Goal: Communication & Community: Ask a question

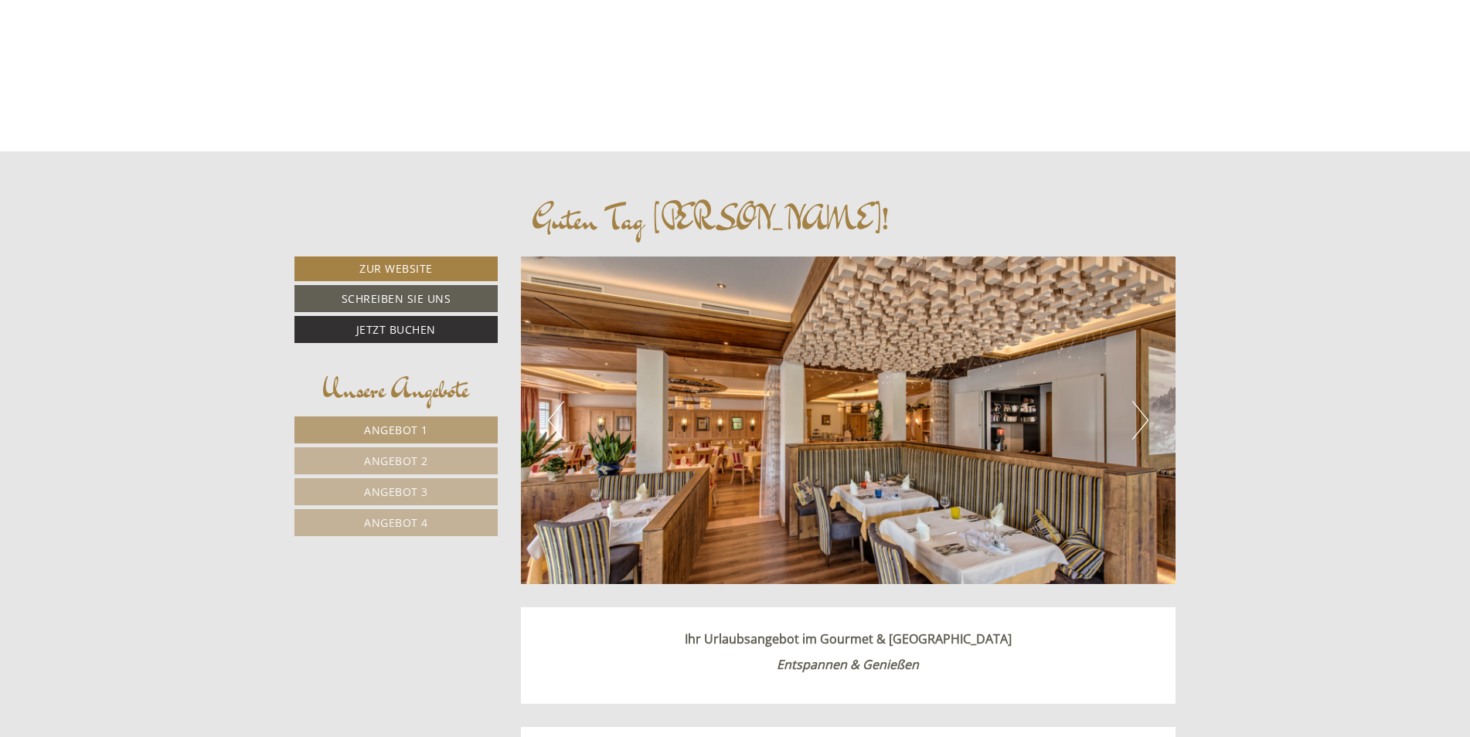
scroll to position [541, 0]
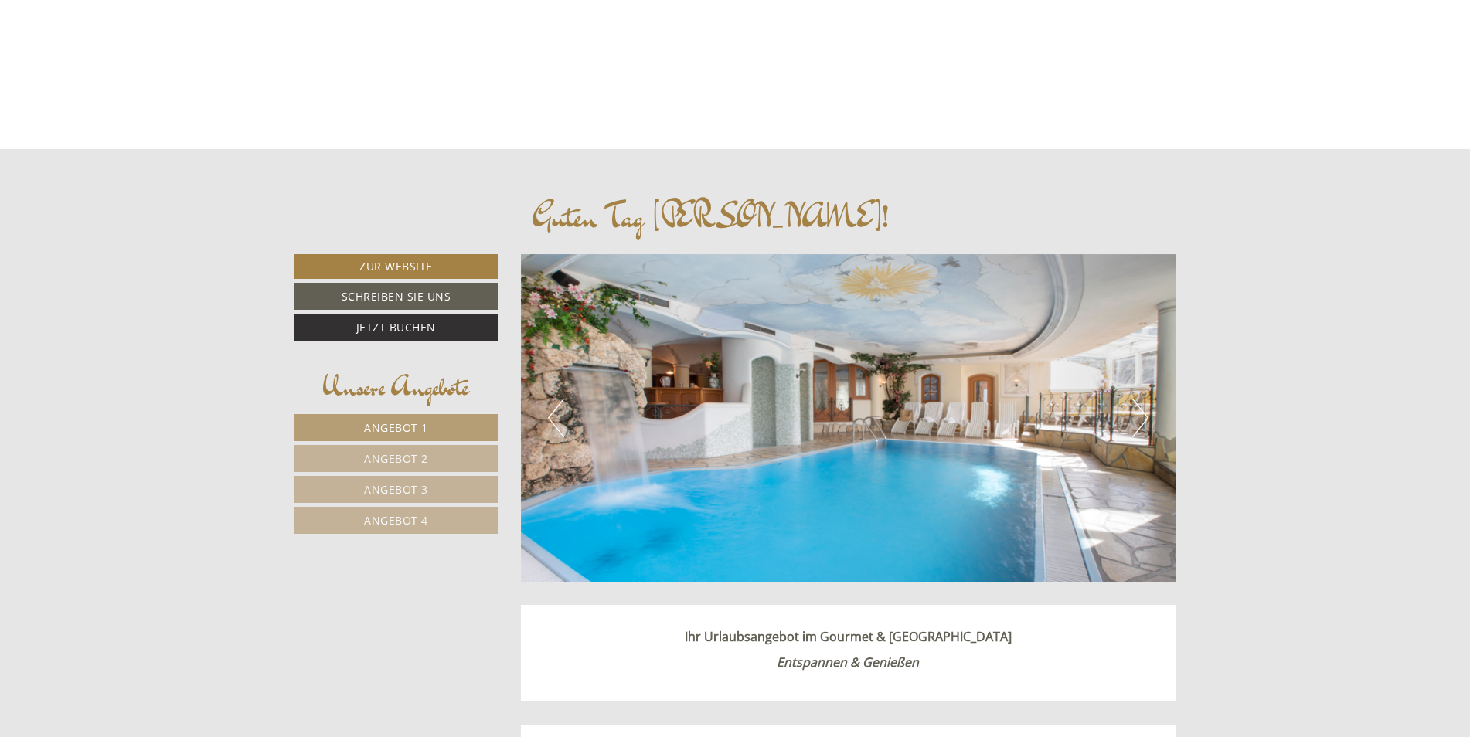
click at [390, 423] on span "Angebot 1" at bounding box center [396, 427] width 64 height 15
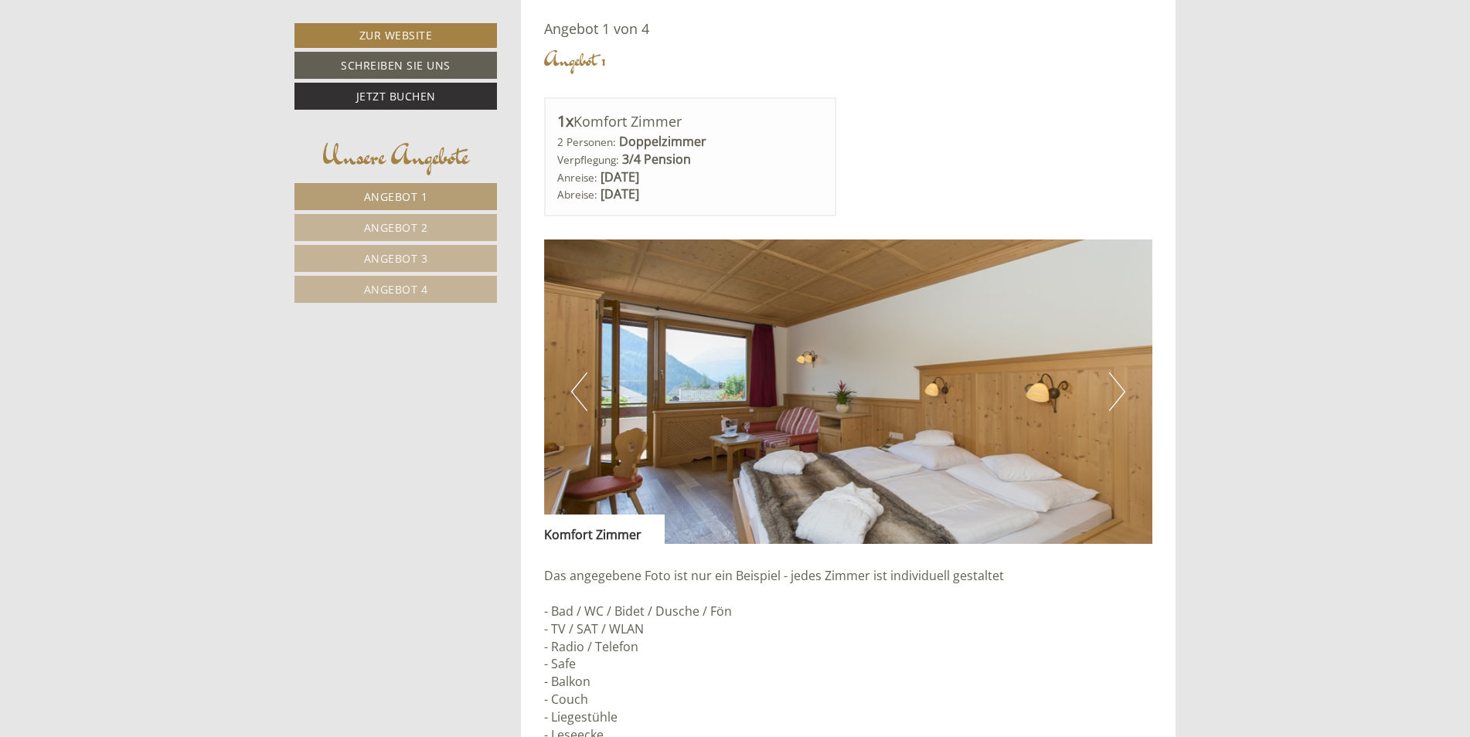
scroll to position [1266, 0]
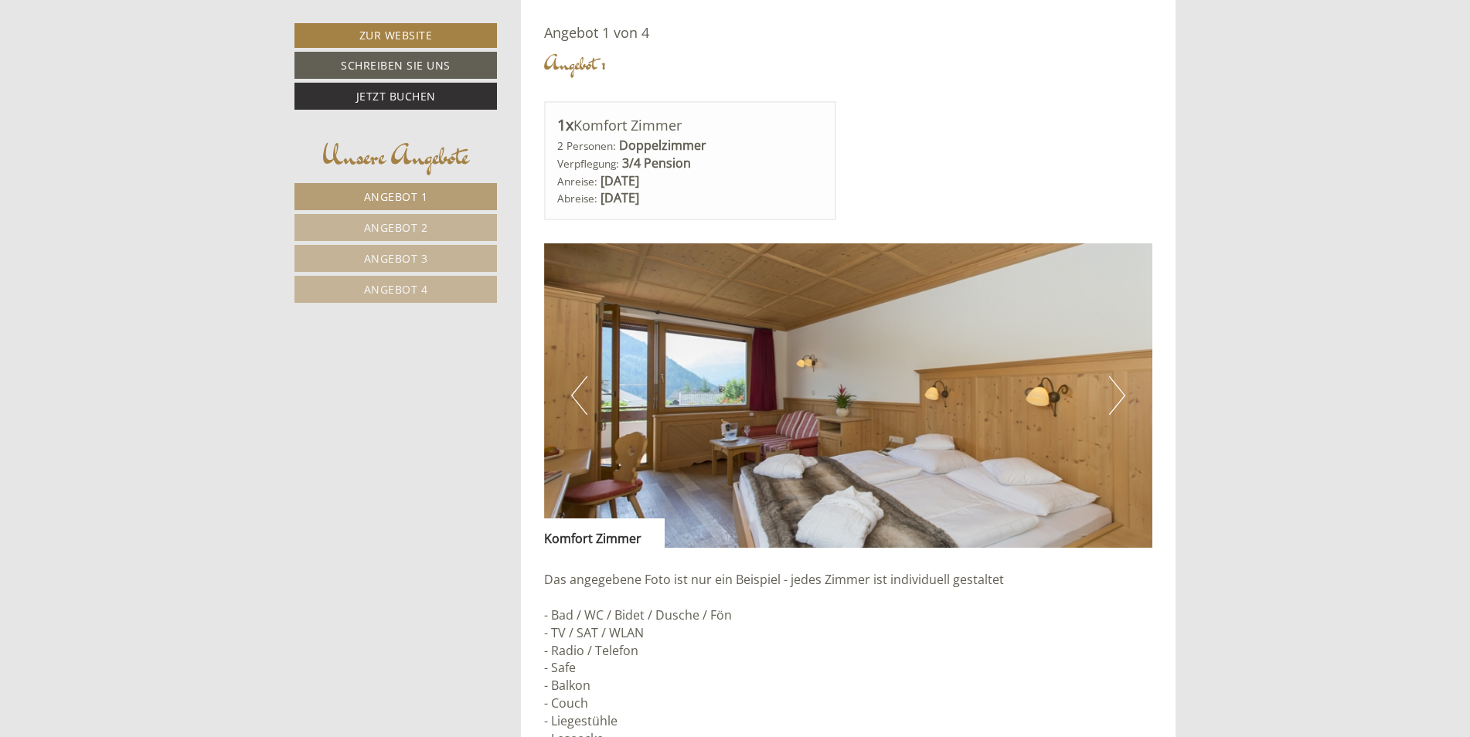
click at [1115, 391] on button "Next" at bounding box center [1117, 395] width 16 height 39
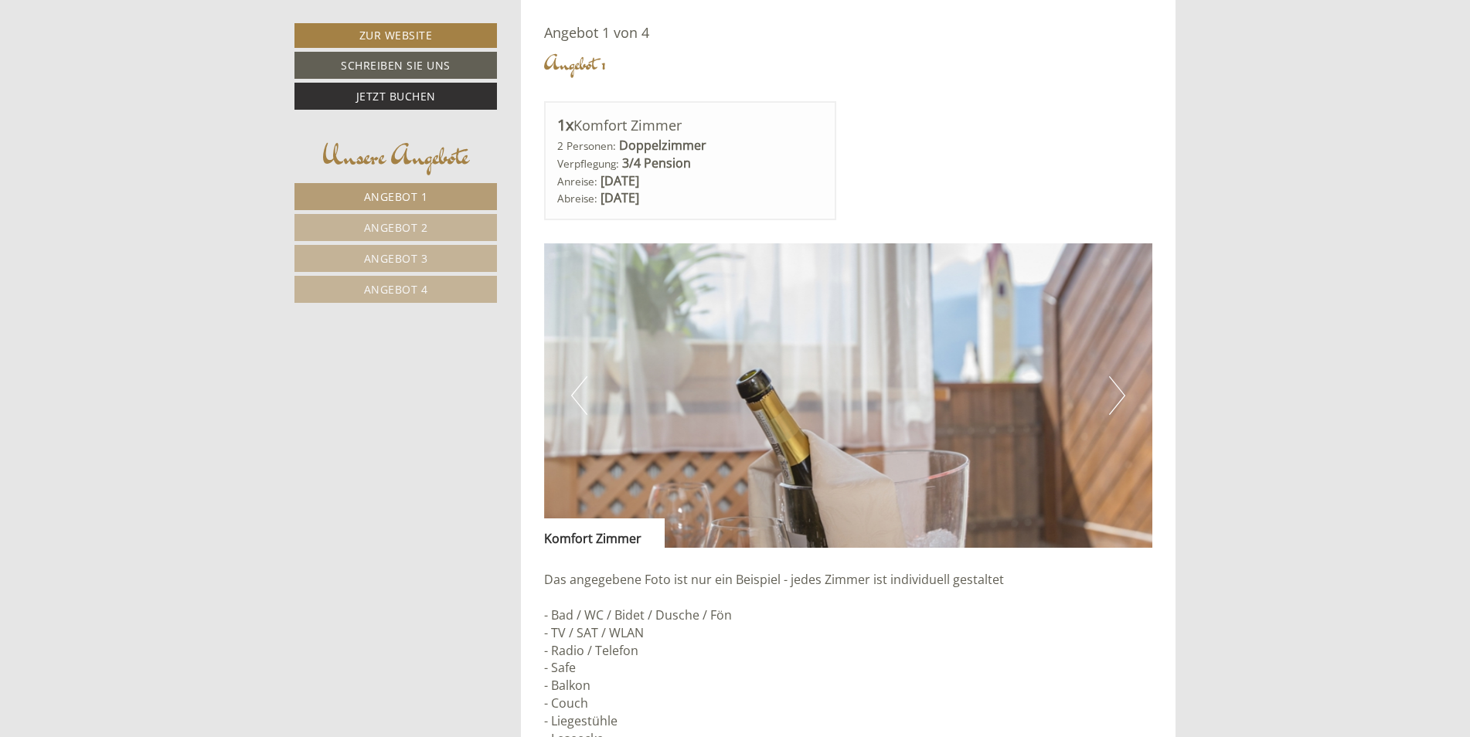
click at [1115, 391] on button "Next" at bounding box center [1117, 395] width 16 height 39
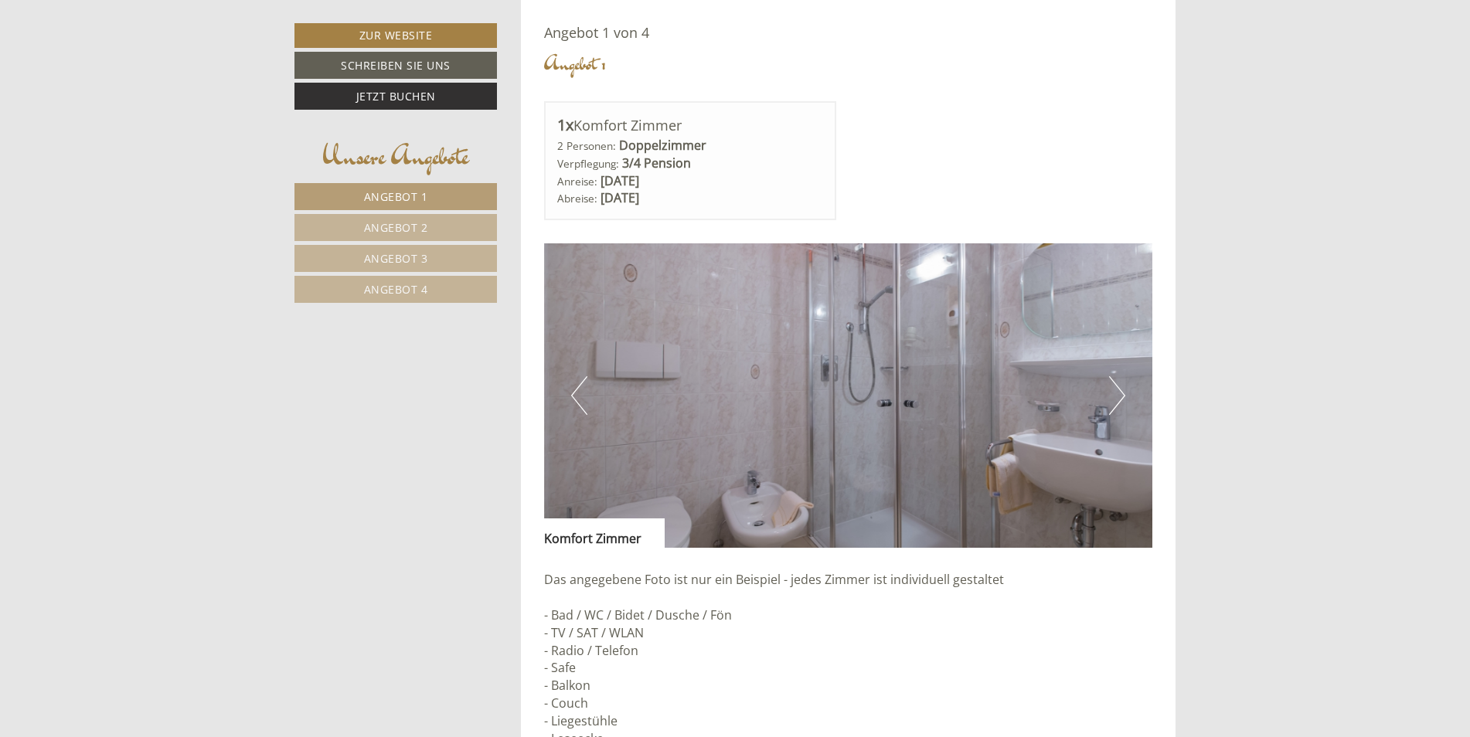
click at [1113, 392] on button "Next" at bounding box center [1117, 395] width 16 height 39
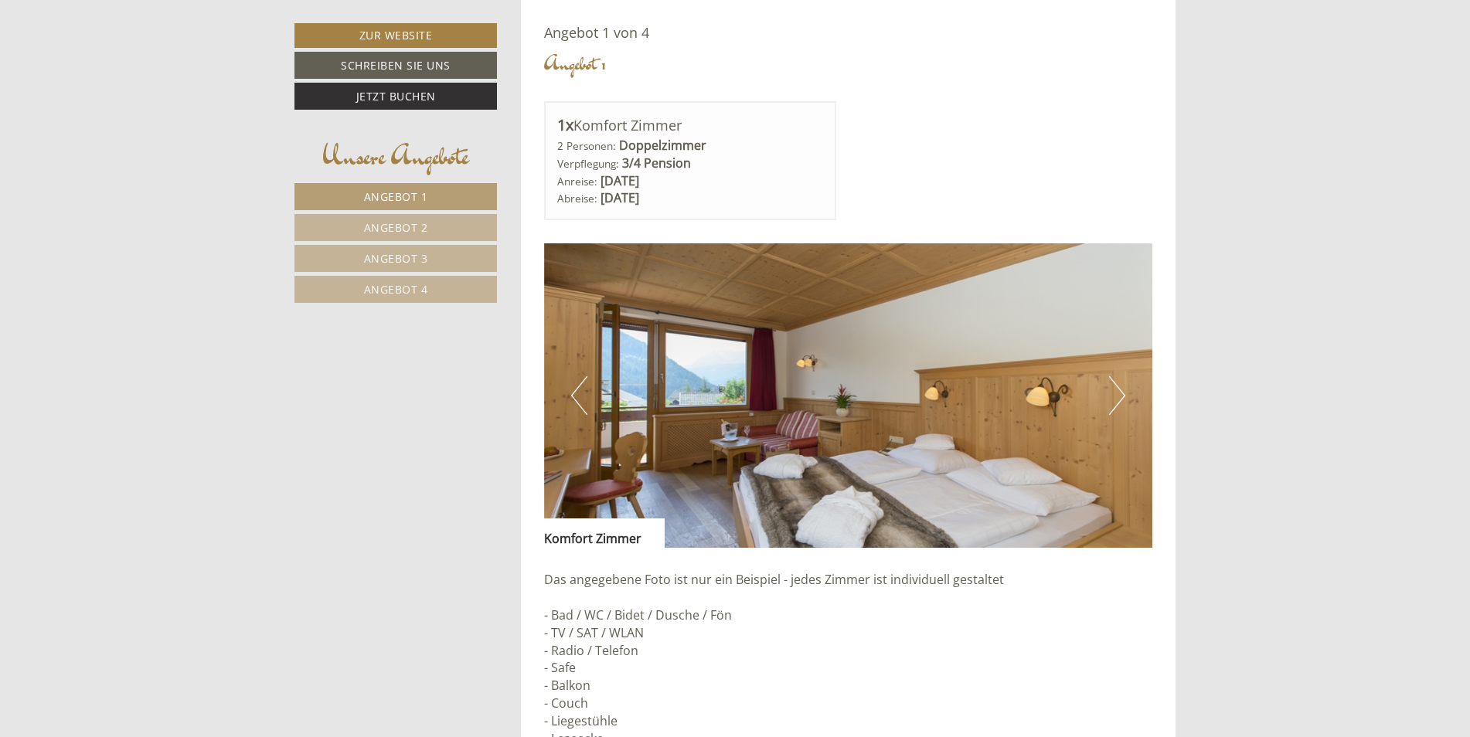
click at [389, 227] on span "Angebot 2" at bounding box center [396, 227] width 64 height 15
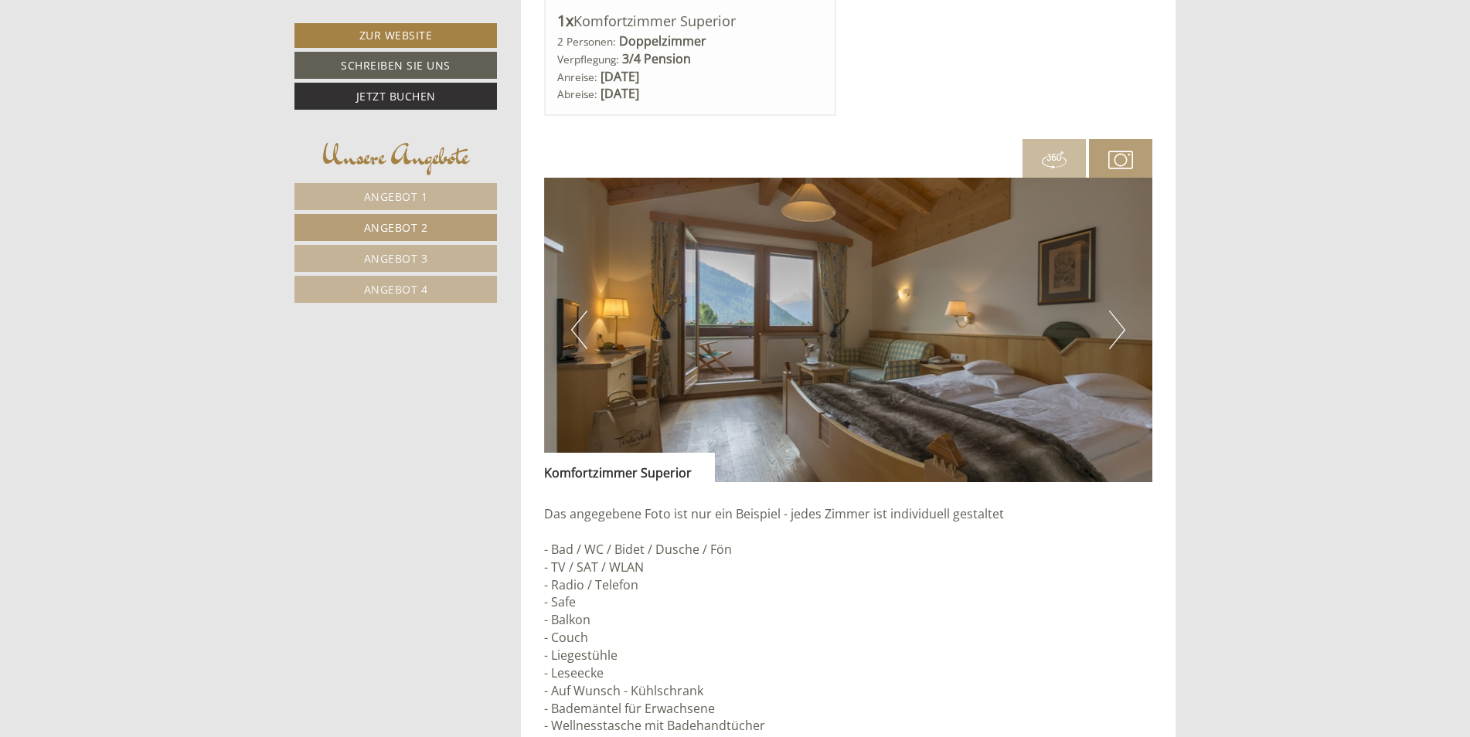
scroll to position [1343, 0]
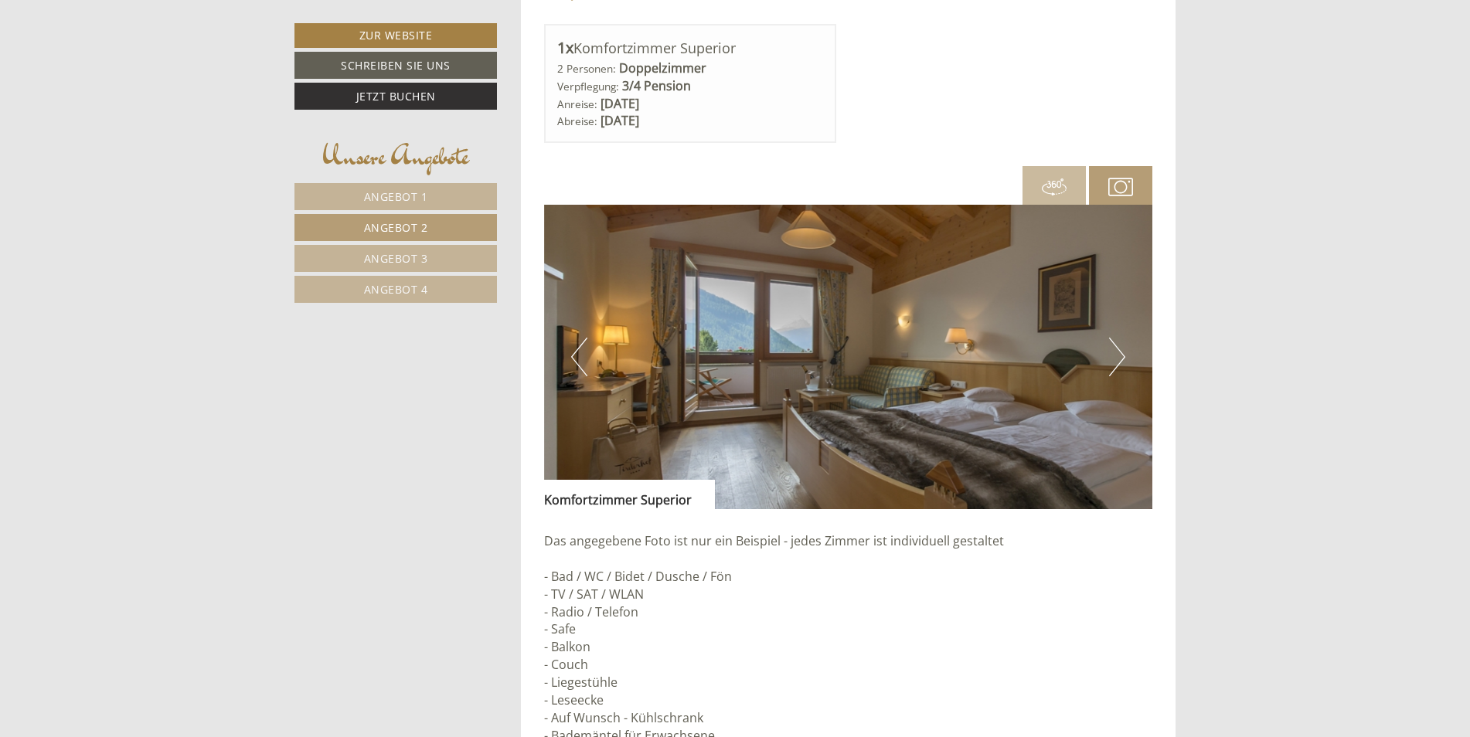
click at [1123, 352] on button "Next" at bounding box center [1117, 357] width 16 height 39
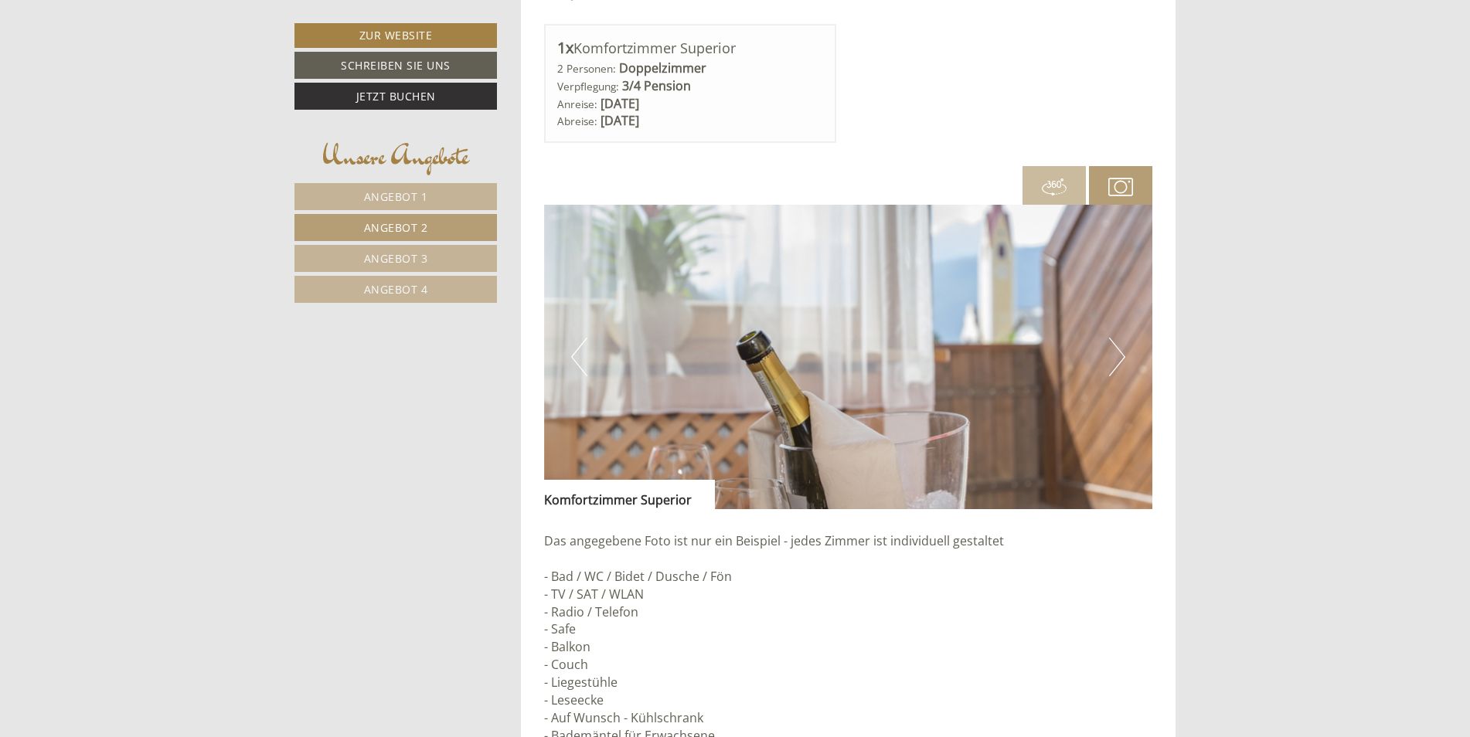
click at [1123, 352] on button "Next" at bounding box center [1117, 357] width 16 height 39
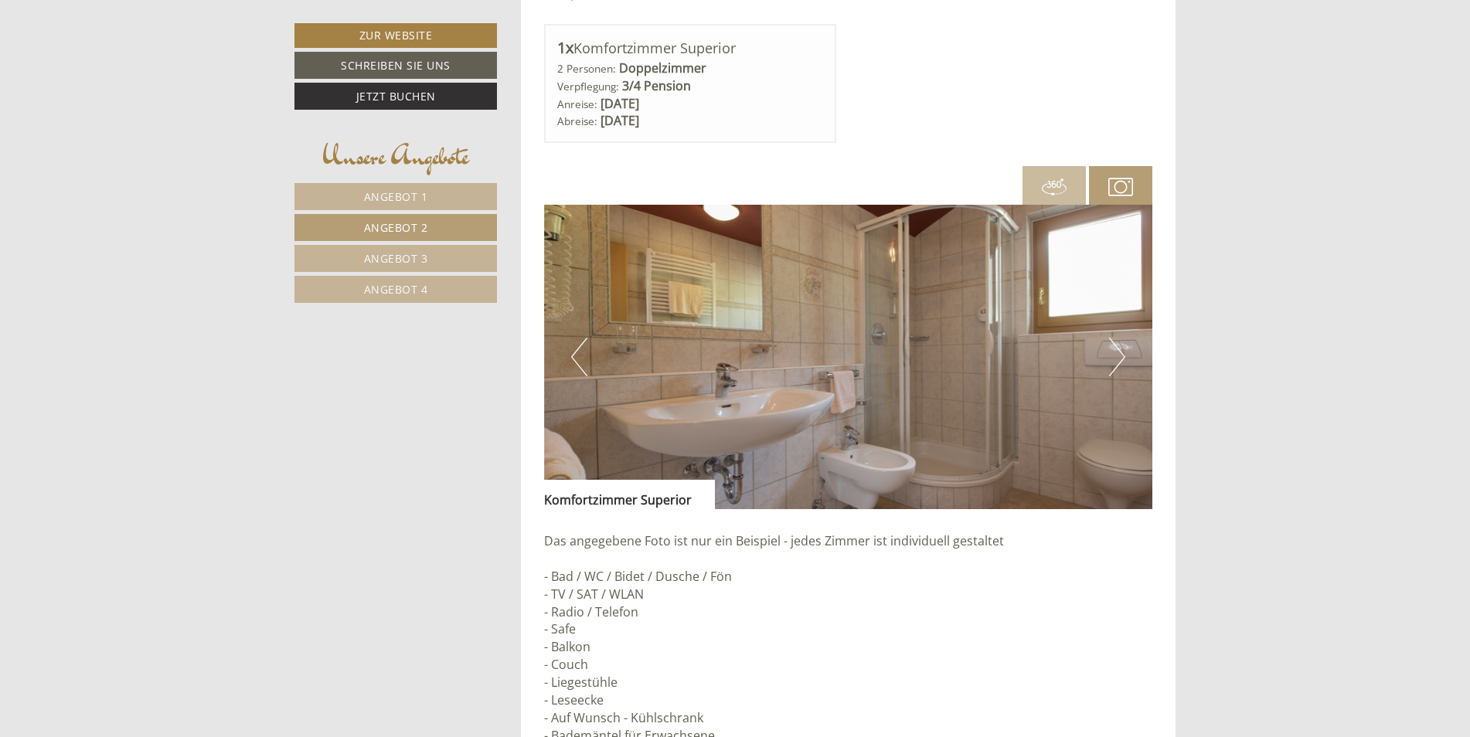
click at [1123, 352] on button "Next" at bounding box center [1117, 357] width 16 height 39
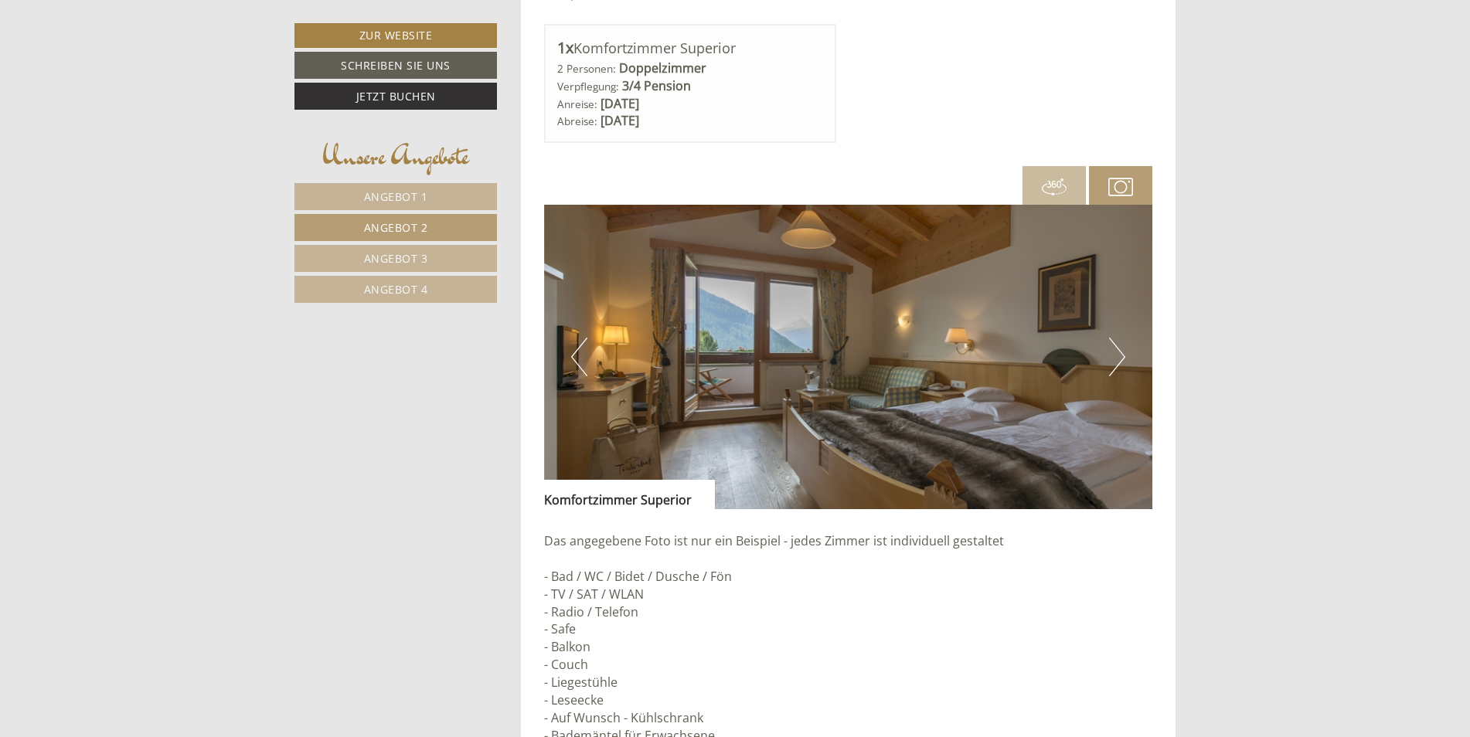
click at [1123, 352] on button "Next" at bounding box center [1117, 357] width 16 height 39
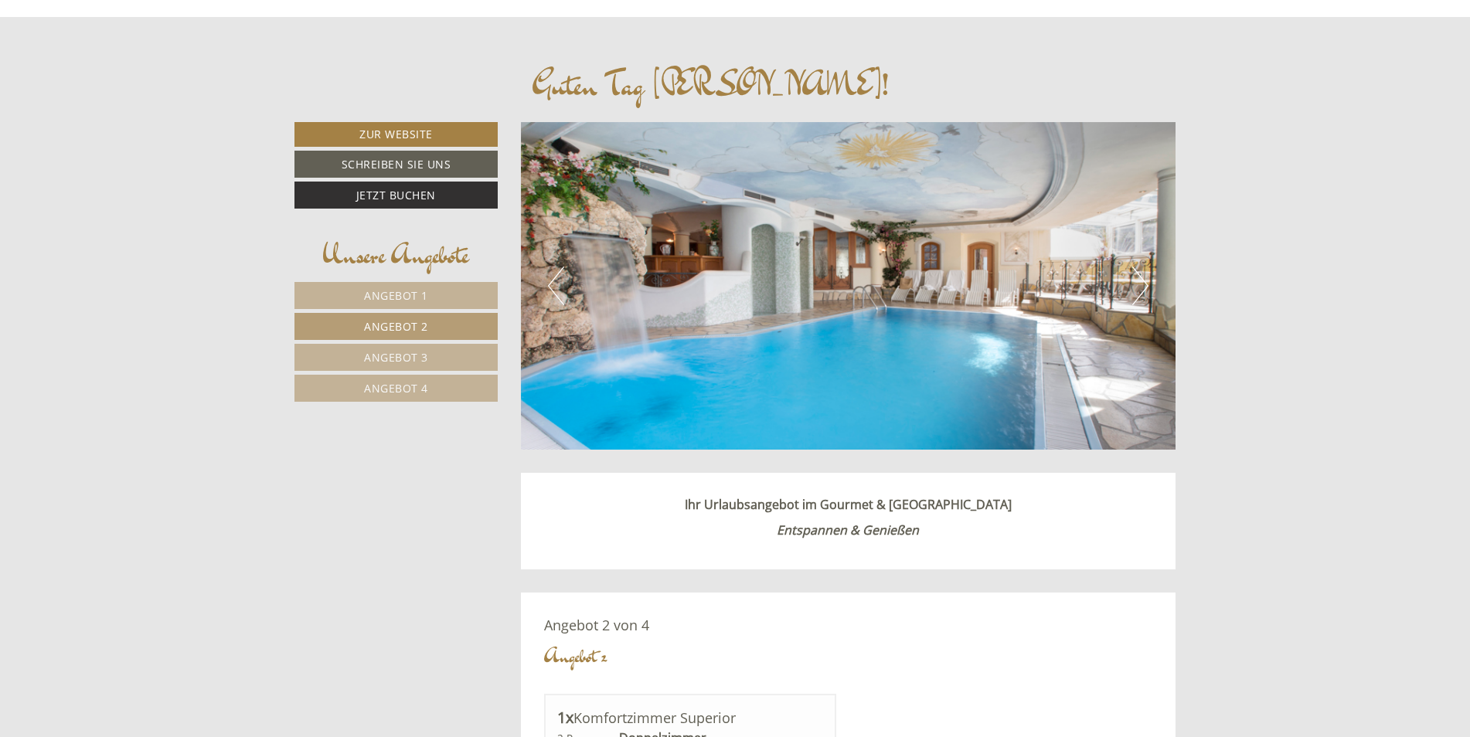
scroll to position [647, 0]
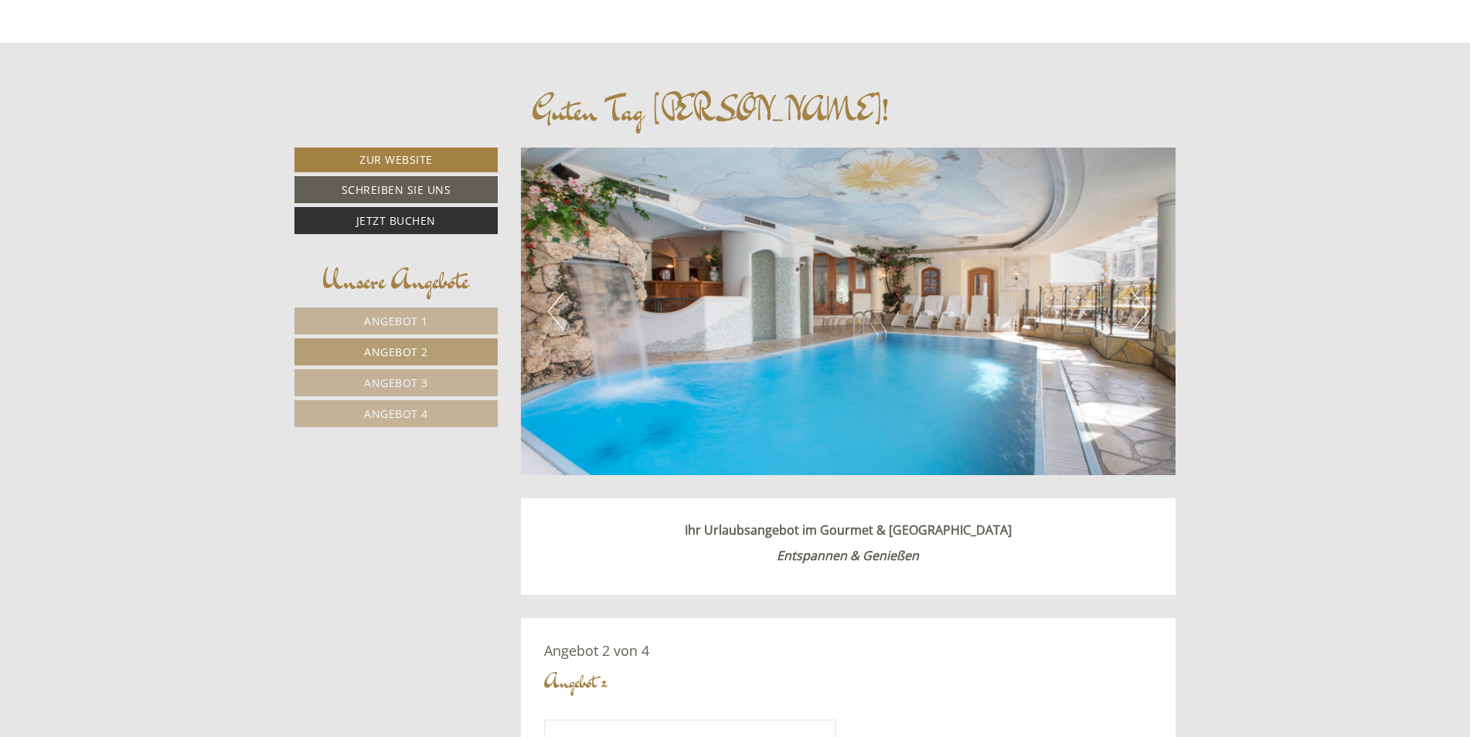
click at [378, 318] on span "Angebot 1" at bounding box center [396, 321] width 64 height 15
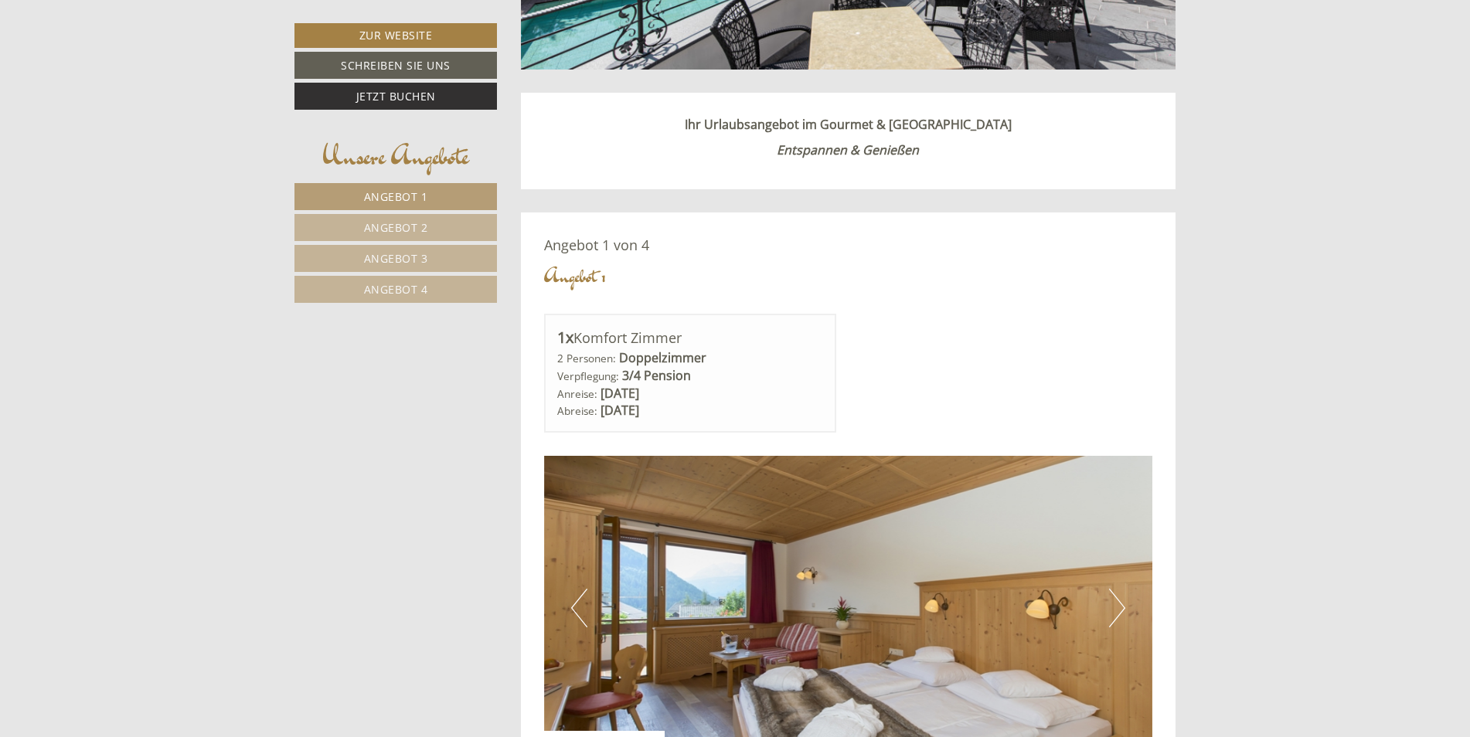
scroll to position [1034, 0]
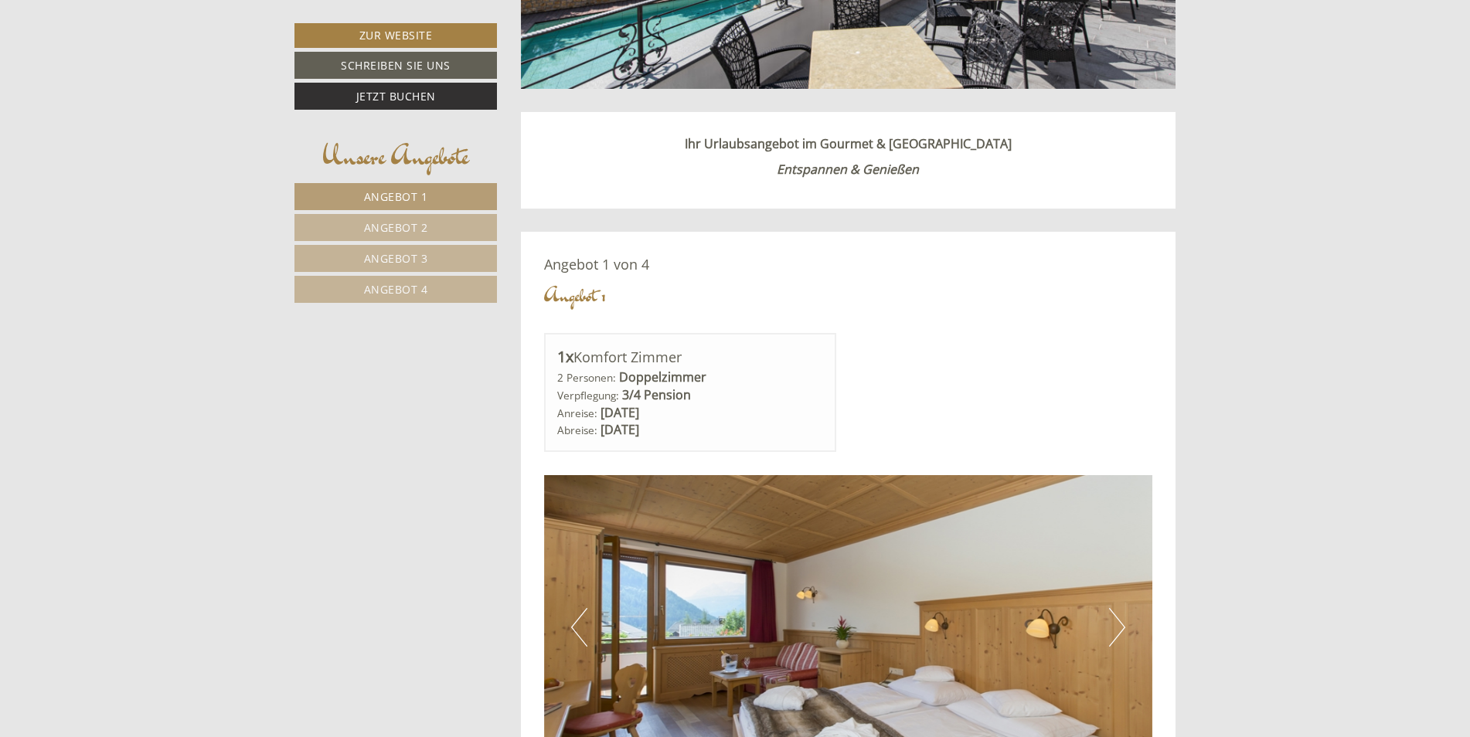
click at [403, 253] on span "Angebot 3" at bounding box center [396, 258] width 64 height 15
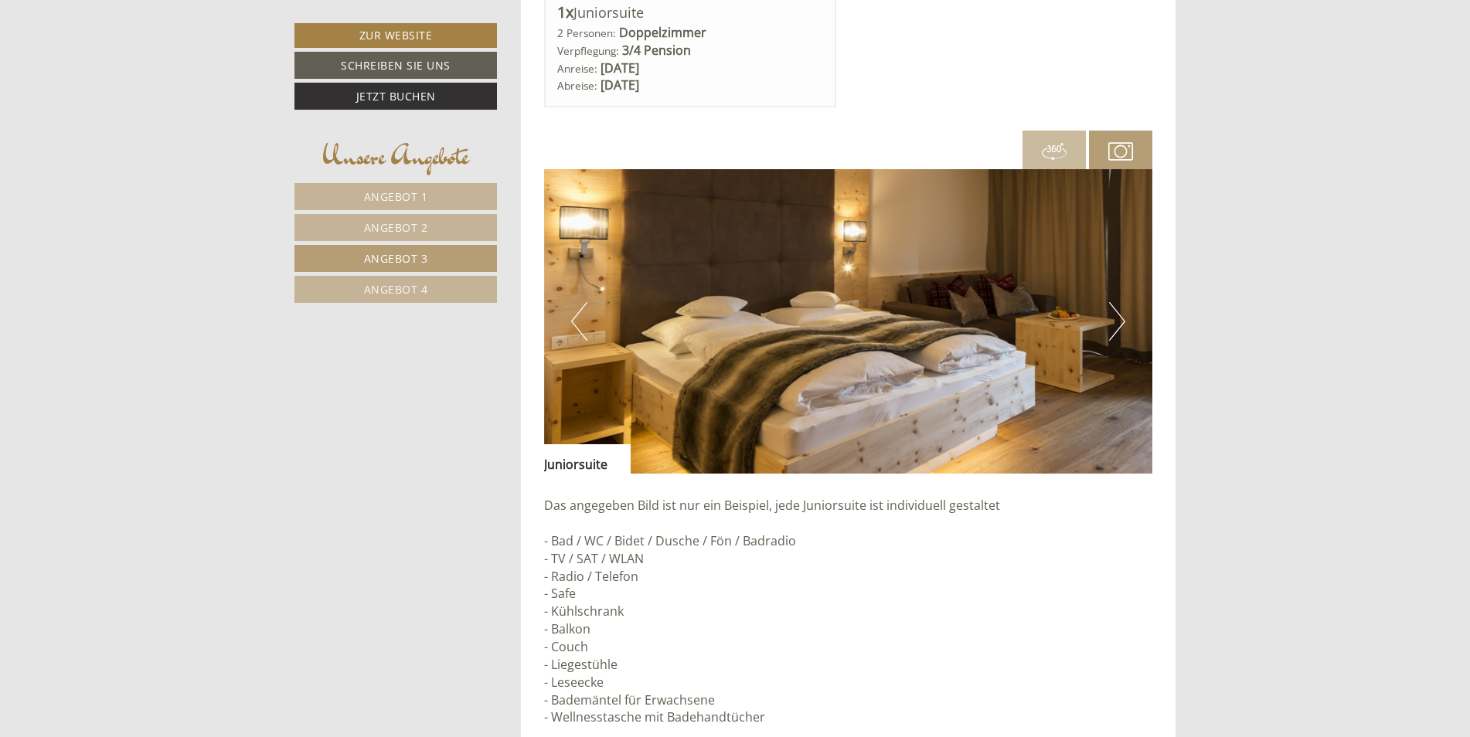
scroll to position [1343, 0]
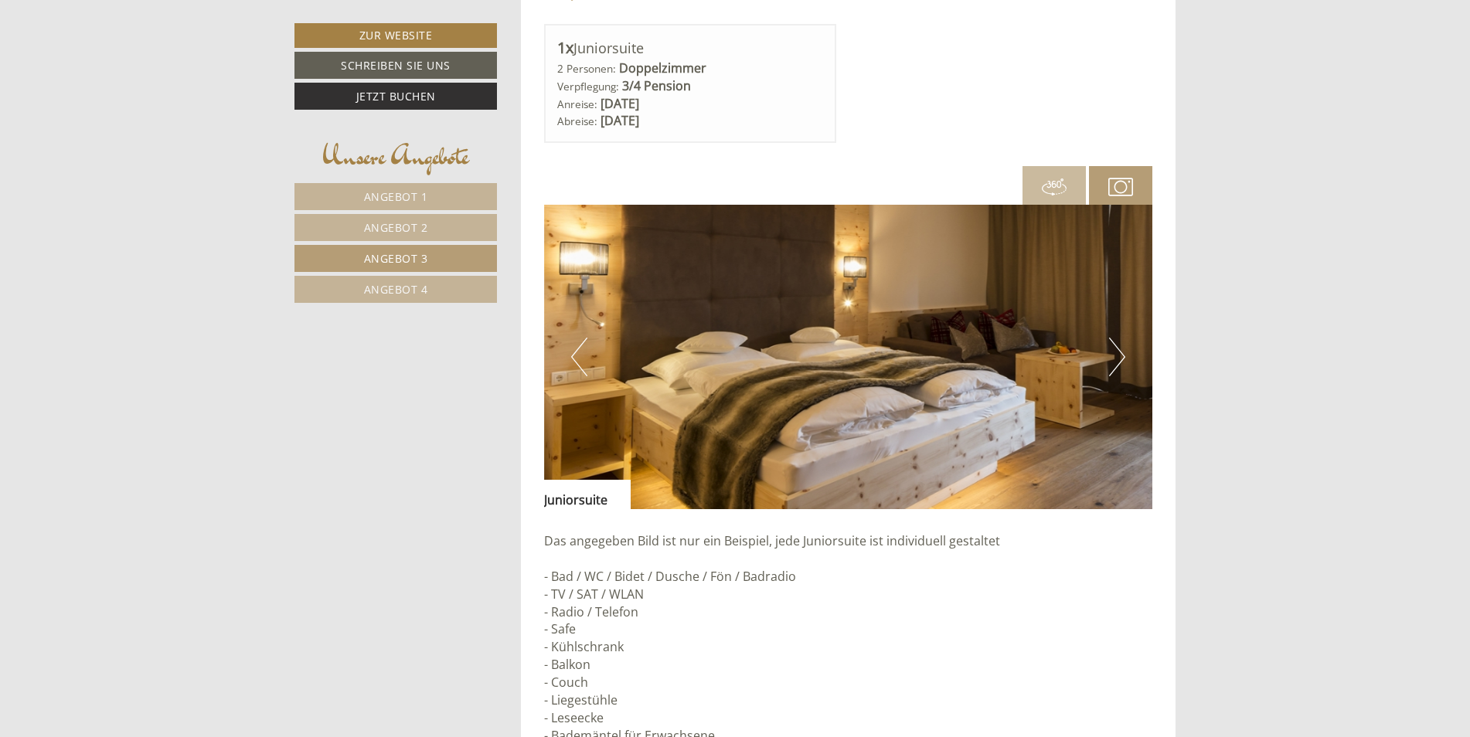
click at [1116, 349] on button "Next" at bounding box center [1117, 357] width 16 height 39
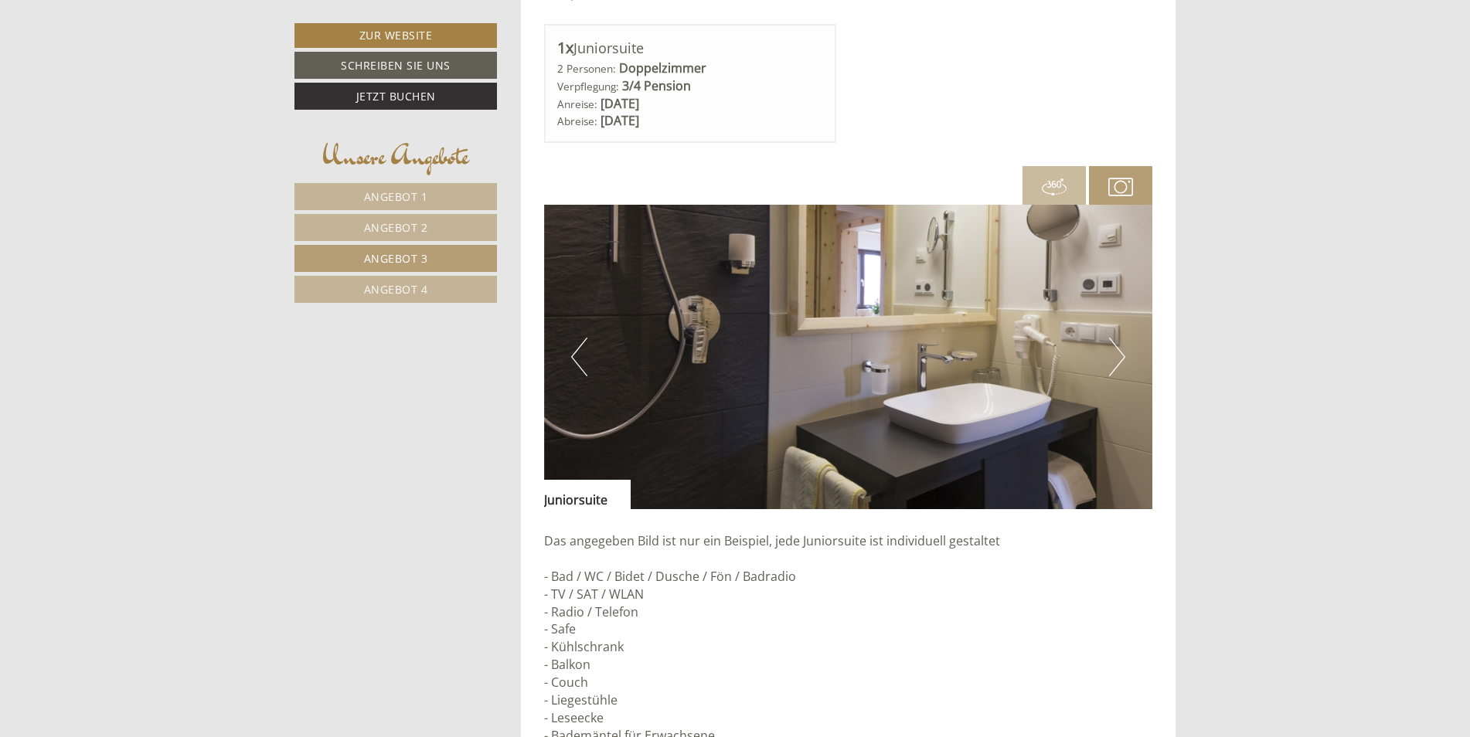
click at [1116, 349] on button "Next" at bounding box center [1117, 357] width 16 height 39
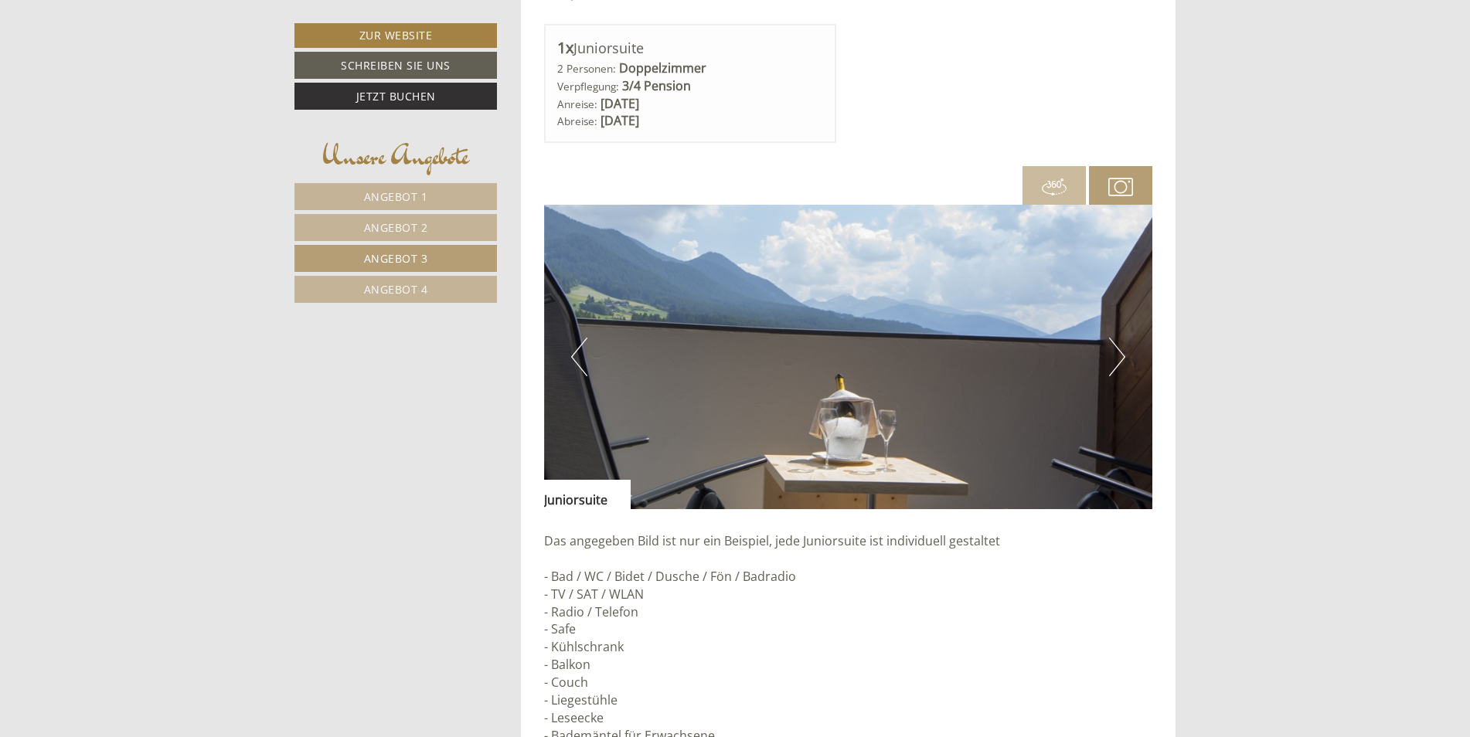
click at [1116, 349] on button "Next" at bounding box center [1117, 357] width 16 height 39
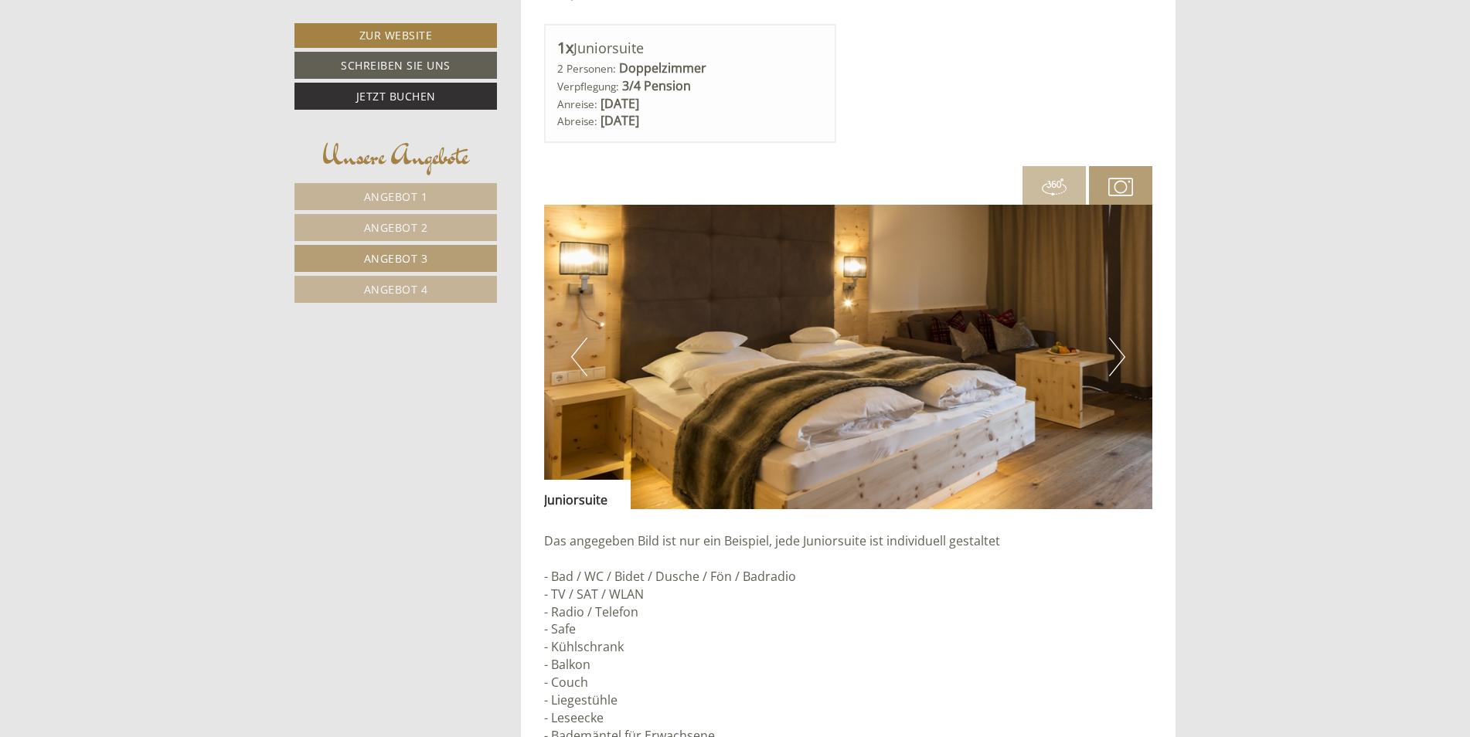
click at [1116, 349] on button "Next" at bounding box center [1117, 357] width 16 height 39
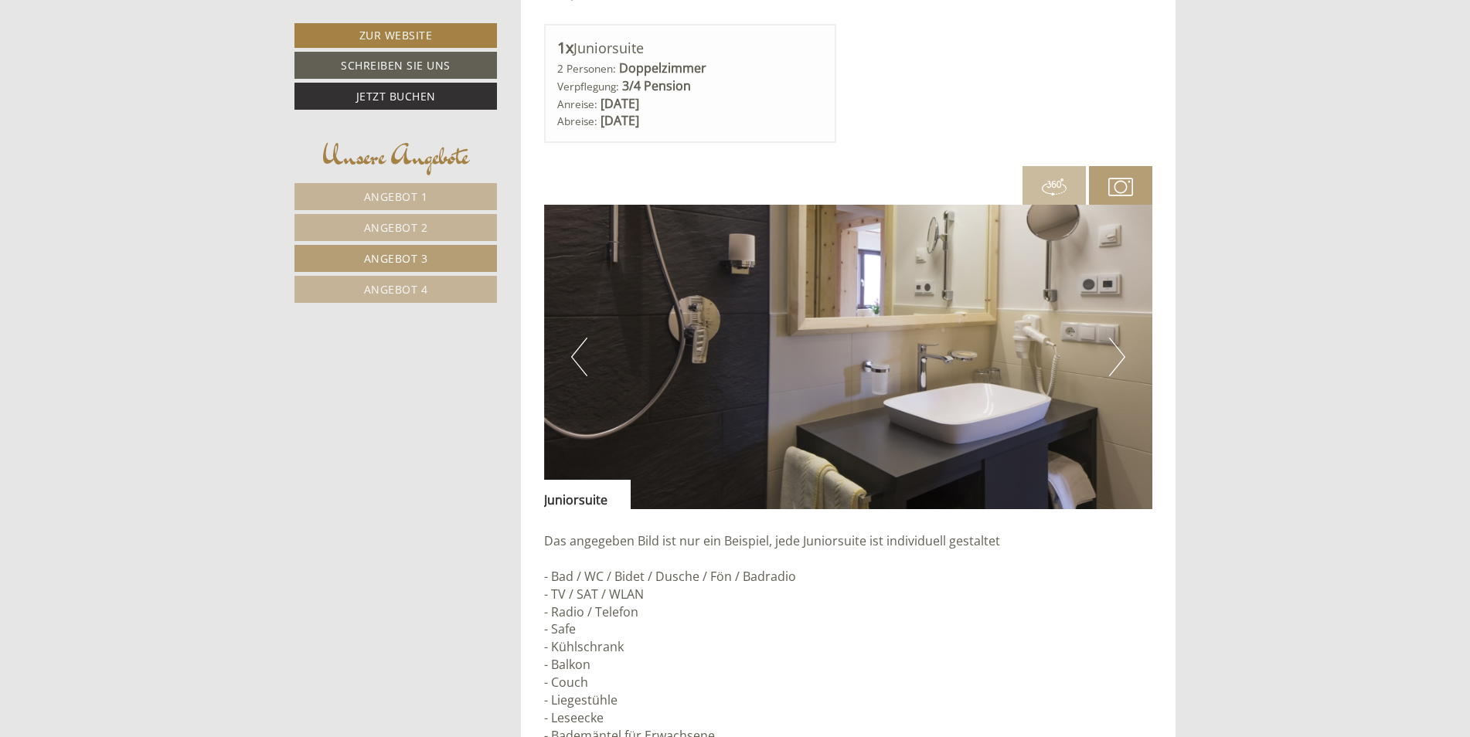
click at [1116, 349] on button "Next" at bounding box center [1117, 357] width 16 height 39
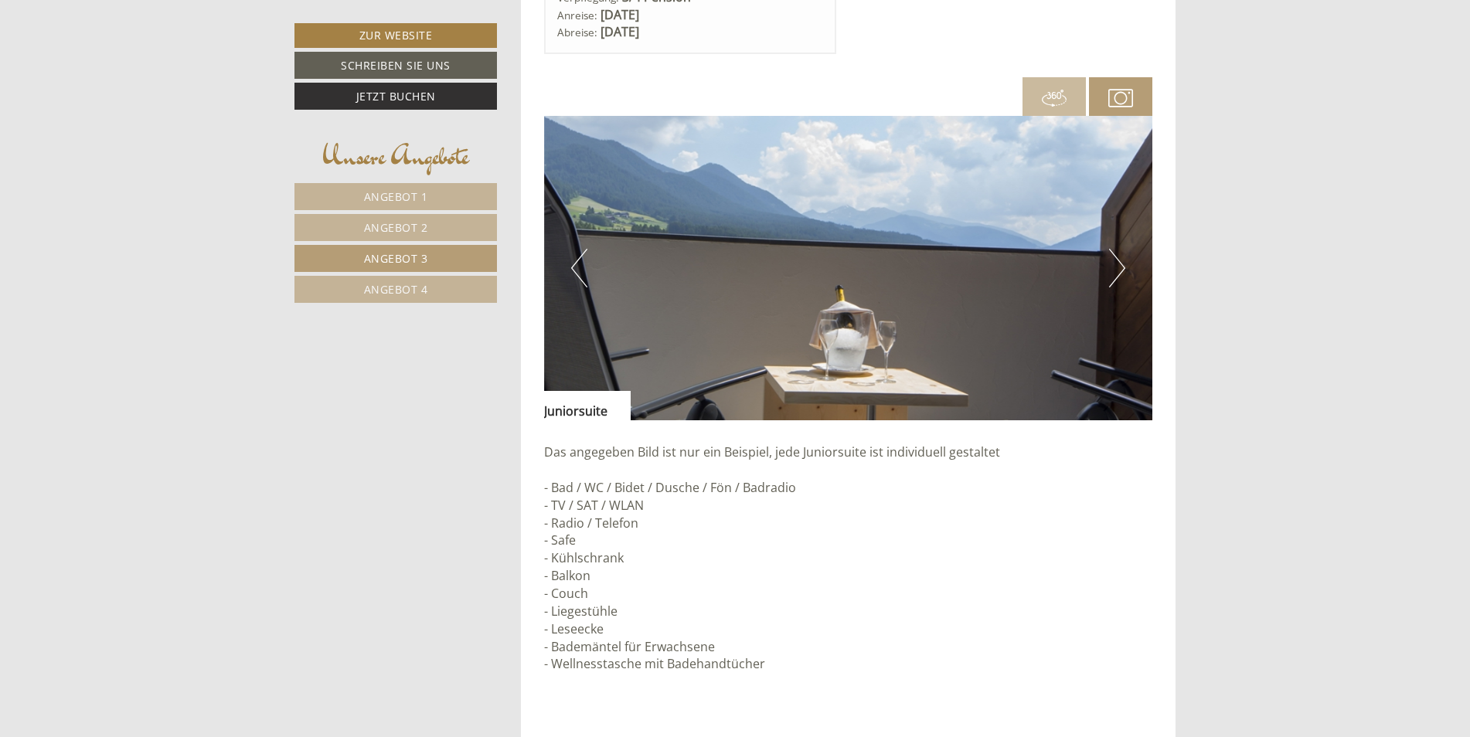
scroll to position [1420, 0]
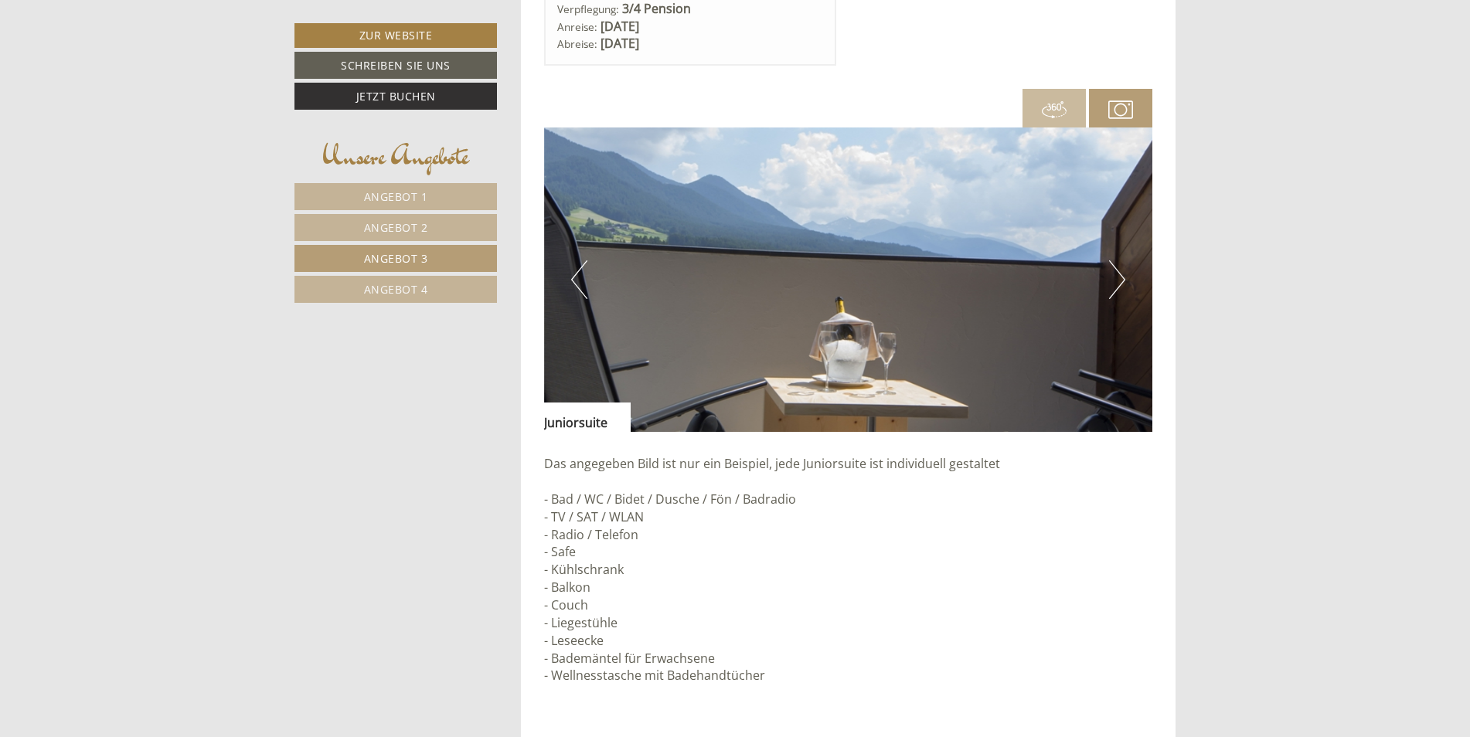
click at [371, 227] on span "Angebot 2" at bounding box center [396, 227] width 64 height 15
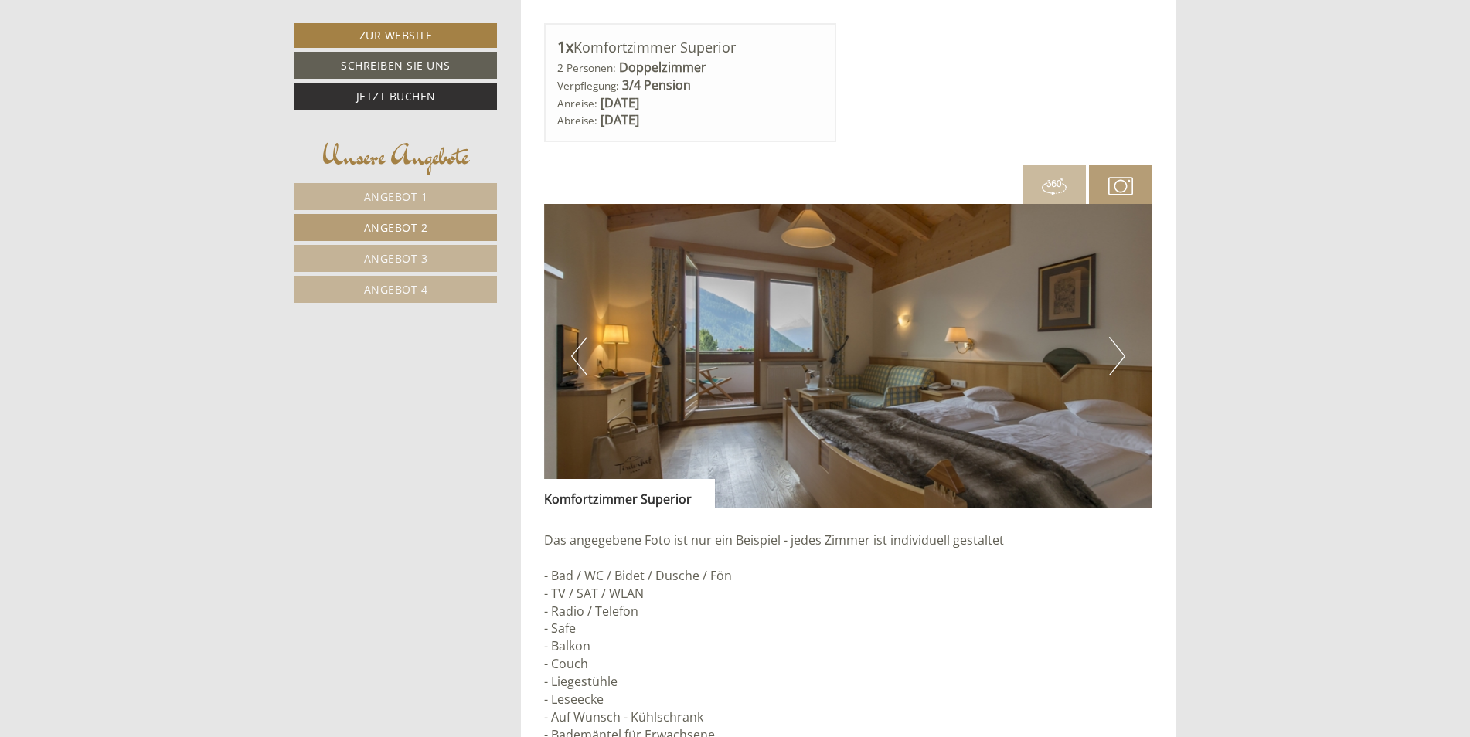
scroll to position [1343, 0]
click at [1116, 343] on button "Next" at bounding box center [1117, 357] width 16 height 39
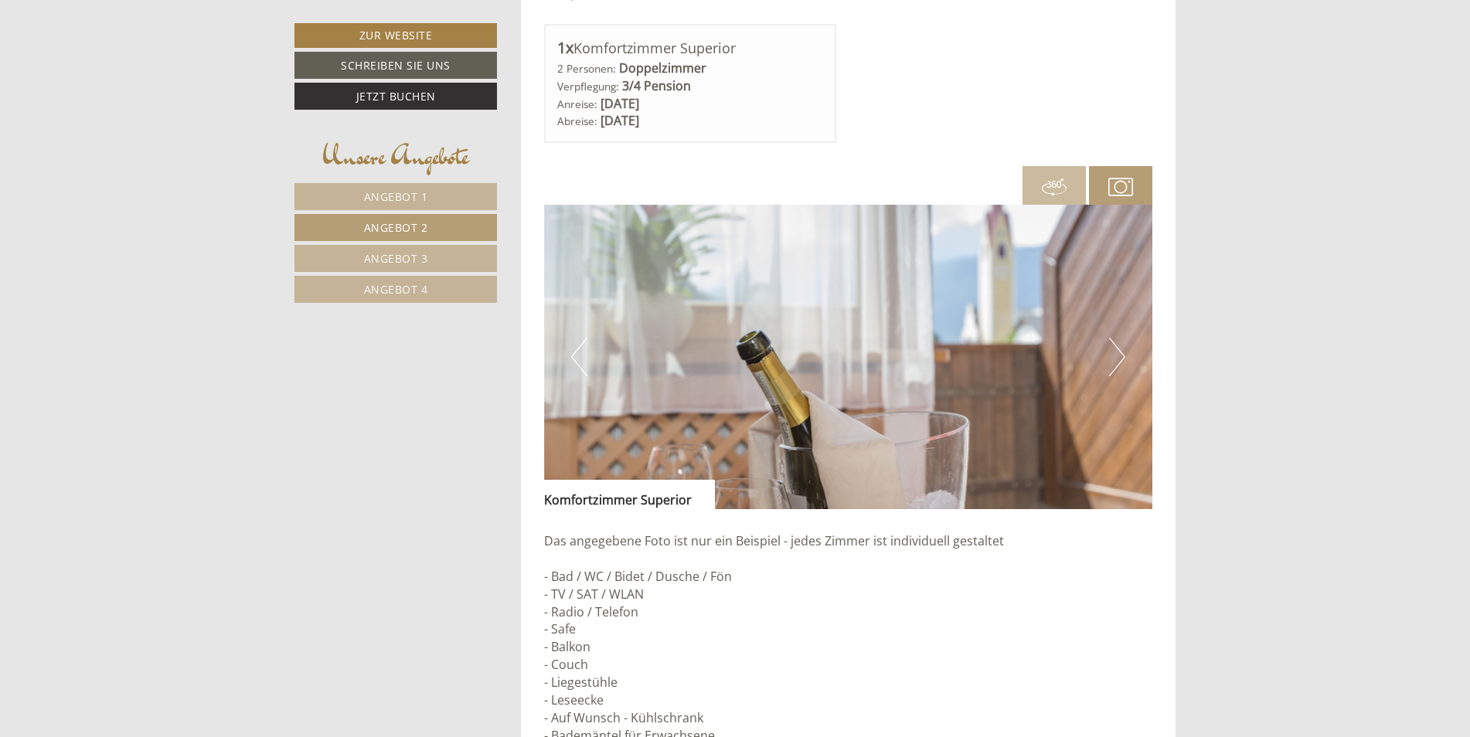
click at [1116, 343] on button "Next" at bounding box center [1117, 357] width 16 height 39
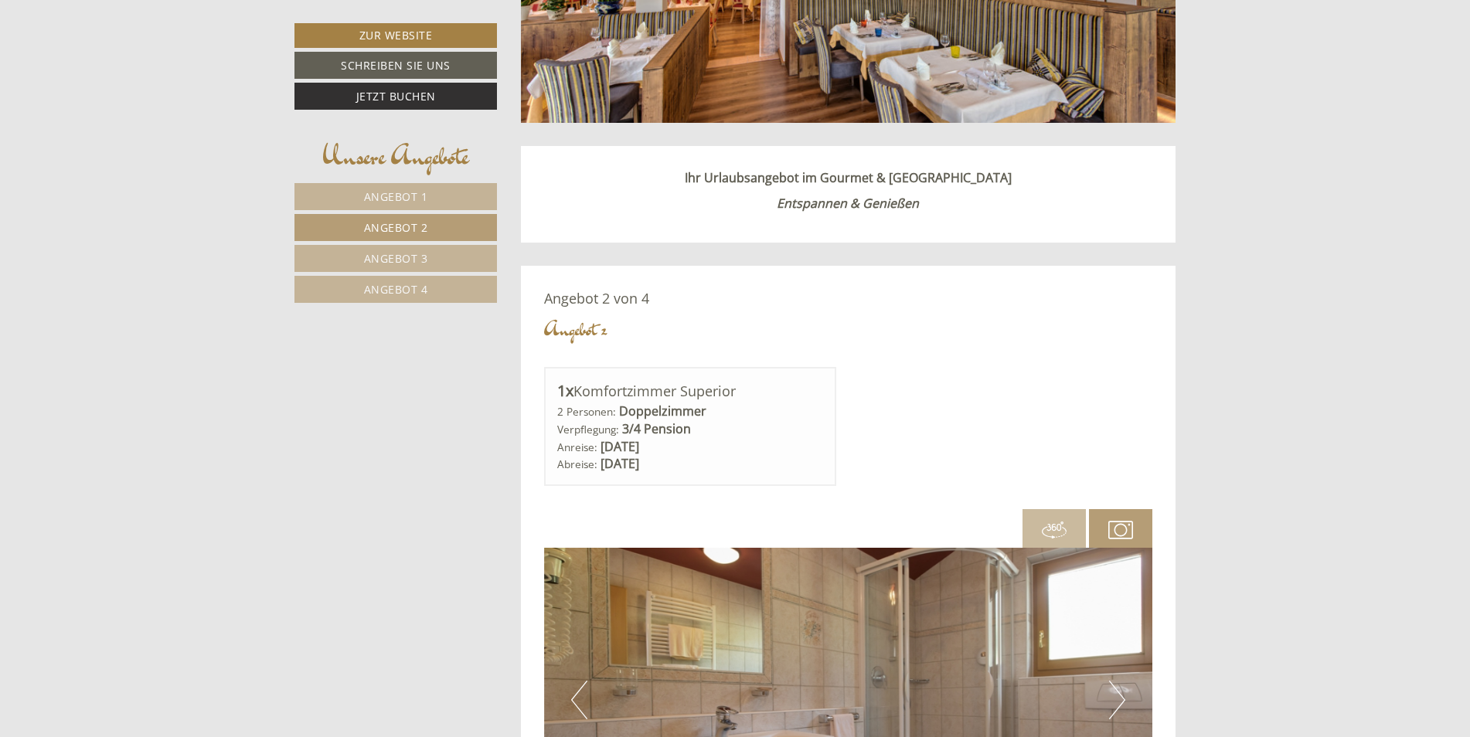
scroll to position [957, 0]
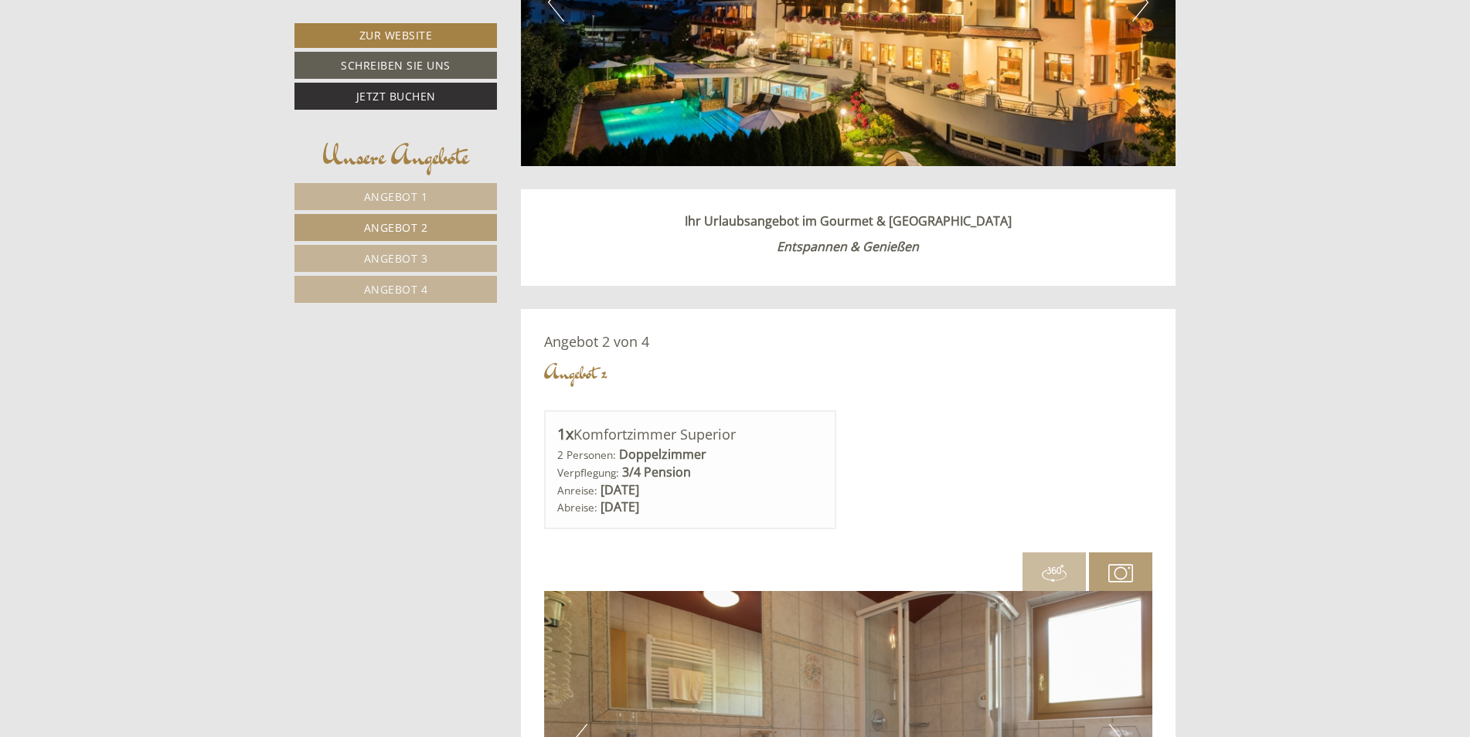
click at [417, 289] on span "Angebot 4" at bounding box center [396, 289] width 64 height 15
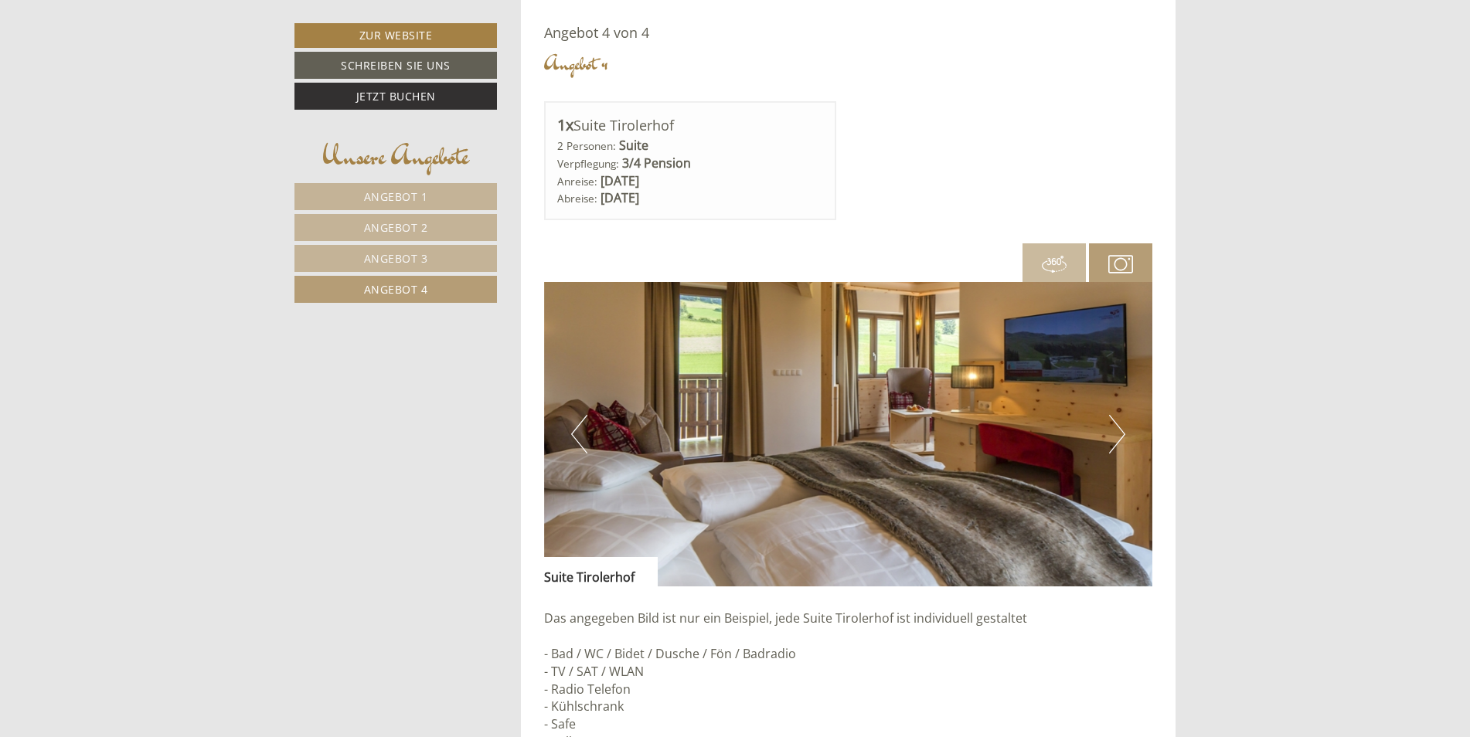
click at [1125, 428] on img at bounding box center [848, 434] width 609 height 304
click at [1121, 426] on button "Next" at bounding box center [1117, 434] width 16 height 39
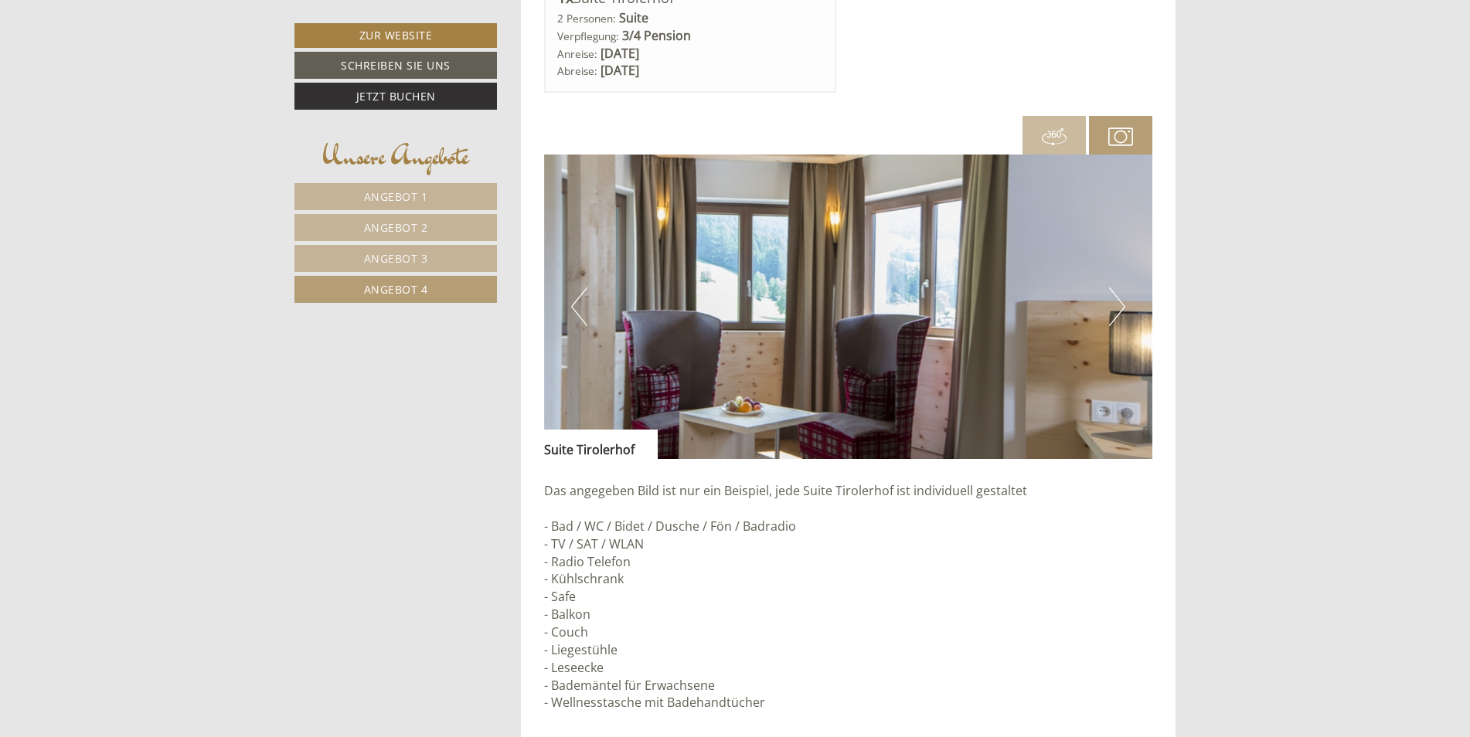
scroll to position [1420, 0]
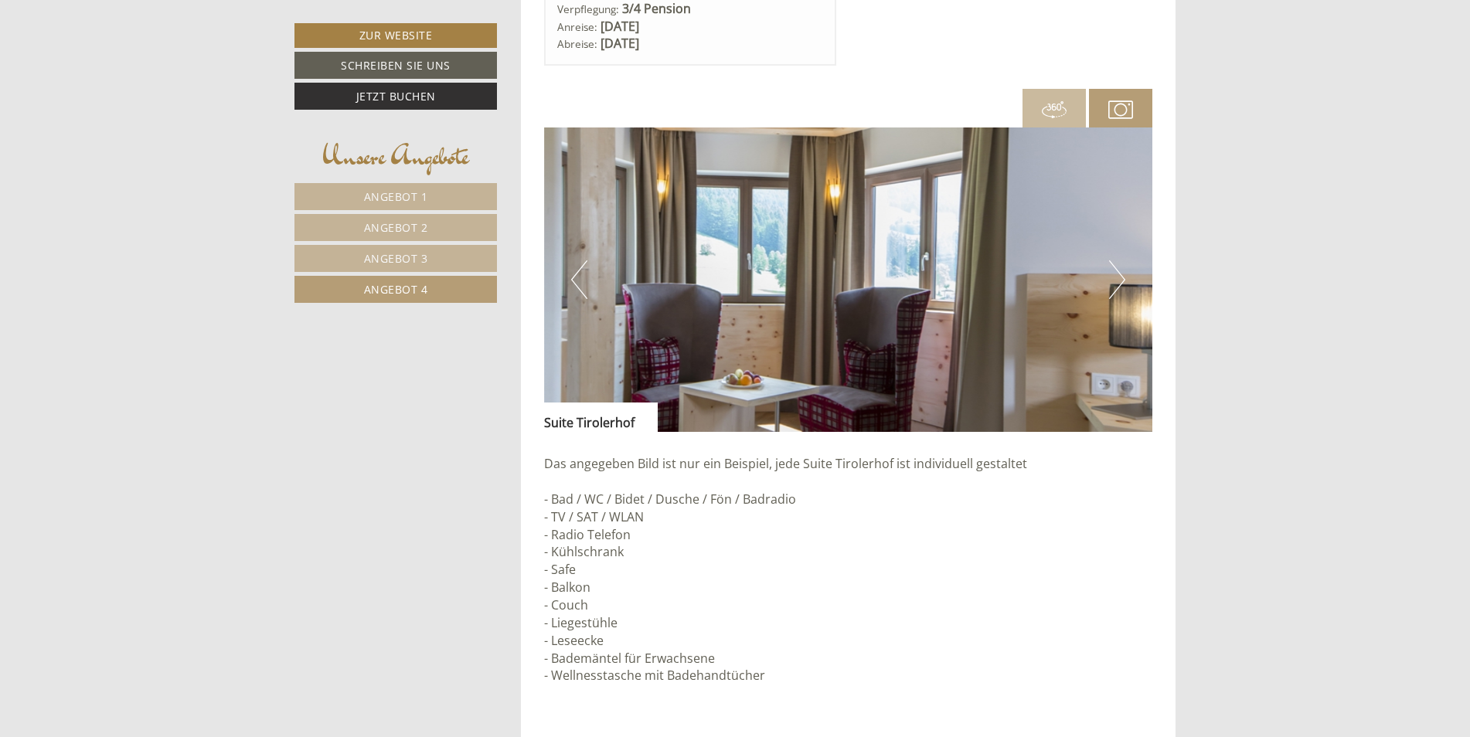
click at [1120, 280] on button "Next" at bounding box center [1117, 279] width 16 height 39
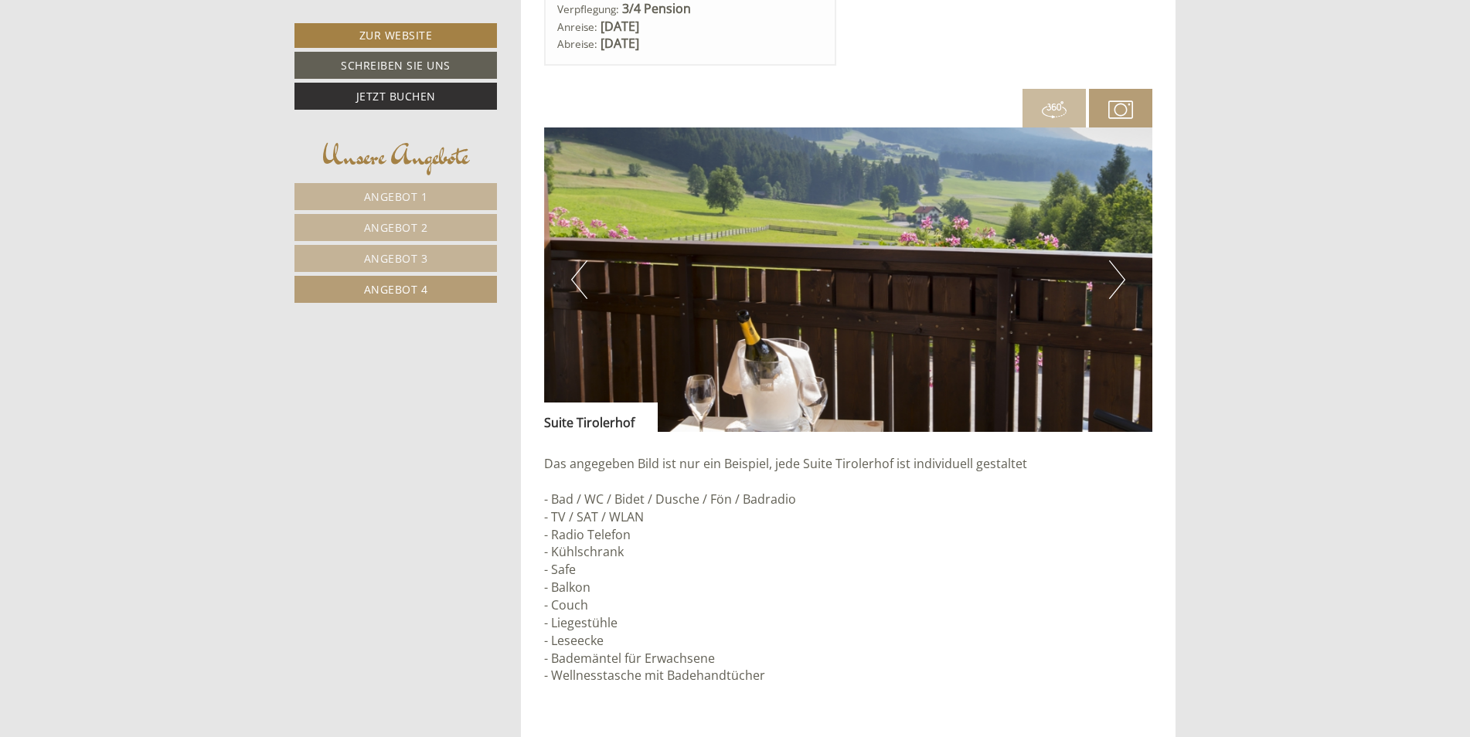
click at [1119, 276] on button "Next" at bounding box center [1117, 279] width 16 height 39
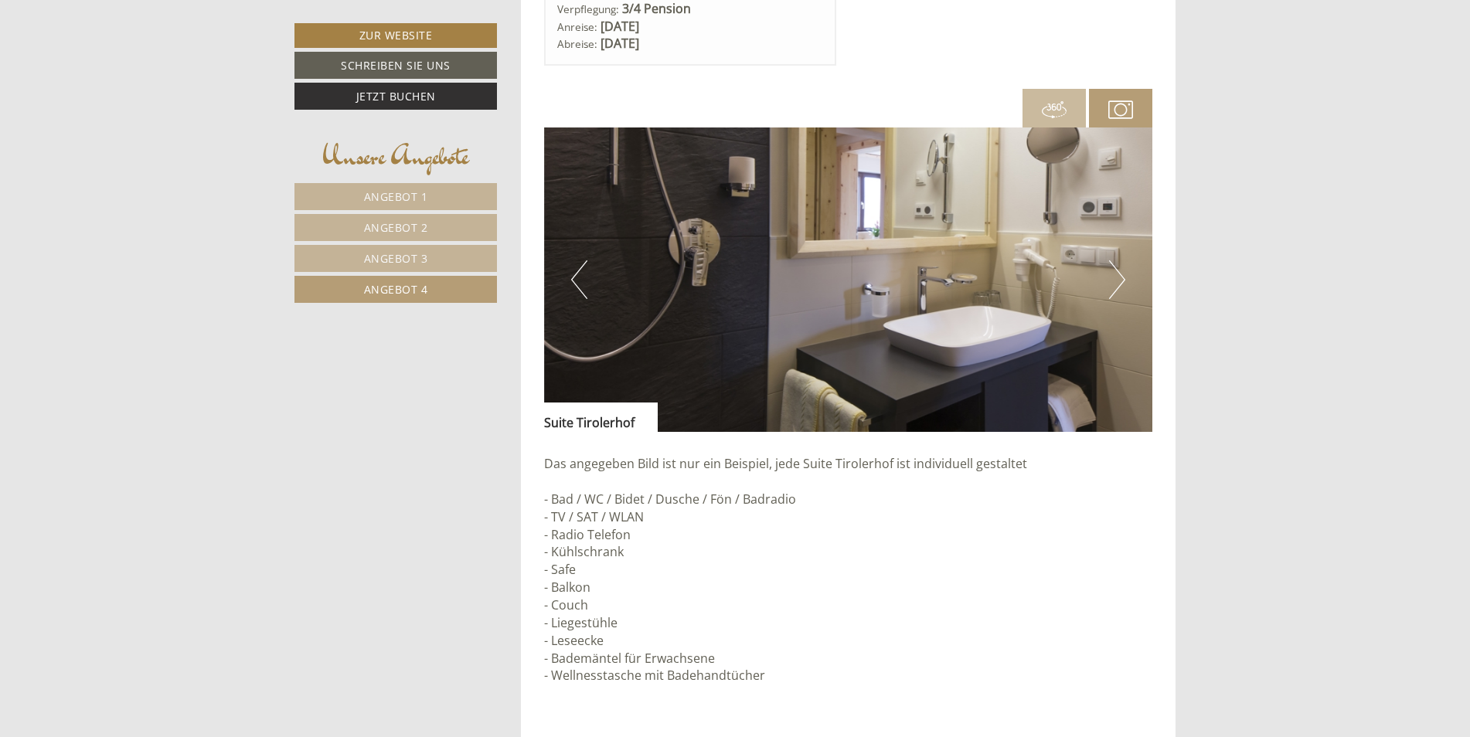
click at [1119, 276] on button "Next" at bounding box center [1117, 279] width 16 height 39
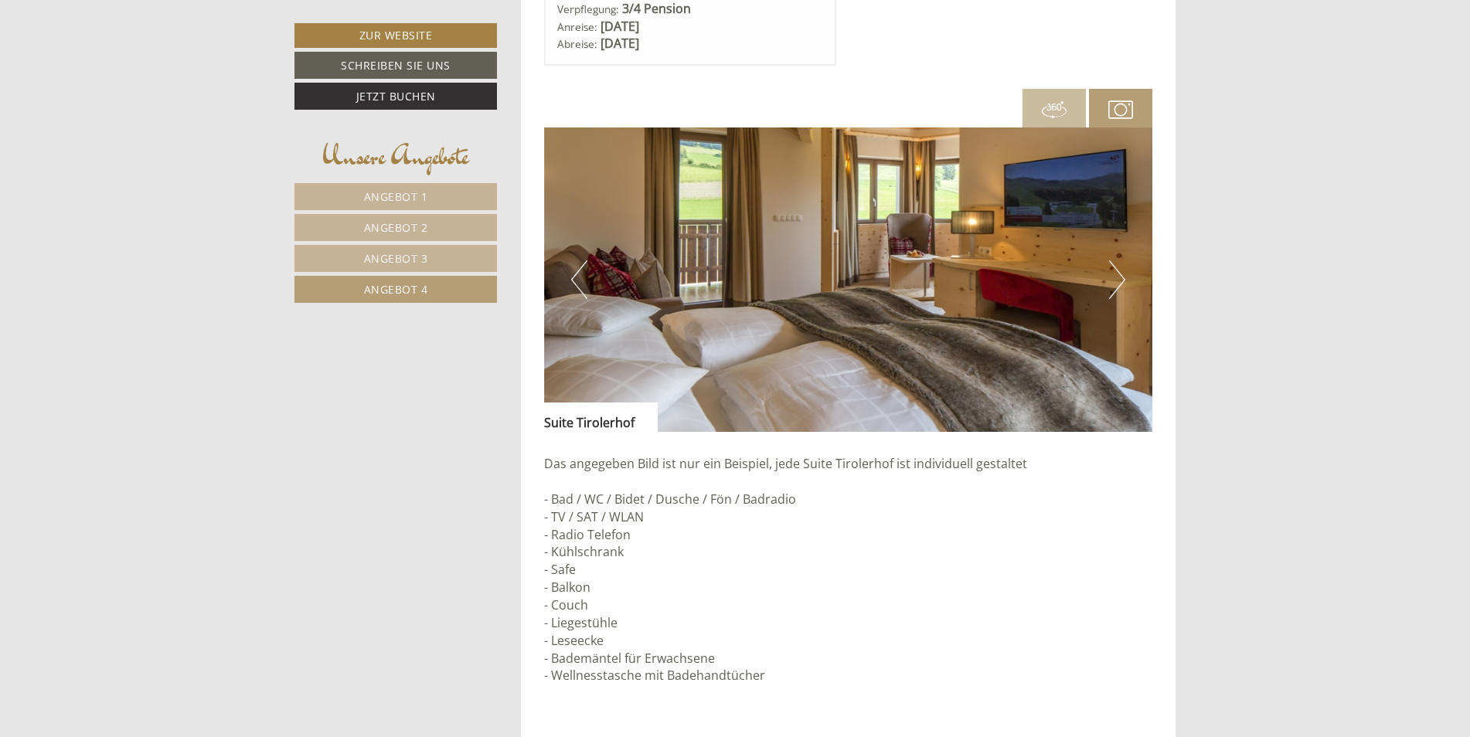
click at [1119, 276] on button "Next" at bounding box center [1117, 279] width 16 height 39
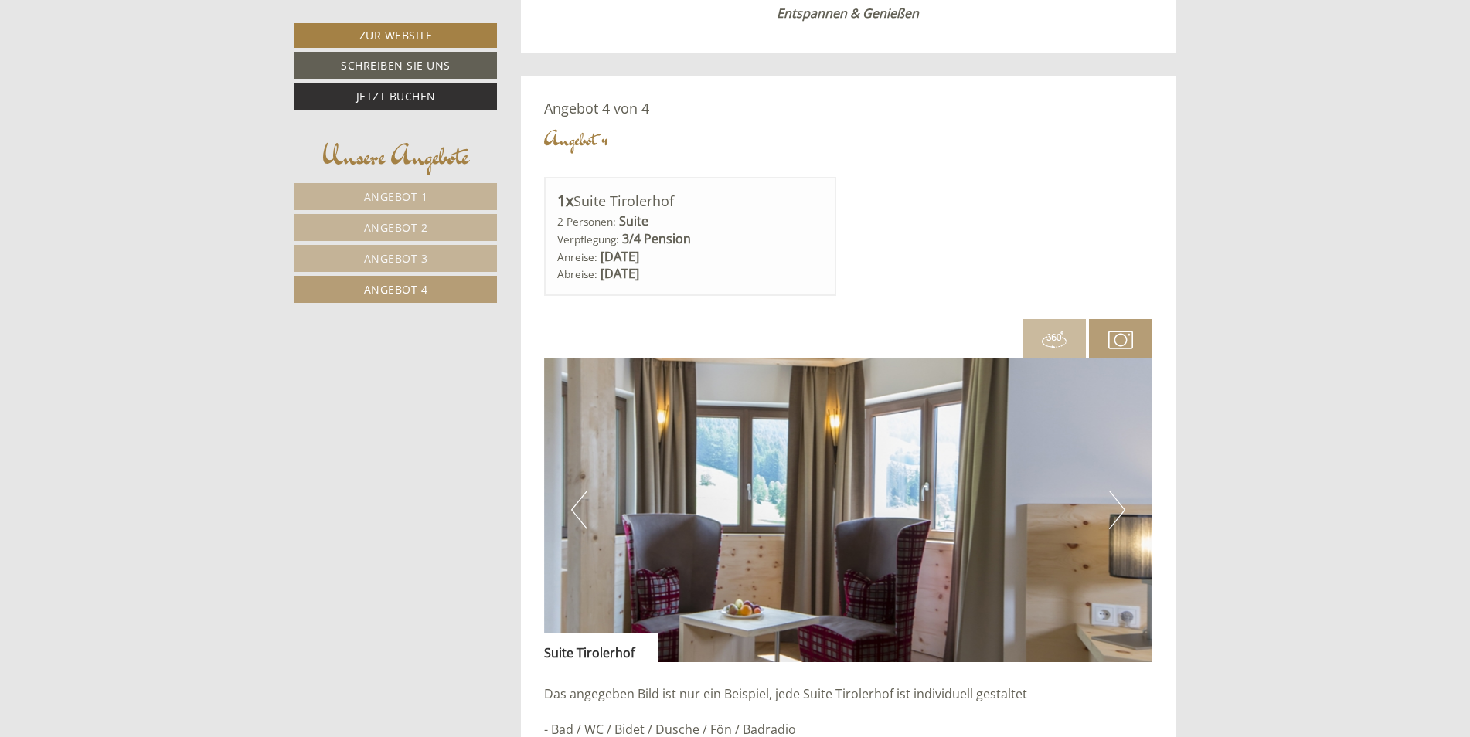
scroll to position [1188, 0]
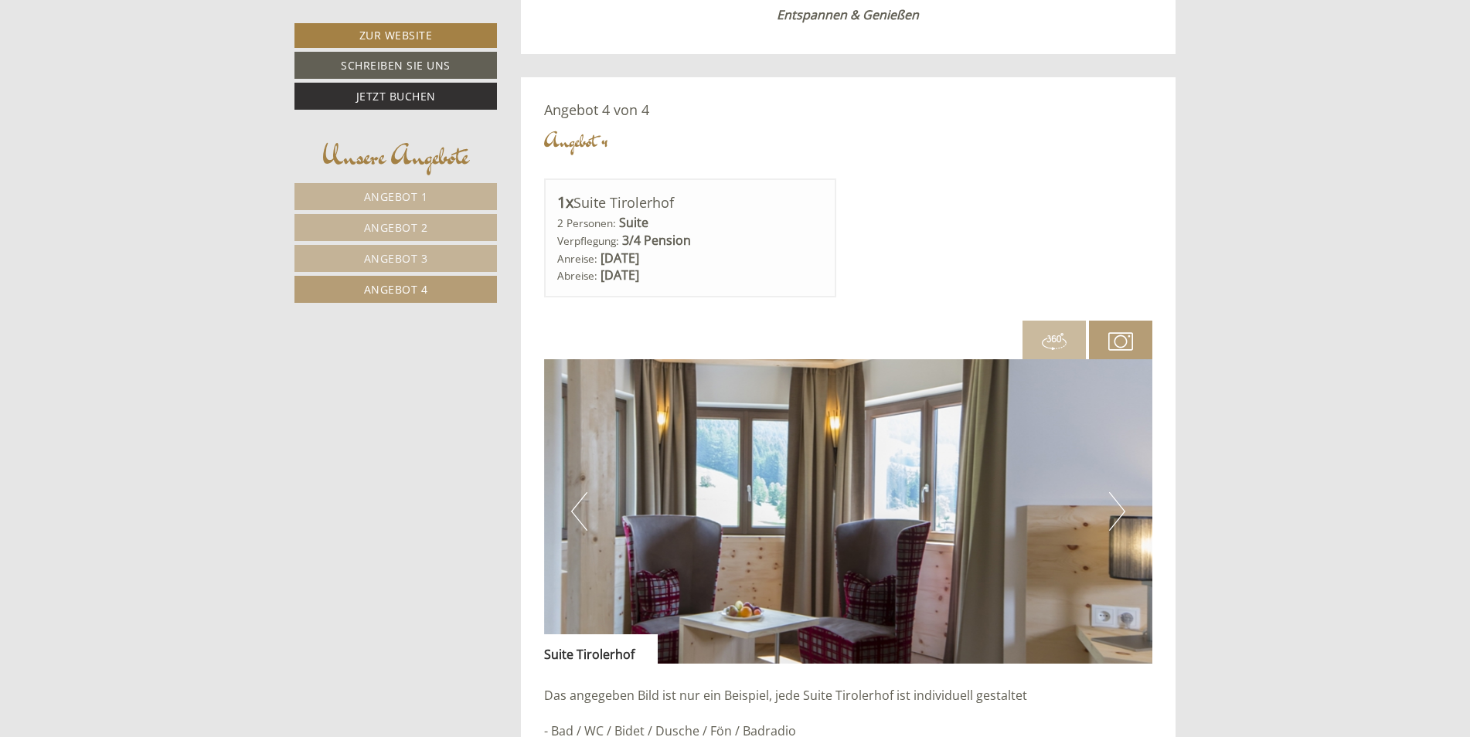
click at [370, 225] on span "Angebot 2" at bounding box center [396, 227] width 64 height 15
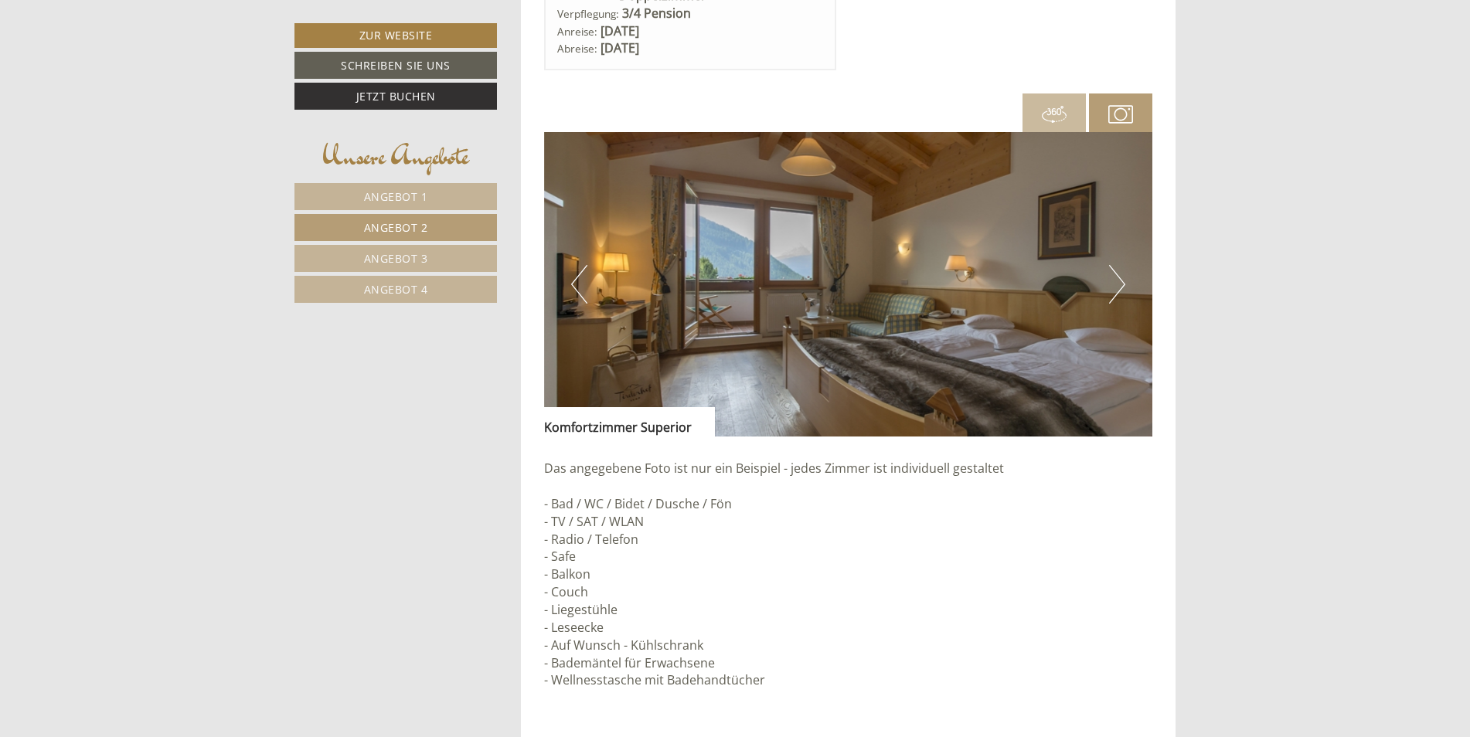
scroll to position [1497, 0]
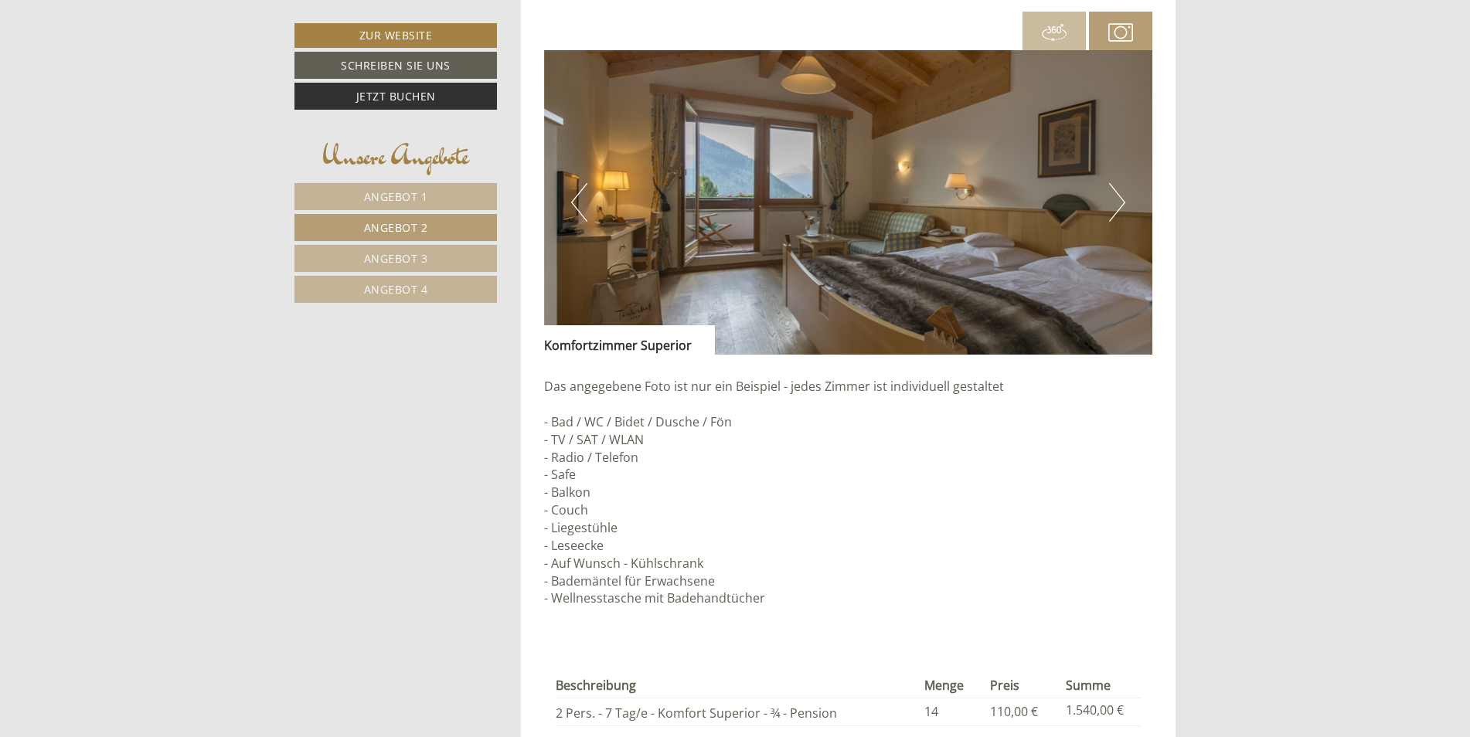
click at [1122, 202] on button "Next" at bounding box center [1117, 202] width 16 height 39
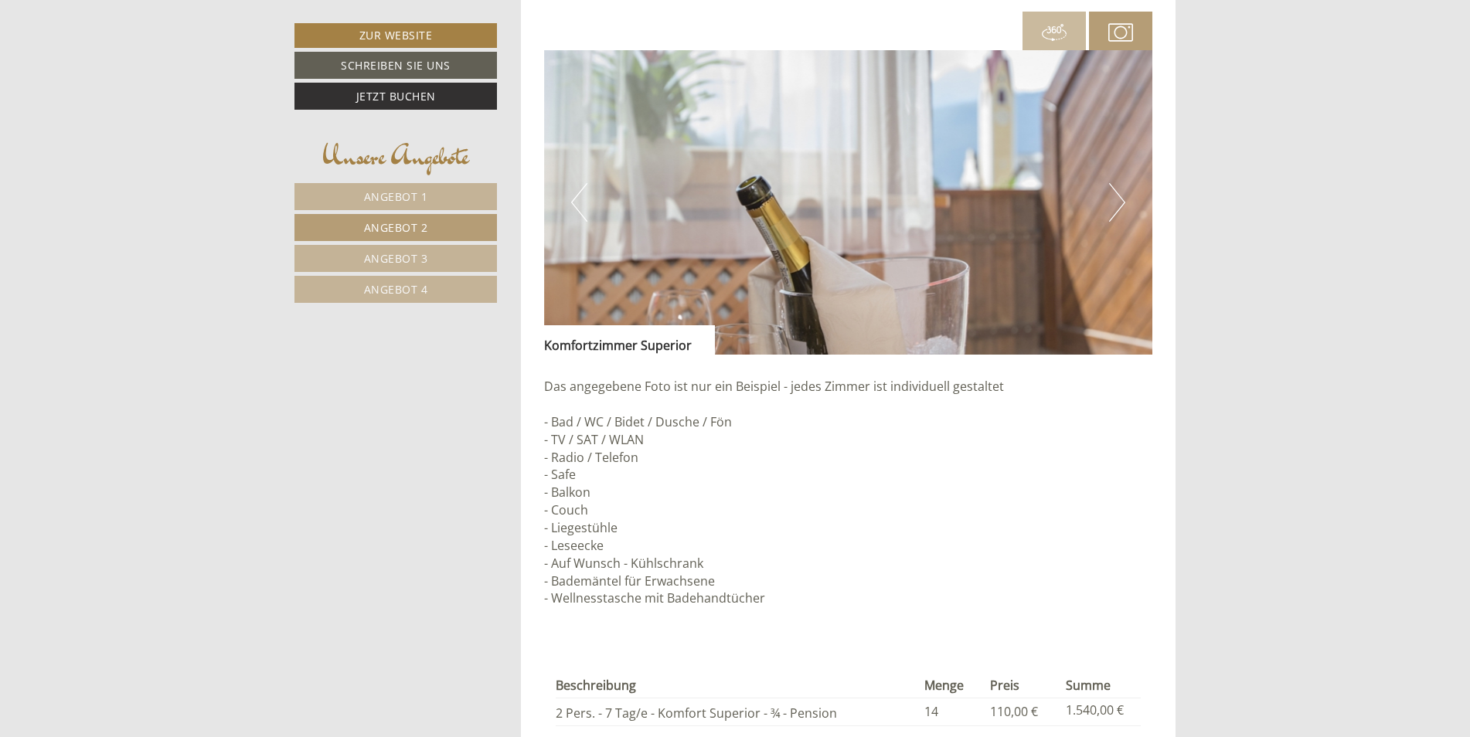
click at [1122, 202] on button "Next" at bounding box center [1117, 202] width 16 height 39
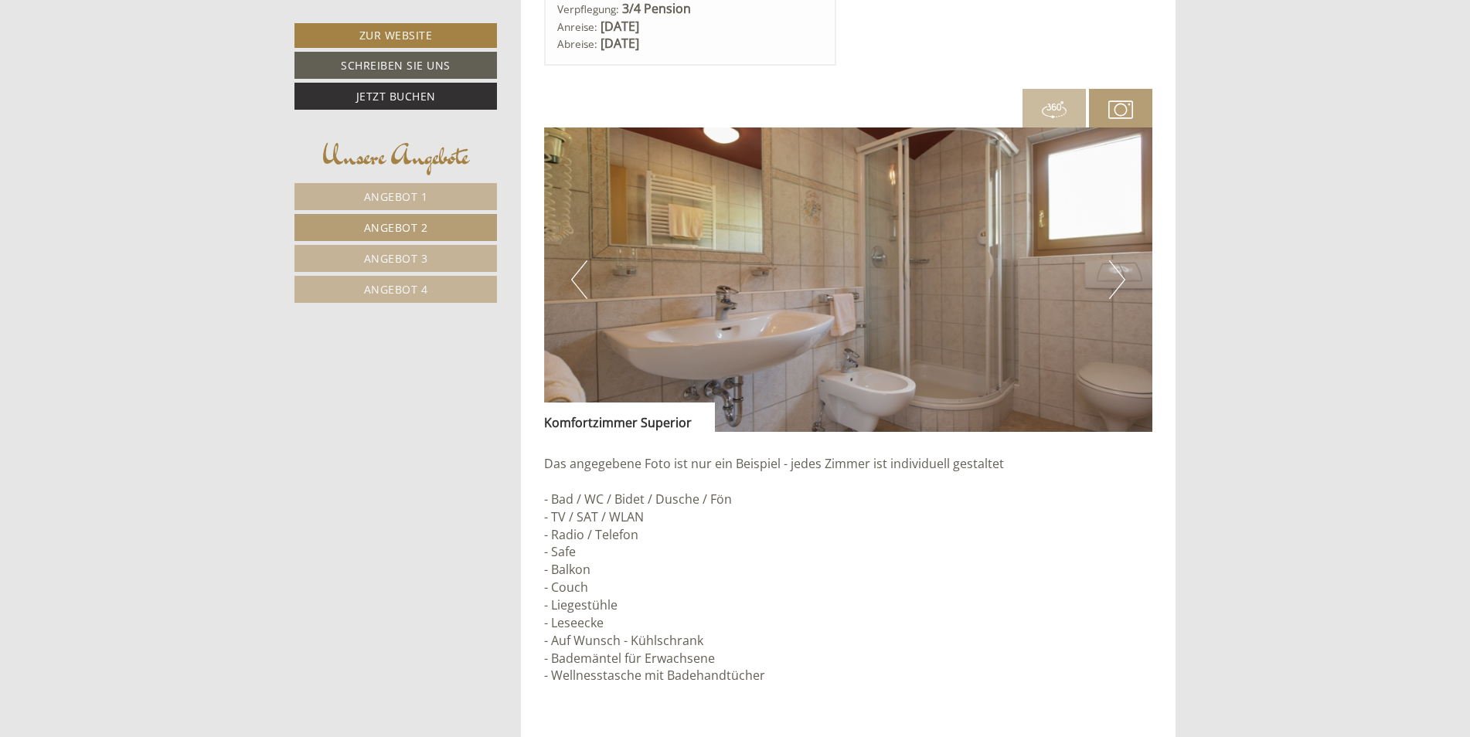
scroll to position [1343, 0]
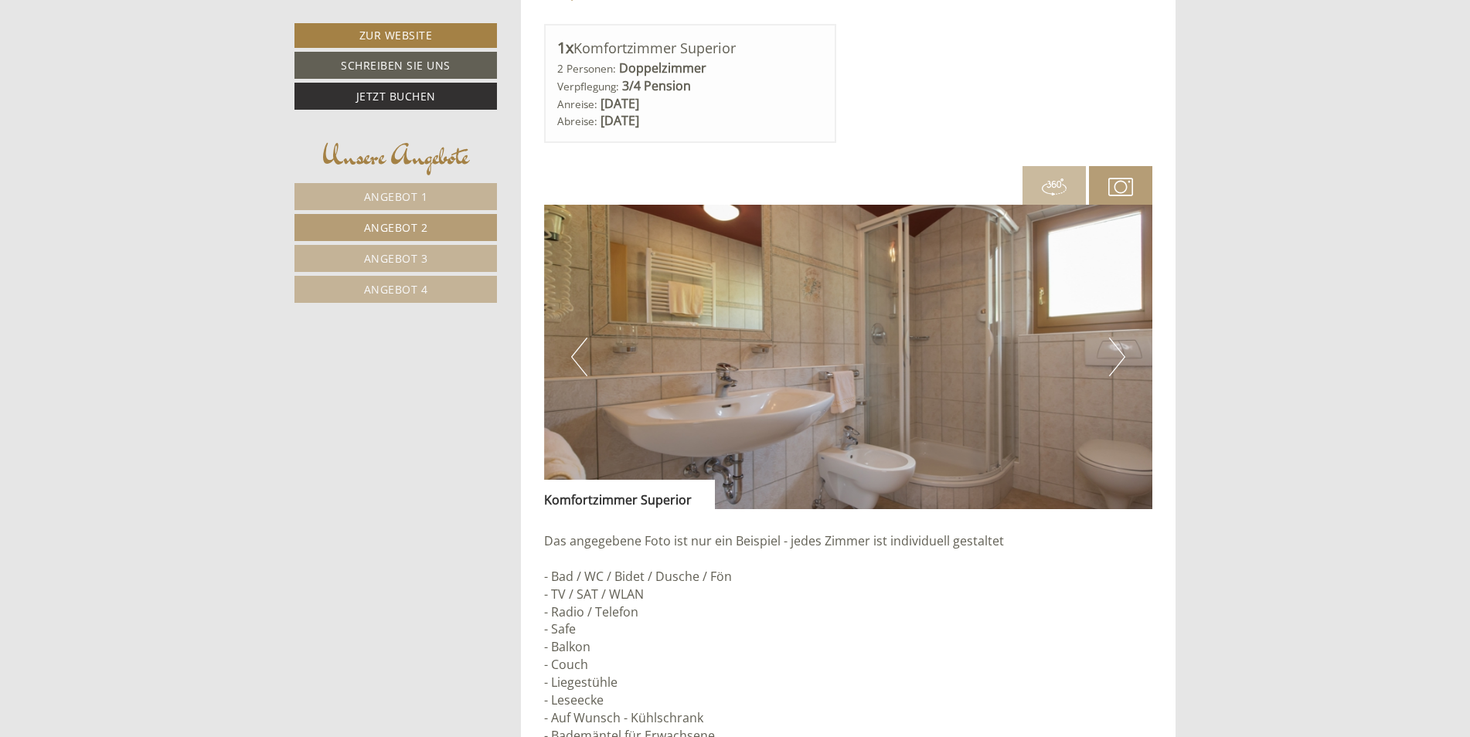
click at [1116, 354] on button "Next" at bounding box center [1117, 357] width 16 height 39
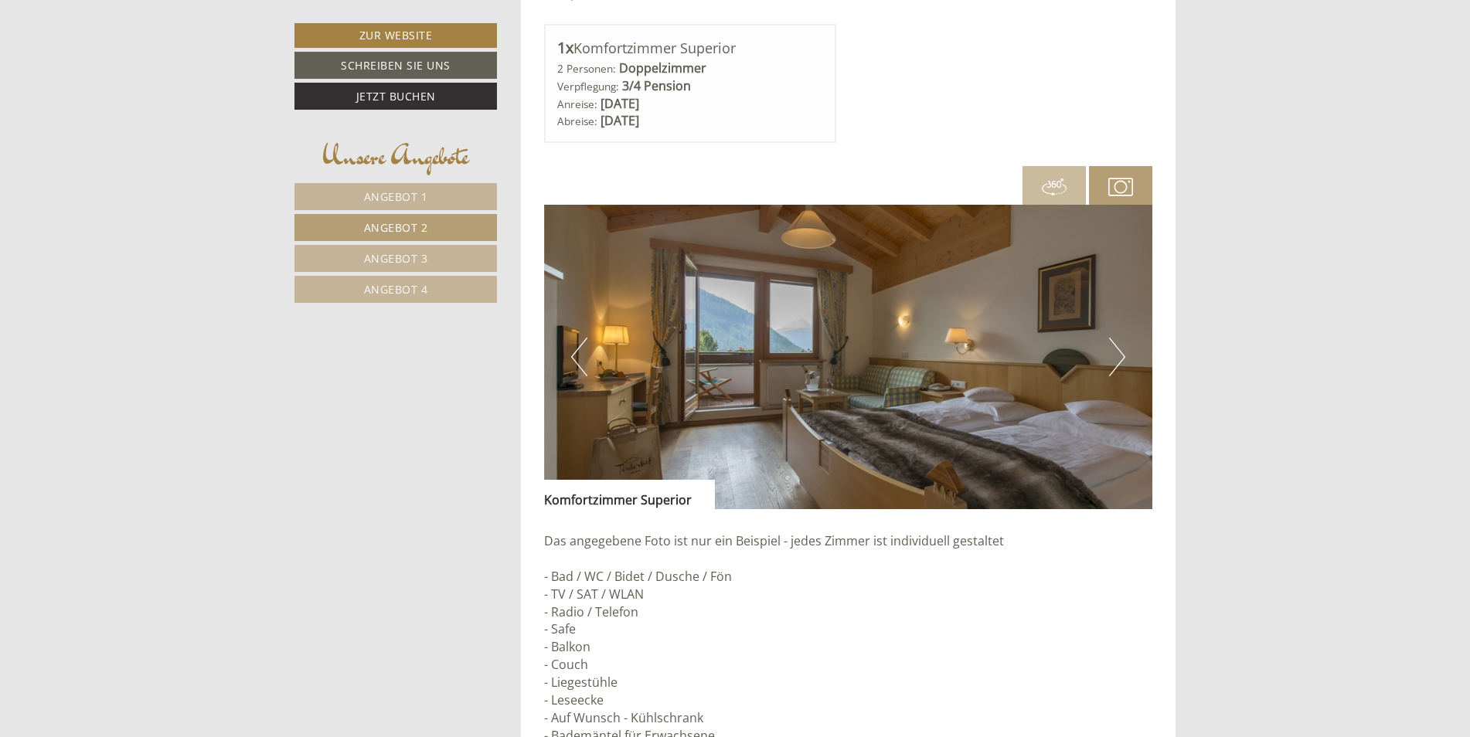
click at [1116, 354] on button "Next" at bounding box center [1117, 357] width 16 height 39
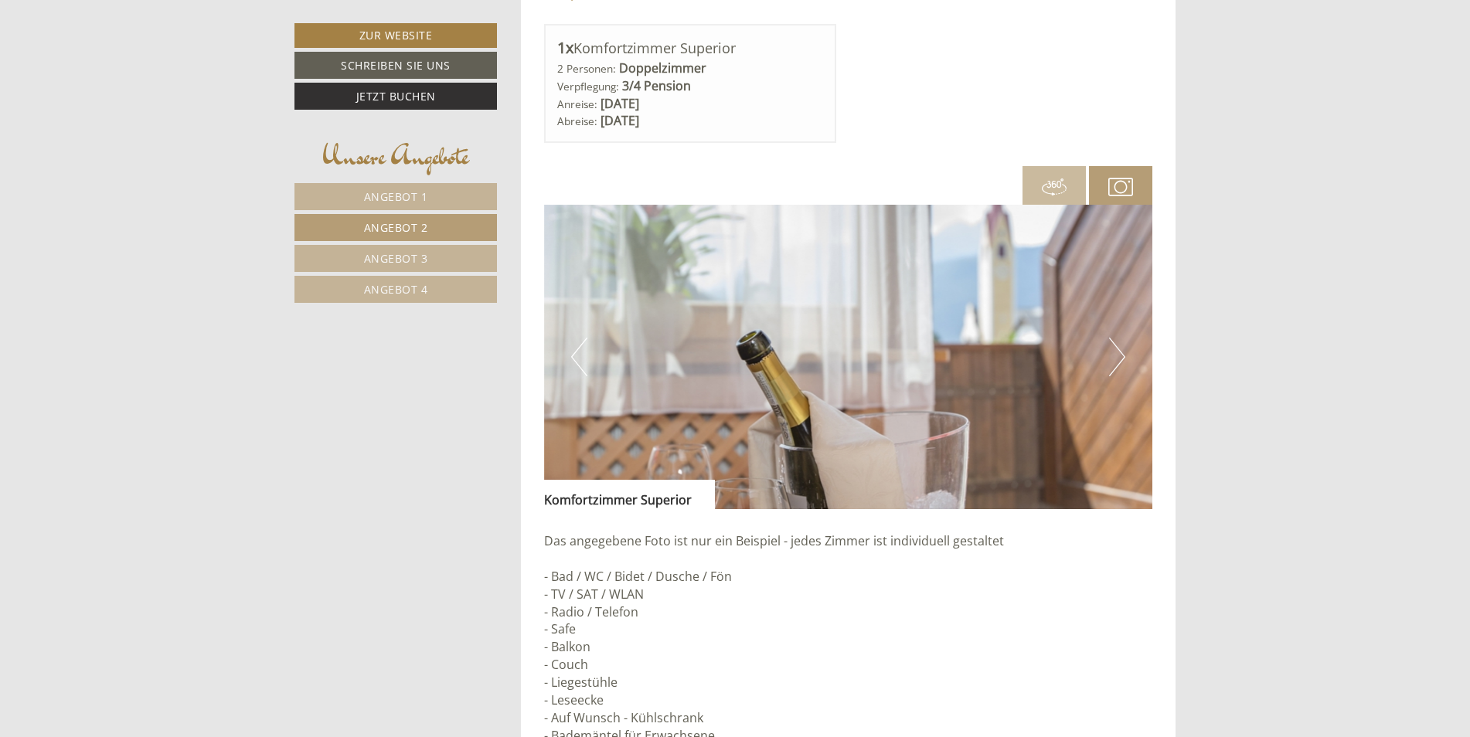
click at [1116, 354] on button "Next" at bounding box center [1117, 357] width 16 height 39
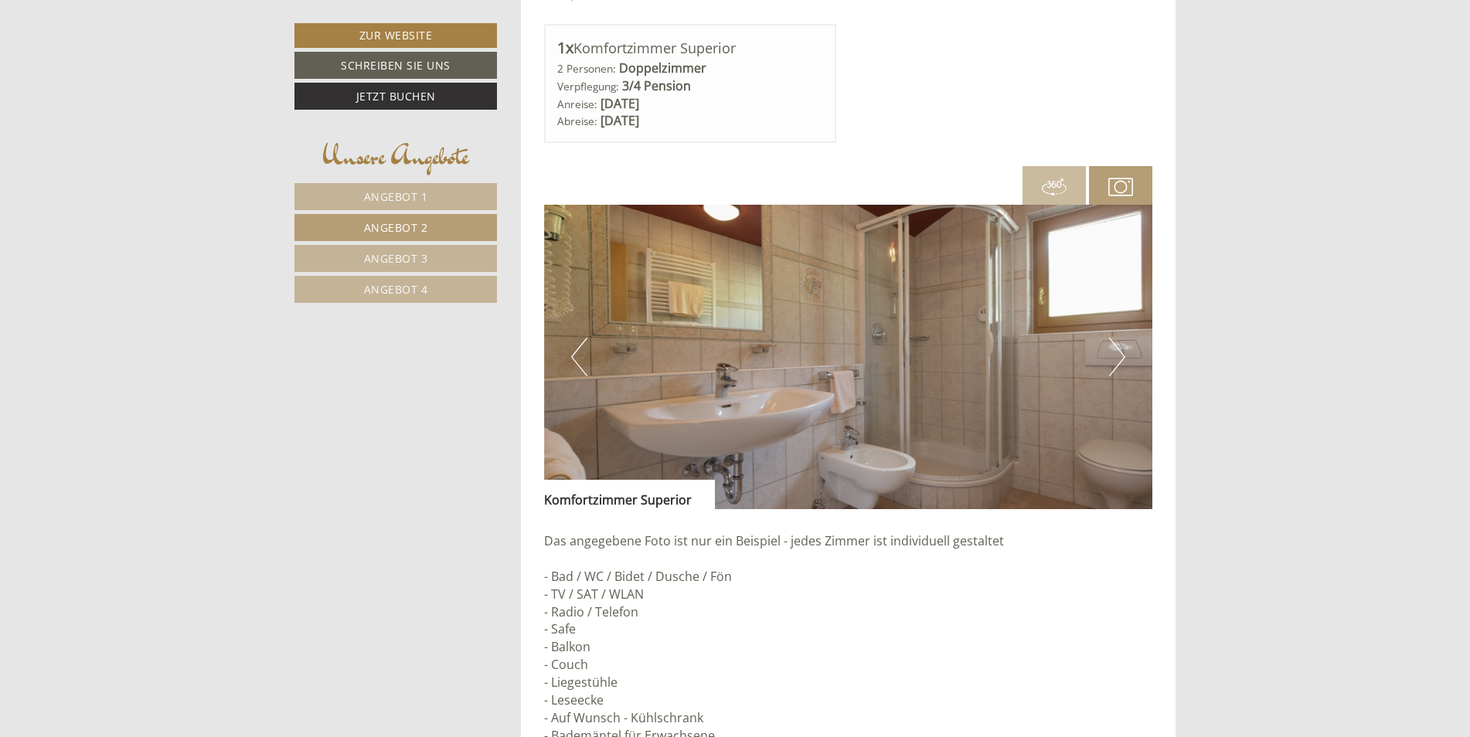
click at [405, 257] on span "Angebot 3" at bounding box center [396, 258] width 64 height 15
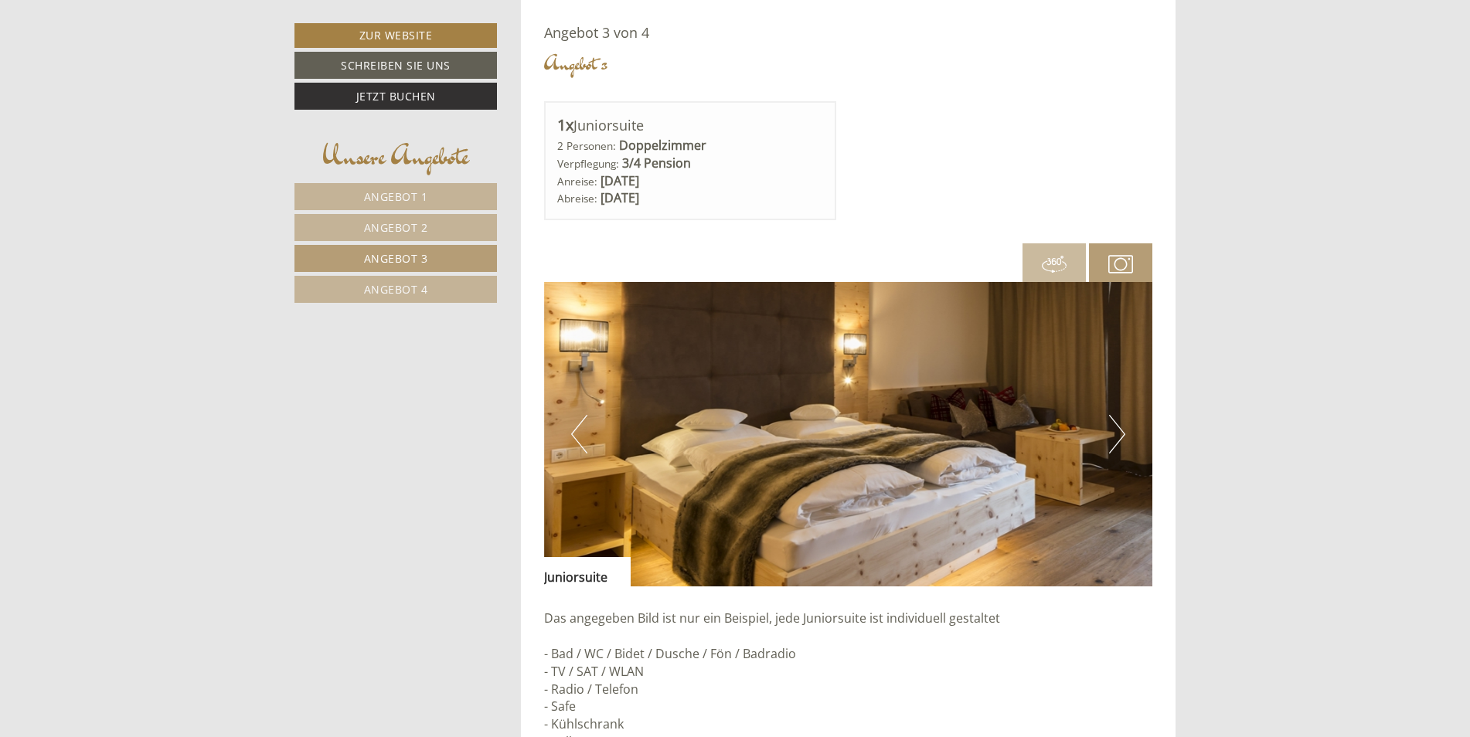
click at [1122, 428] on button "Next" at bounding box center [1117, 434] width 16 height 39
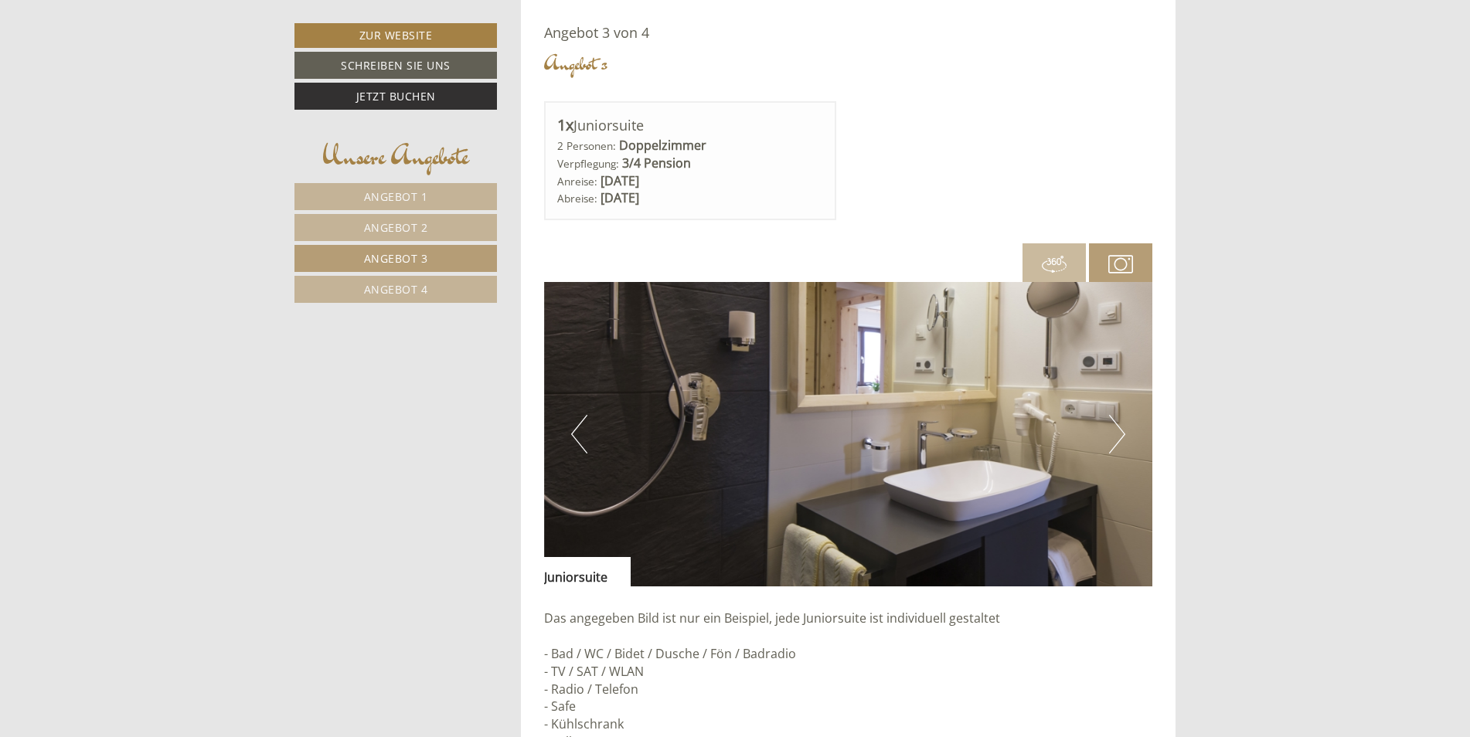
click at [1122, 428] on button "Next" at bounding box center [1117, 434] width 16 height 39
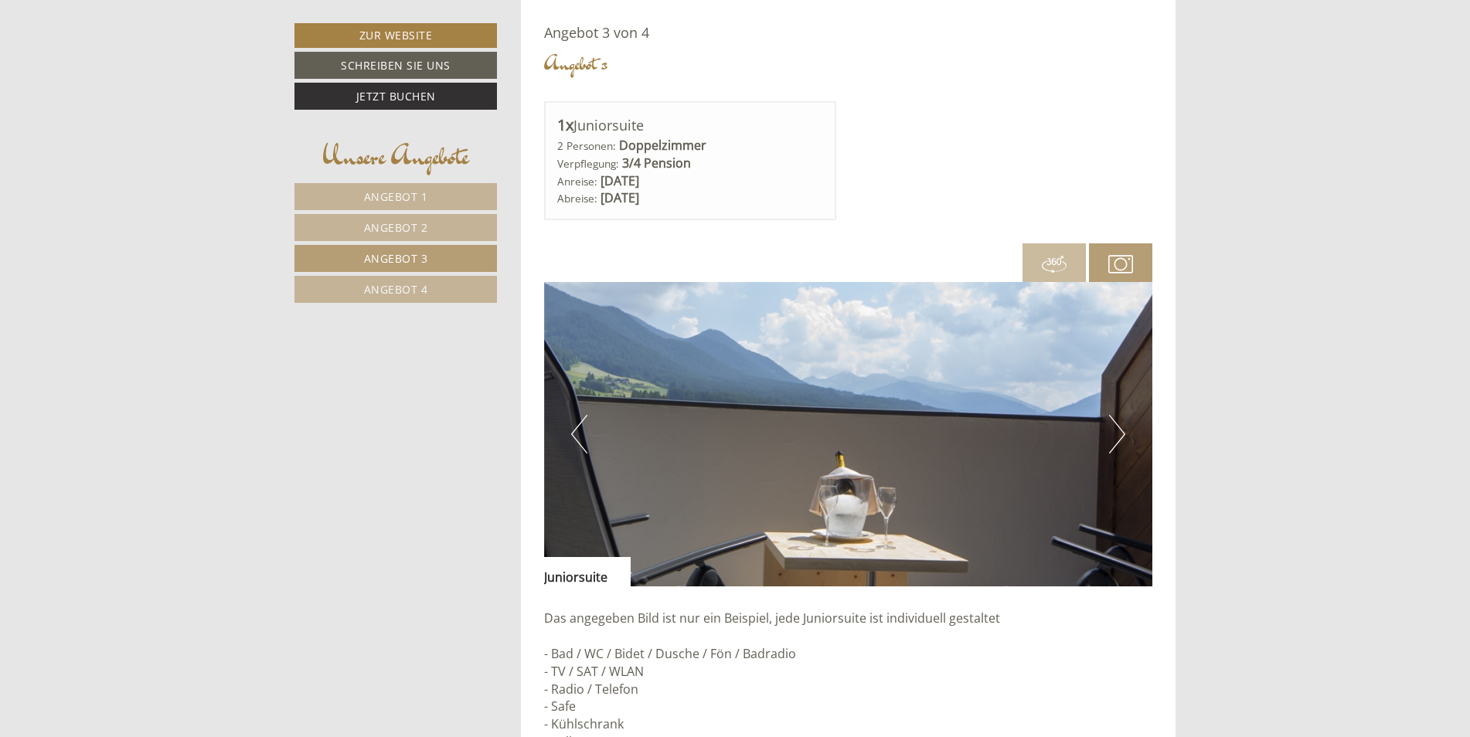
click at [1122, 428] on button "Next" at bounding box center [1117, 434] width 16 height 39
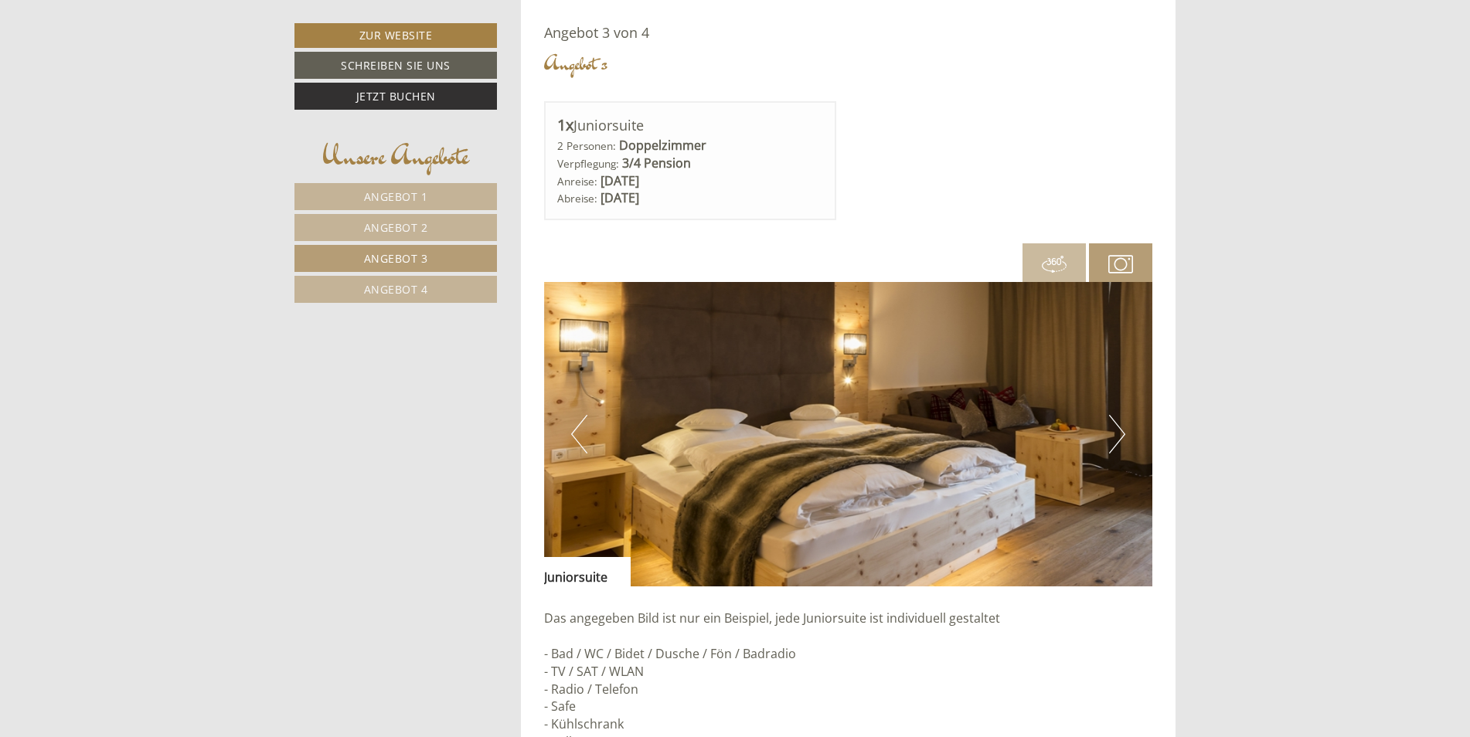
click at [1122, 428] on button "Next" at bounding box center [1117, 434] width 16 height 39
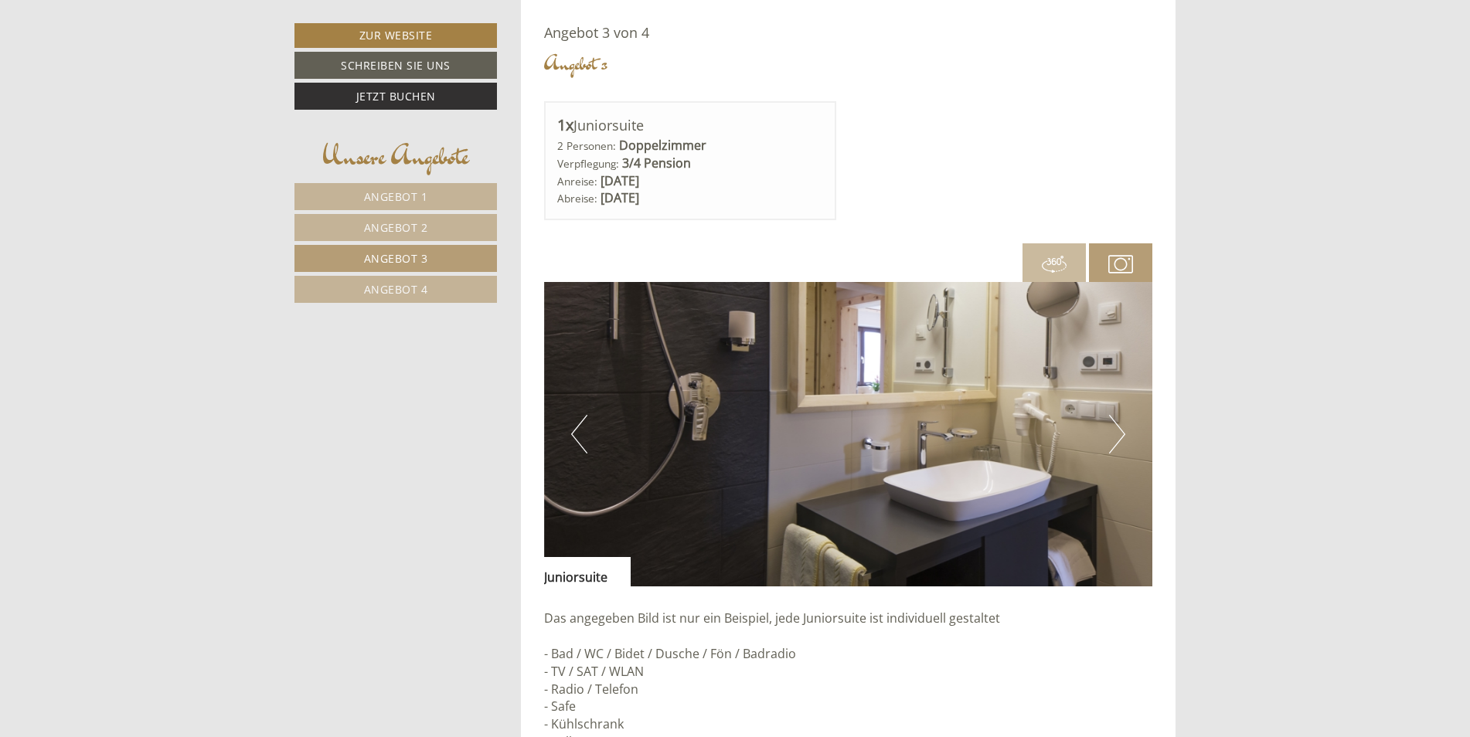
click at [1122, 428] on button "Next" at bounding box center [1117, 434] width 16 height 39
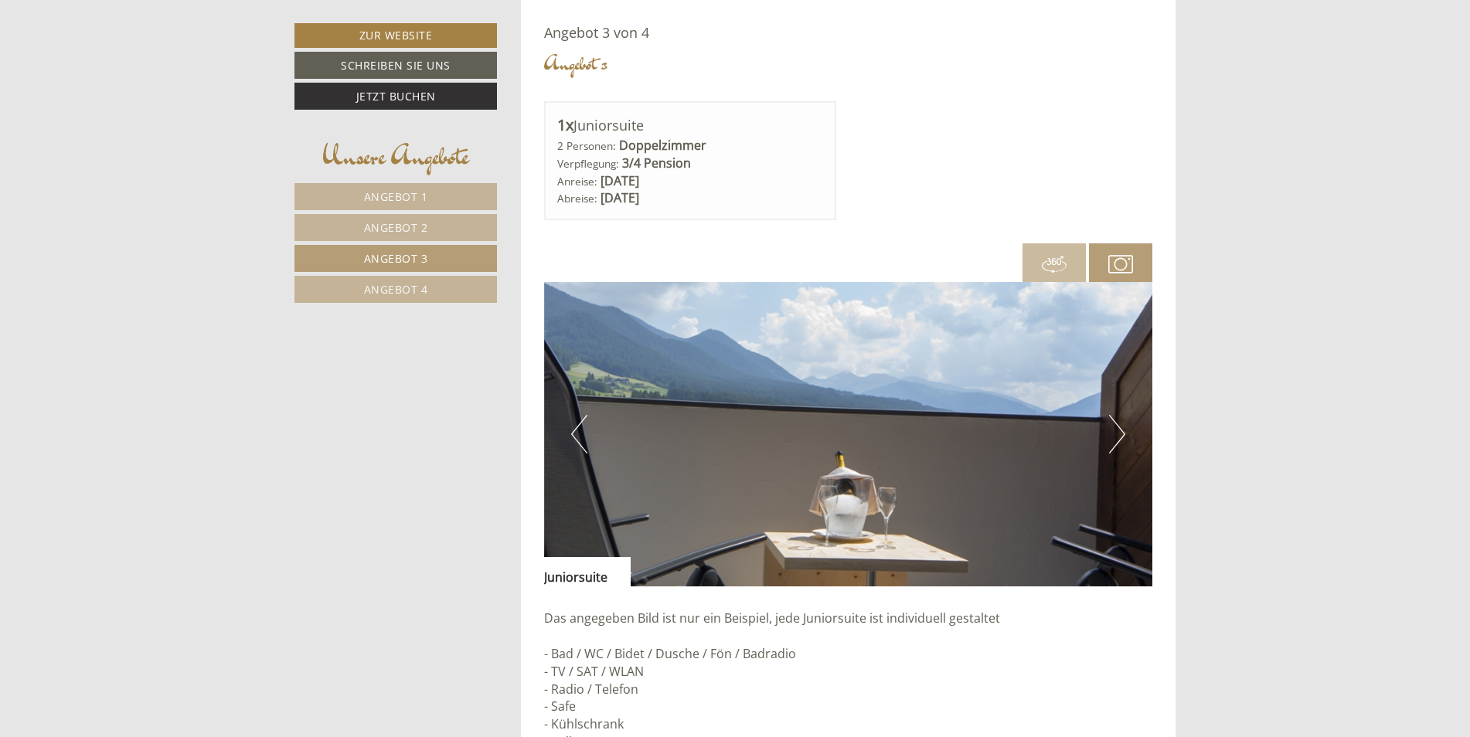
click at [411, 293] on span "Angebot 4" at bounding box center [396, 289] width 64 height 15
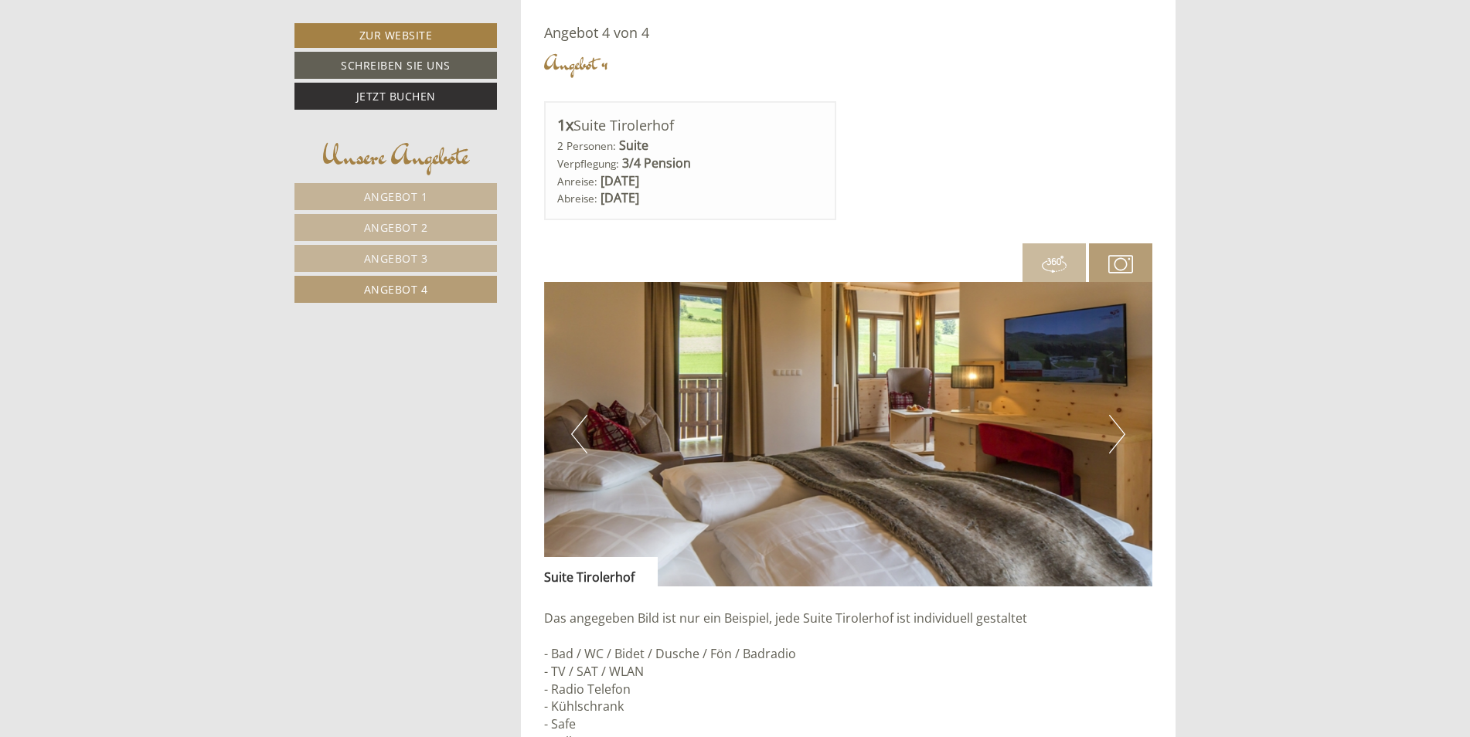
click at [385, 230] on span "Angebot 2" at bounding box center [396, 227] width 64 height 15
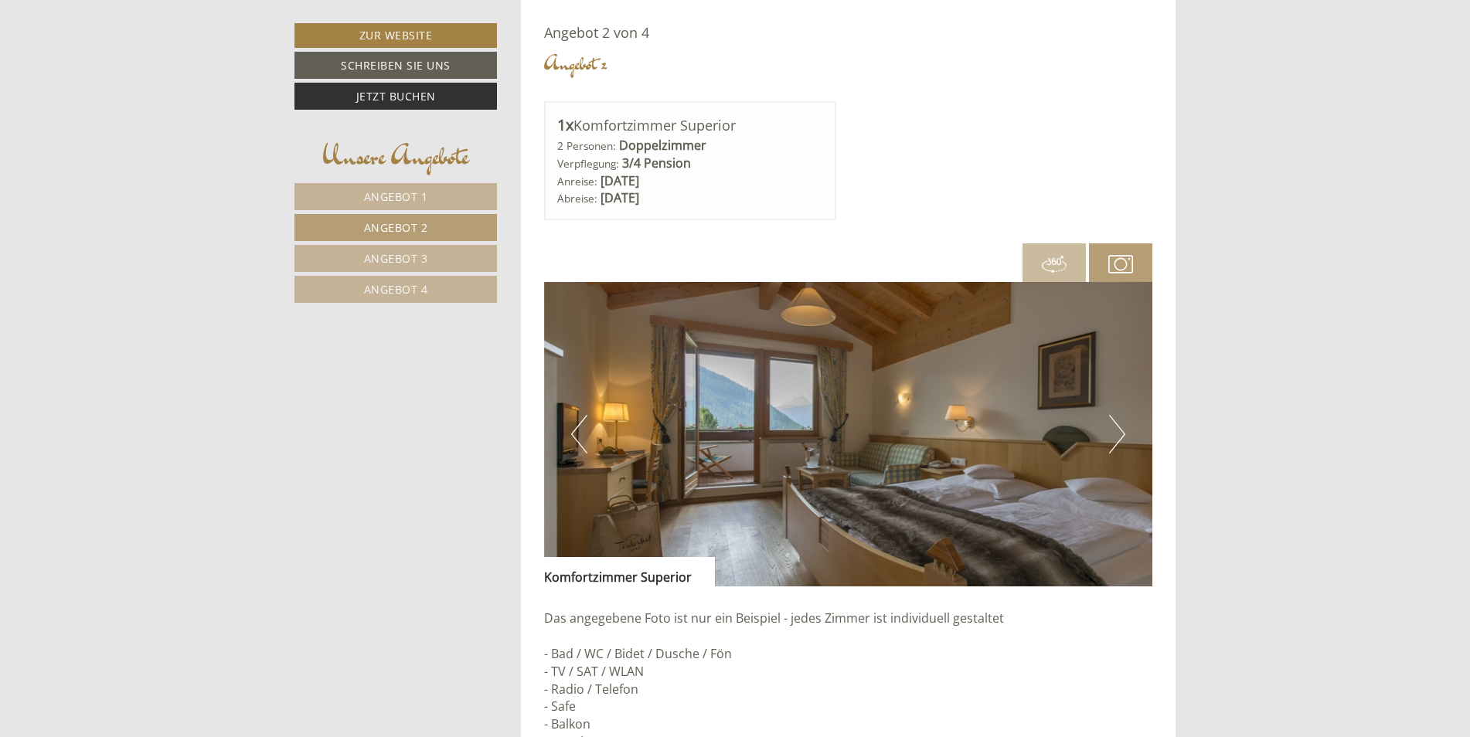
click at [573, 428] on button "Previous" at bounding box center [579, 434] width 16 height 39
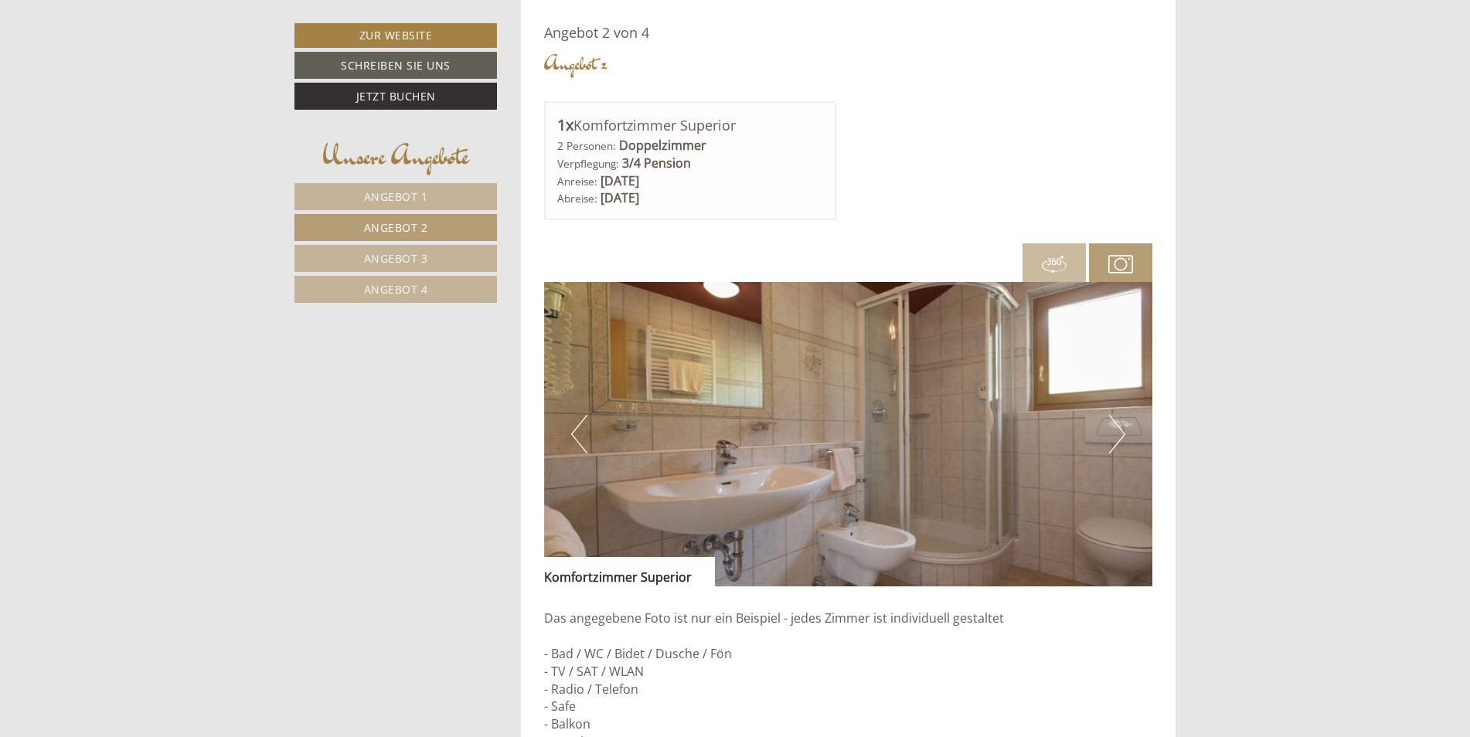
click at [573, 428] on button "Previous" at bounding box center [579, 434] width 16 height 39
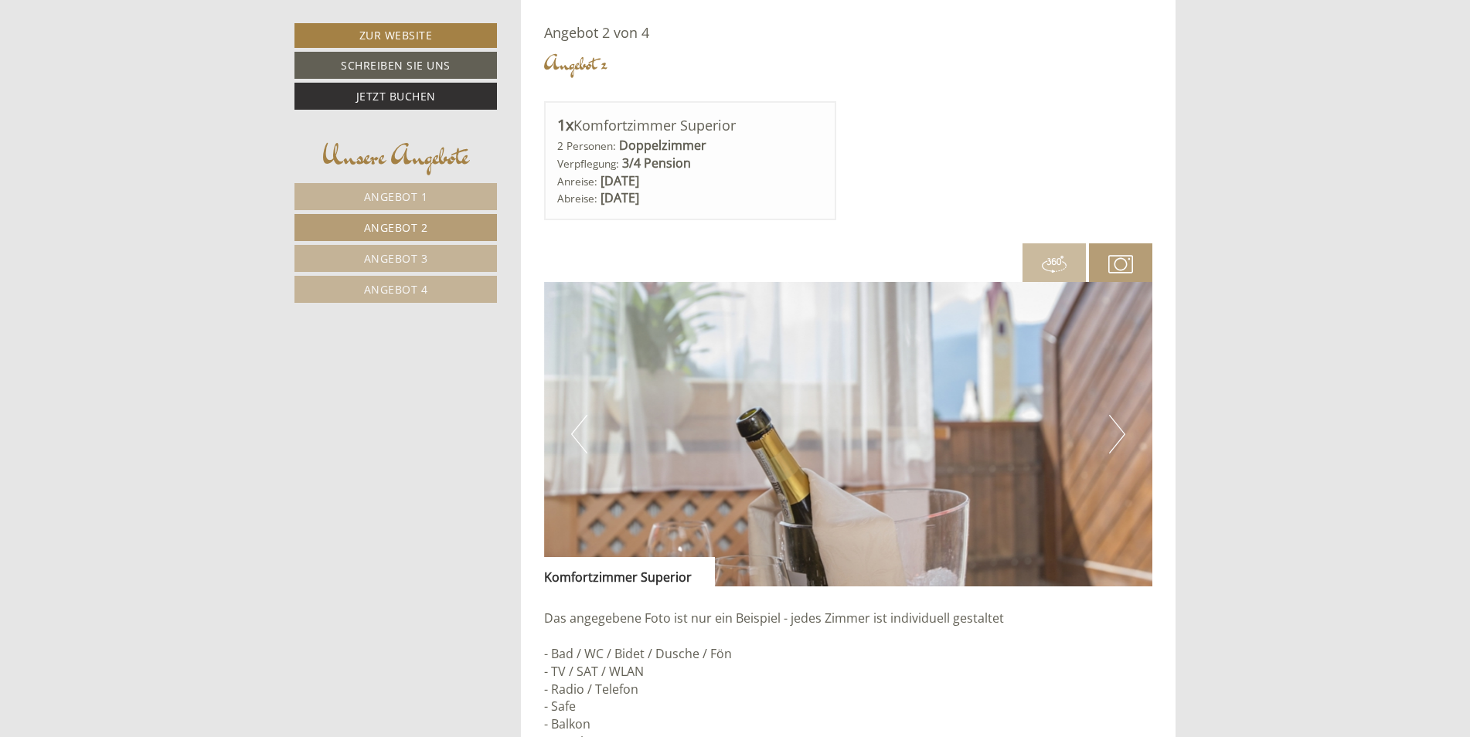
click at [422, 188] on link "Angebot 1" at bounding box center [395, 196] width 202 height 27
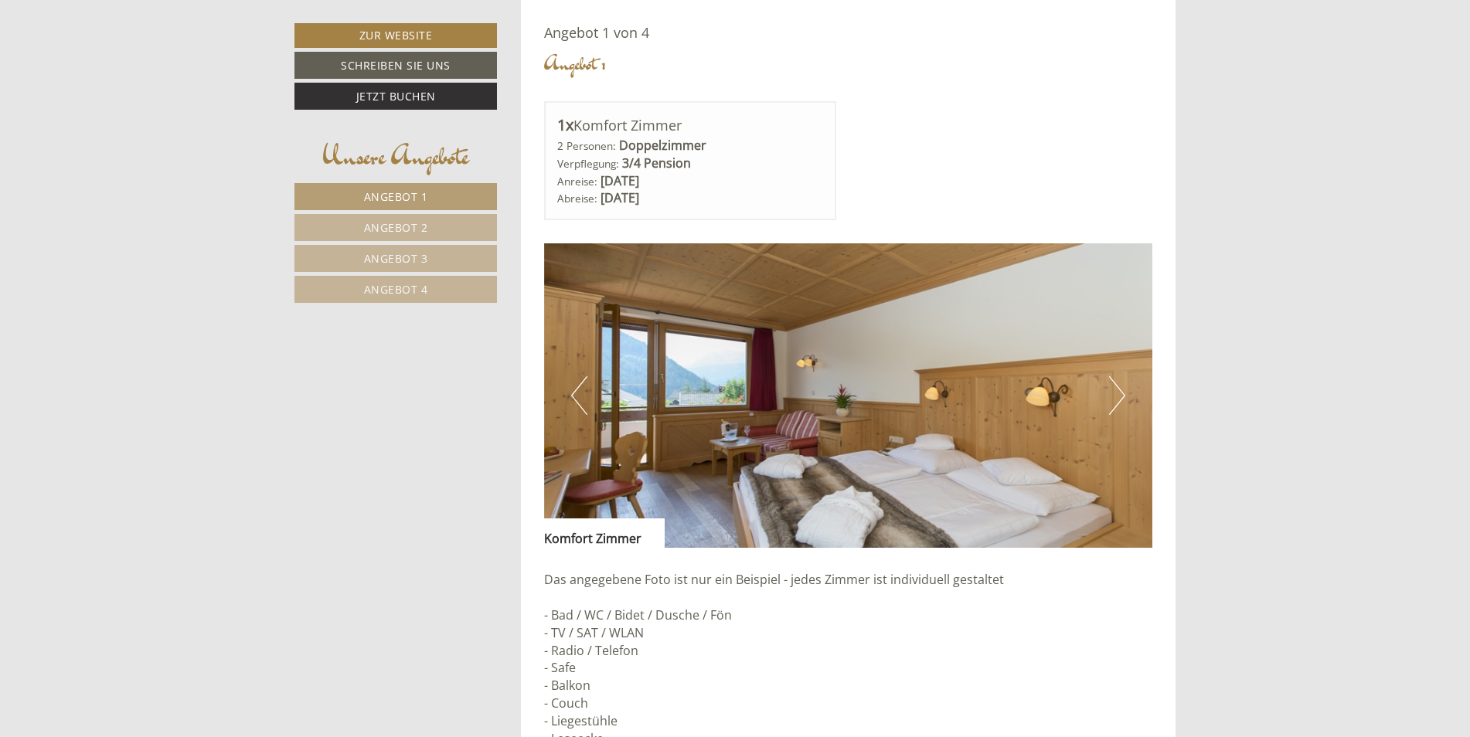
click at [1118, 394] on button "Next" at bounding box center [1117, 395] width 16 height 39
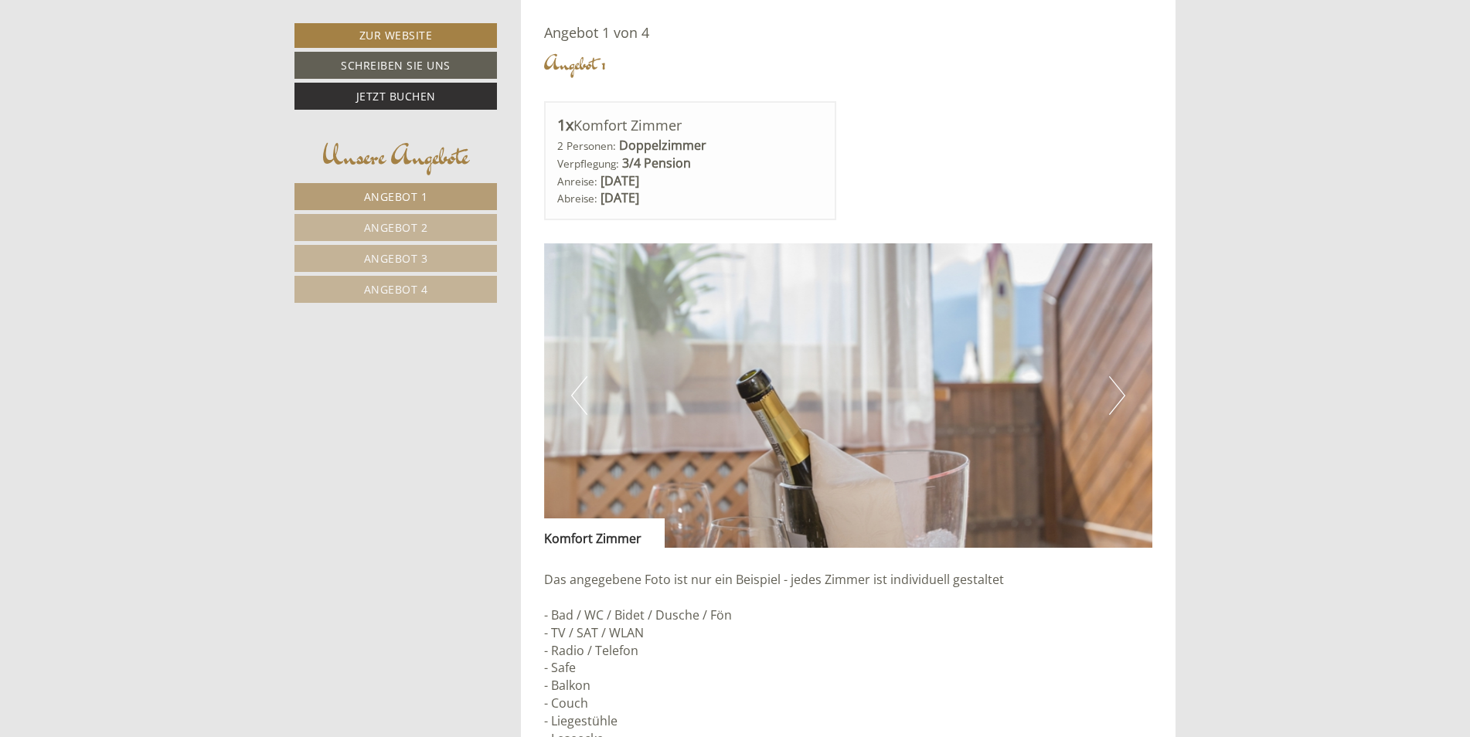
click at [1116, 394] on button "Next" at bounding box center [1117, 395] width 16 height 39
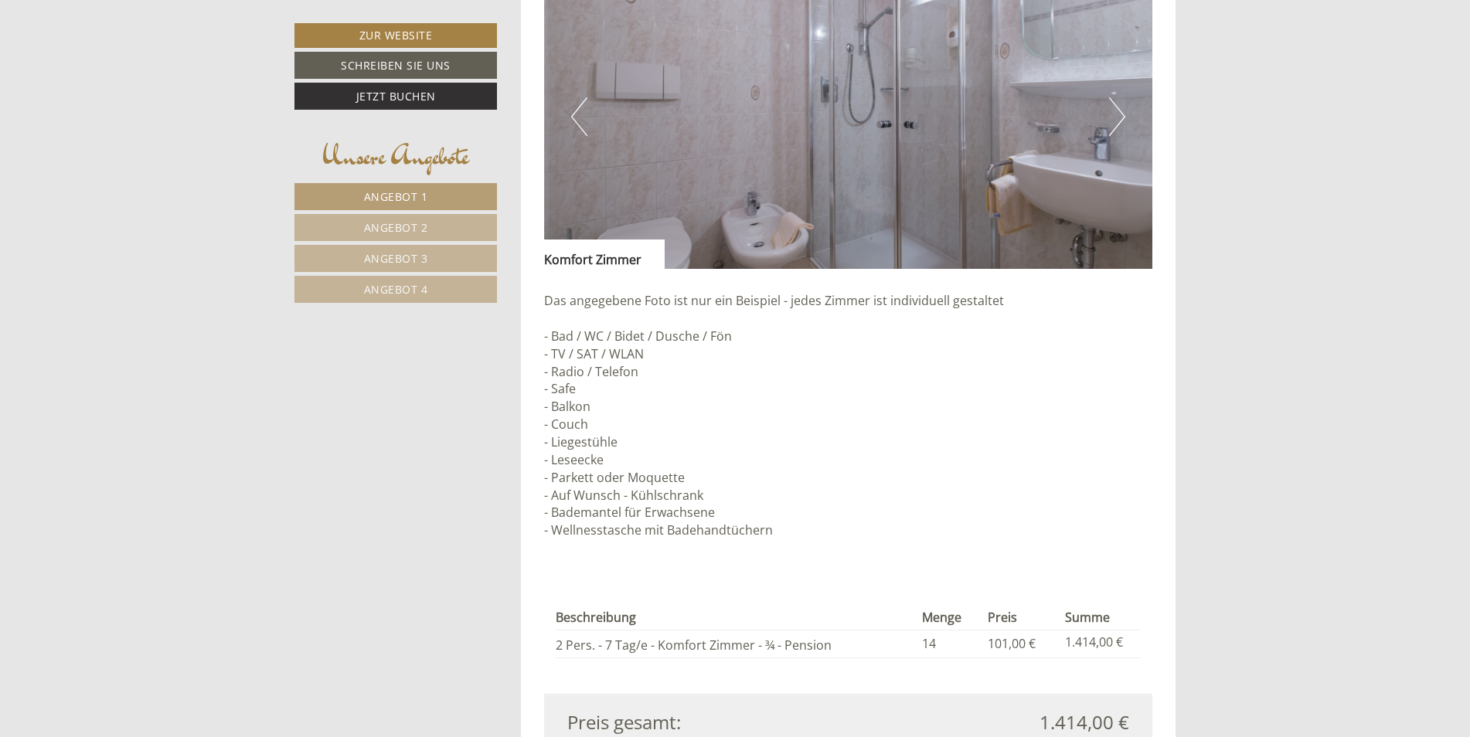
scroll to position [1575, 0]
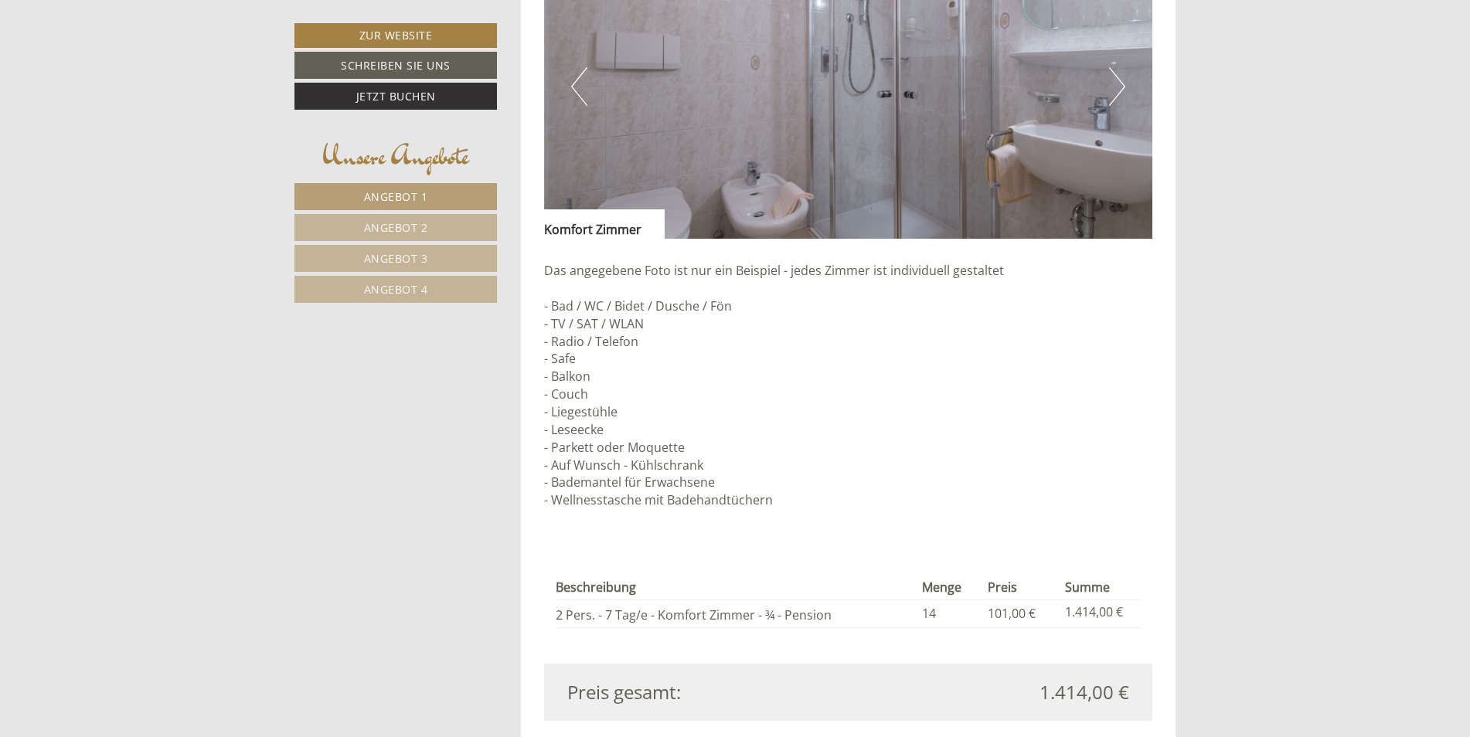
click at [372, 229] on span "Angebot 2" at bounding box center [396, 227] width 64 height 15
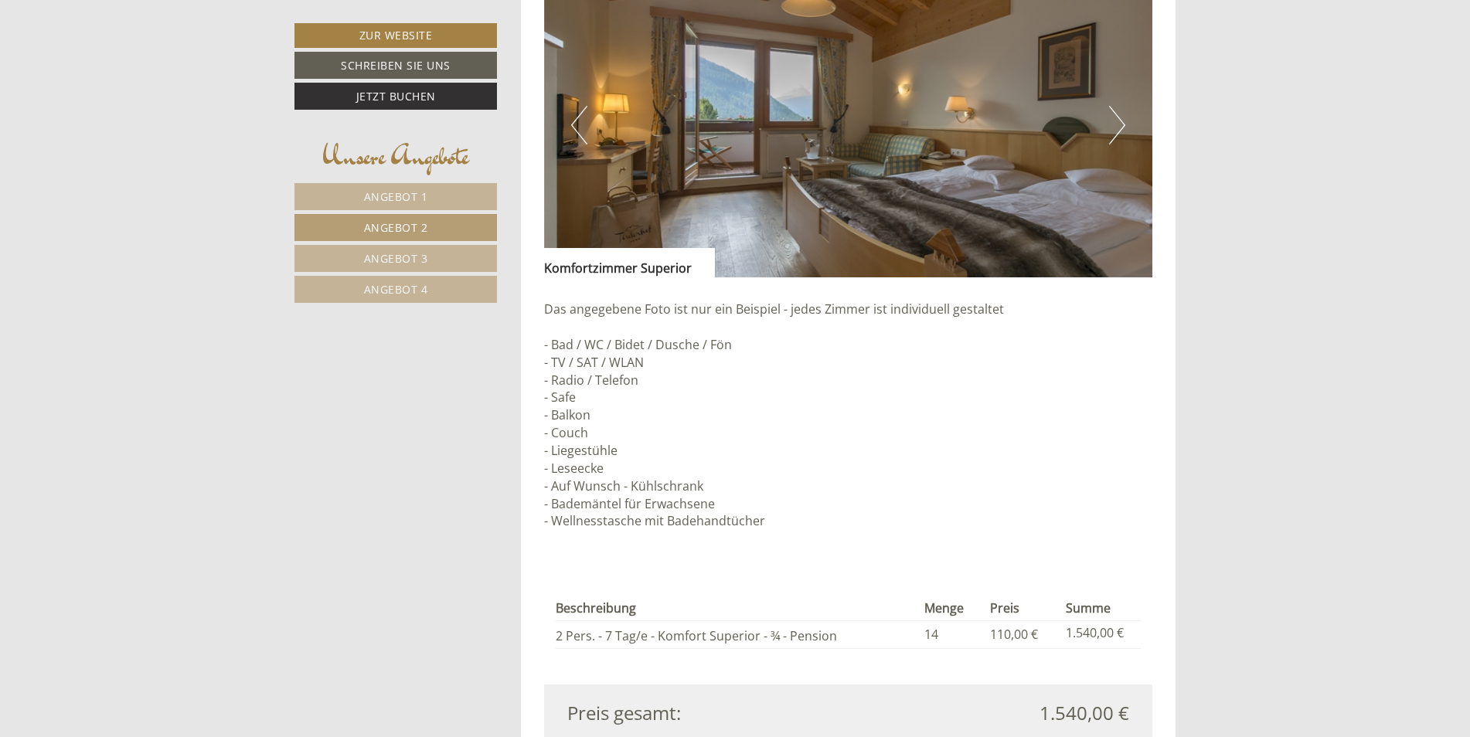
scroll to position [1266, 0]
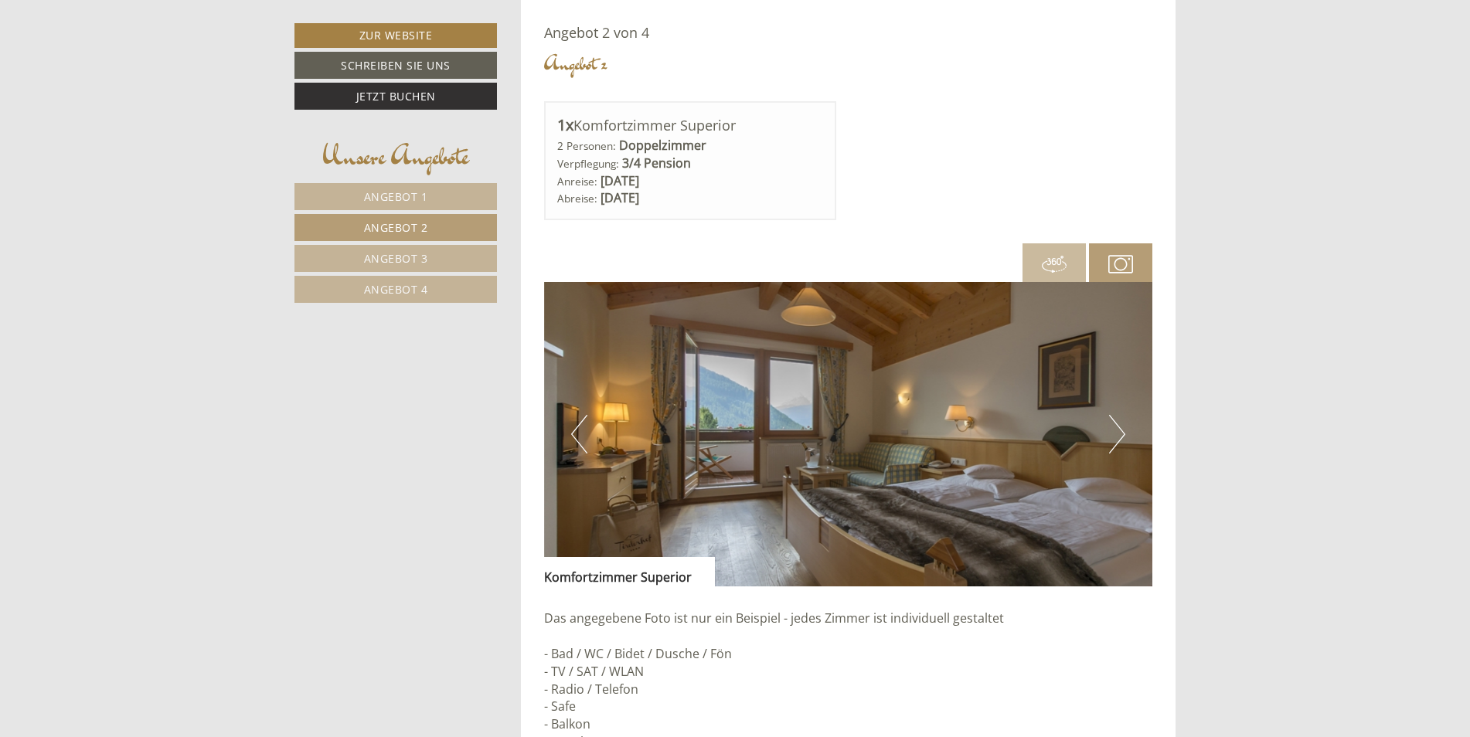
click at [1121, 431] on button "Next" at bounding box center [1117, 434] width 16 height 39
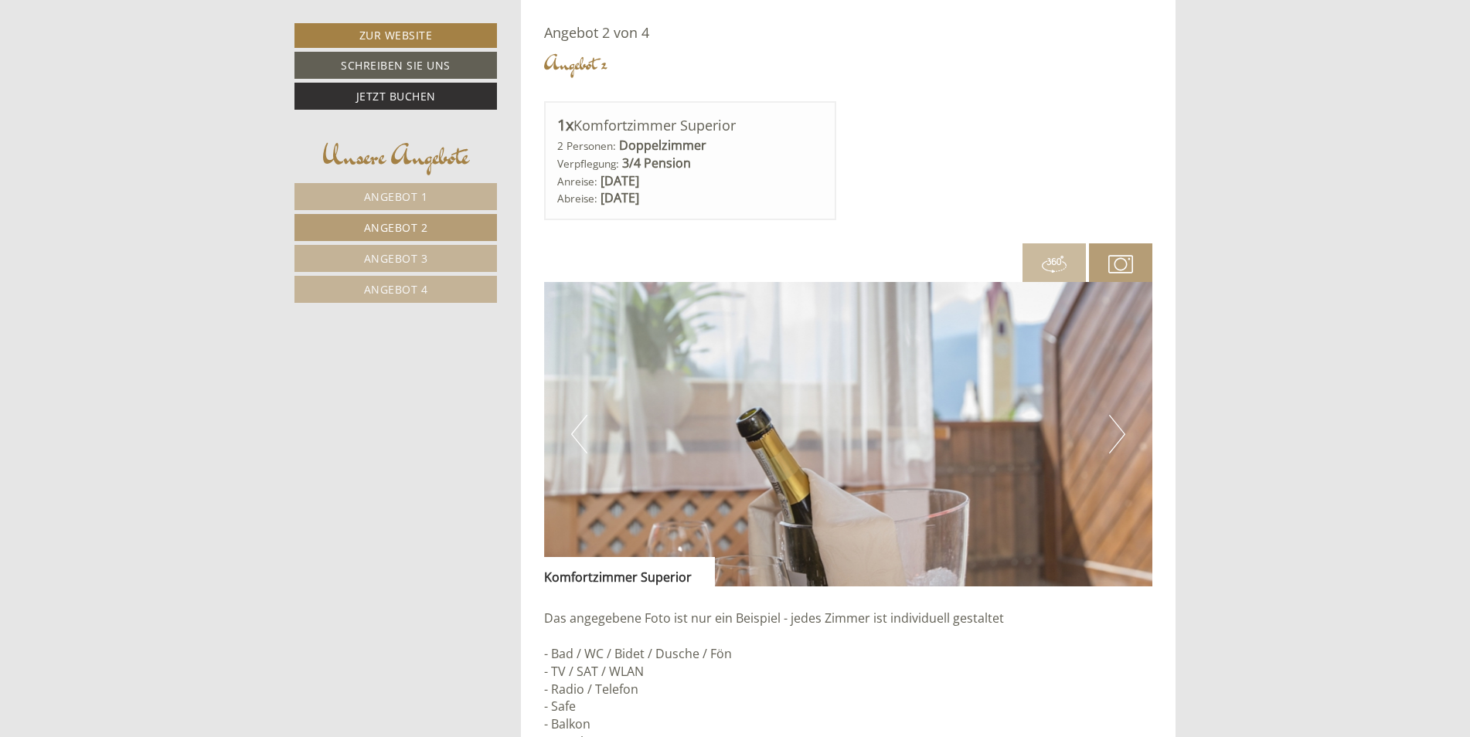
click at [1116, 436] on button "Next" at bounding box center [1117, 434] width 16 height 39
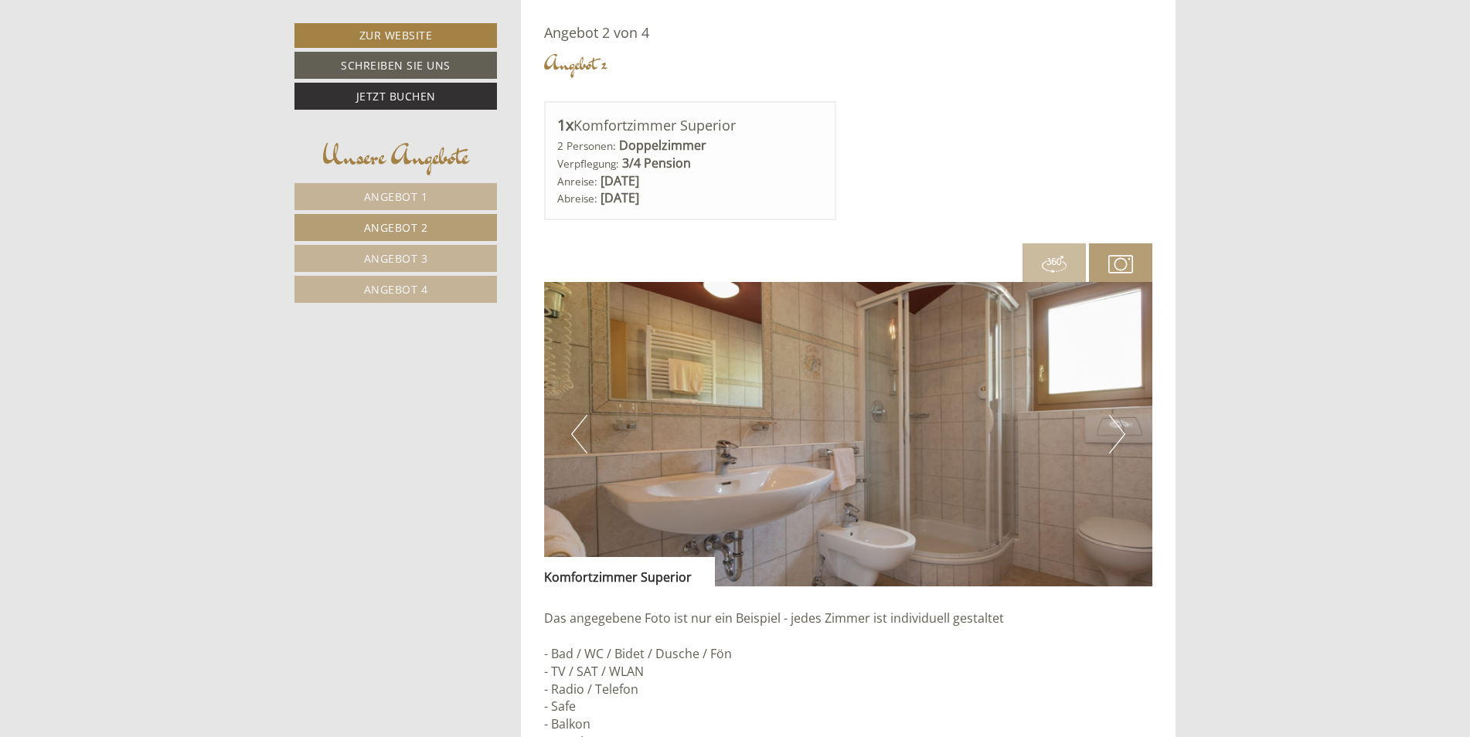
click at [1116, 436] on button "Next" at bounding box center [1117, 434] width 16 height 39
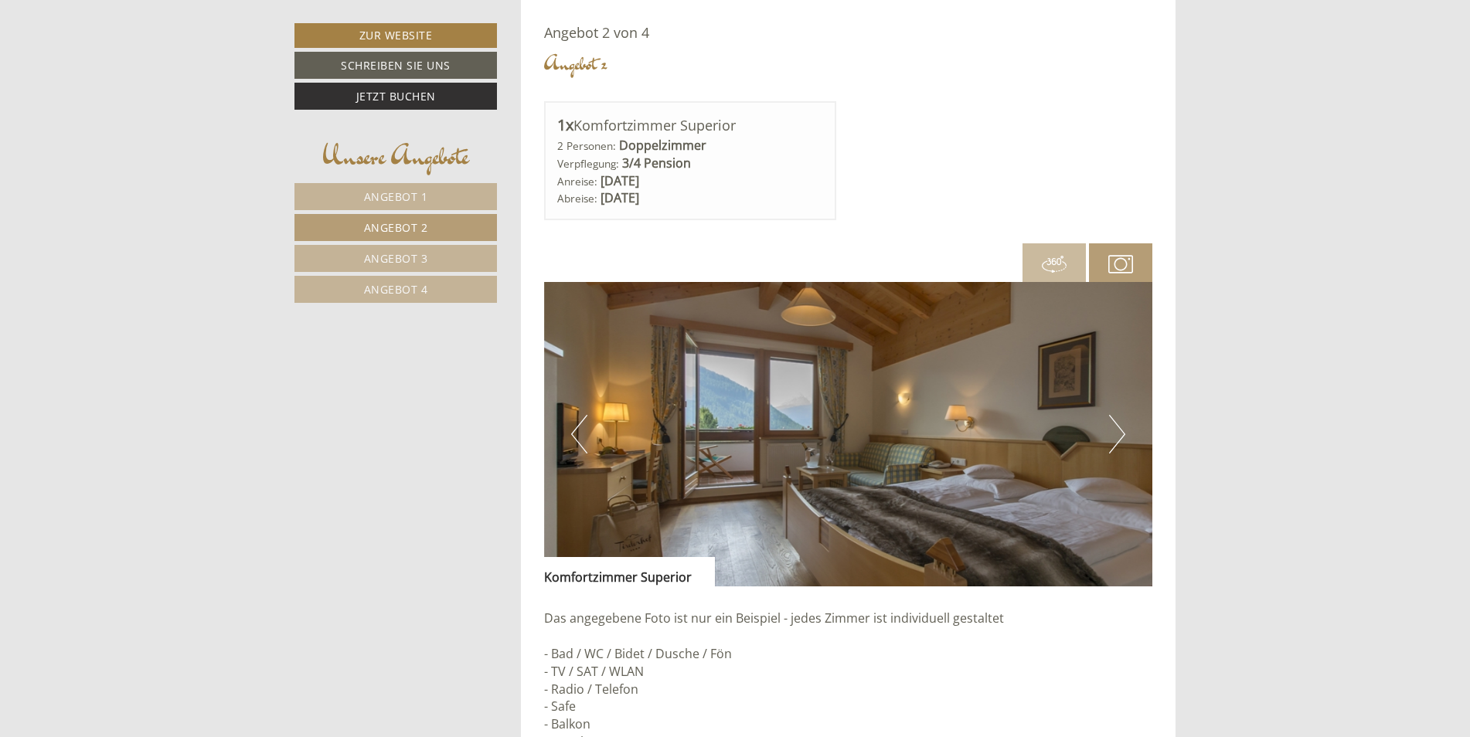
click at [1116, 436] on button "Next" at bounding box center [1117, 434] width 16 height 39
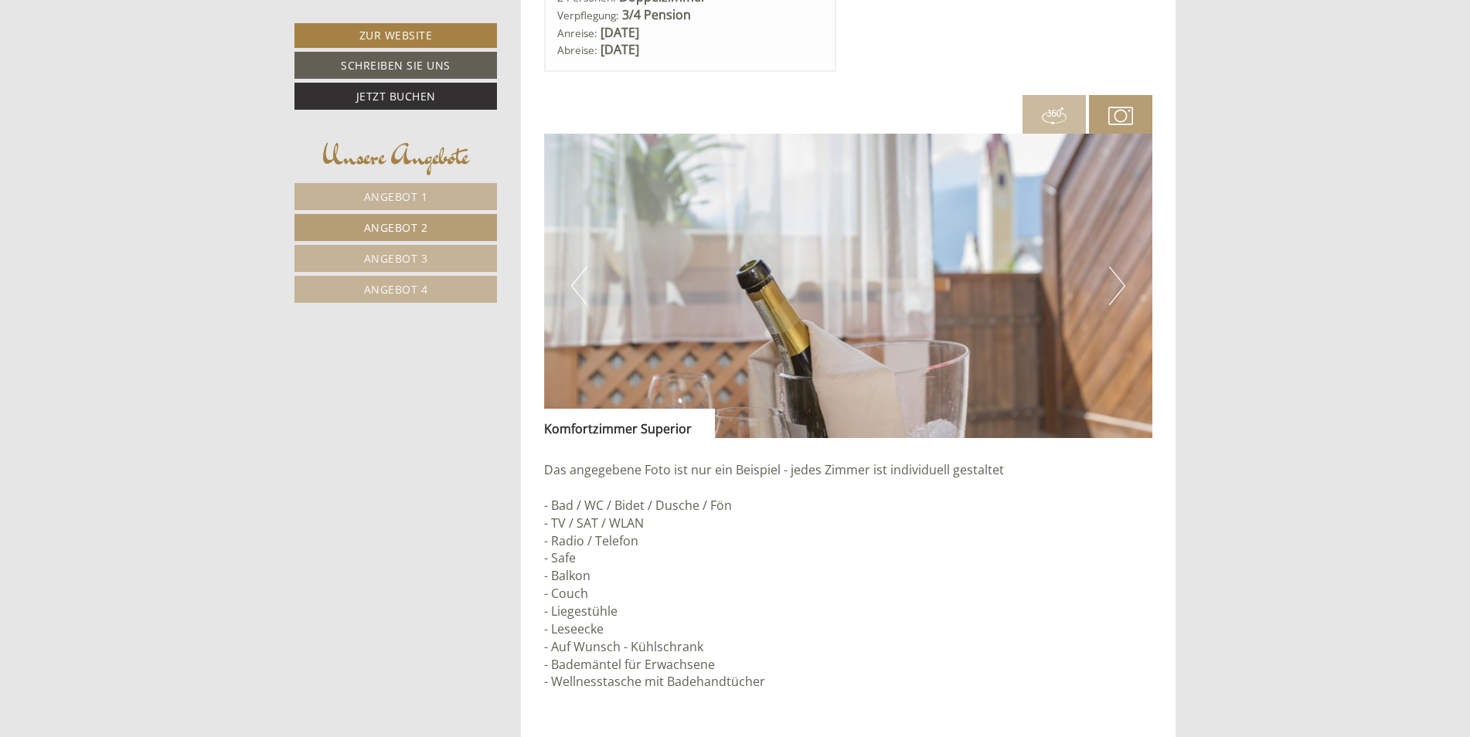
scroll to position [1111, 0]
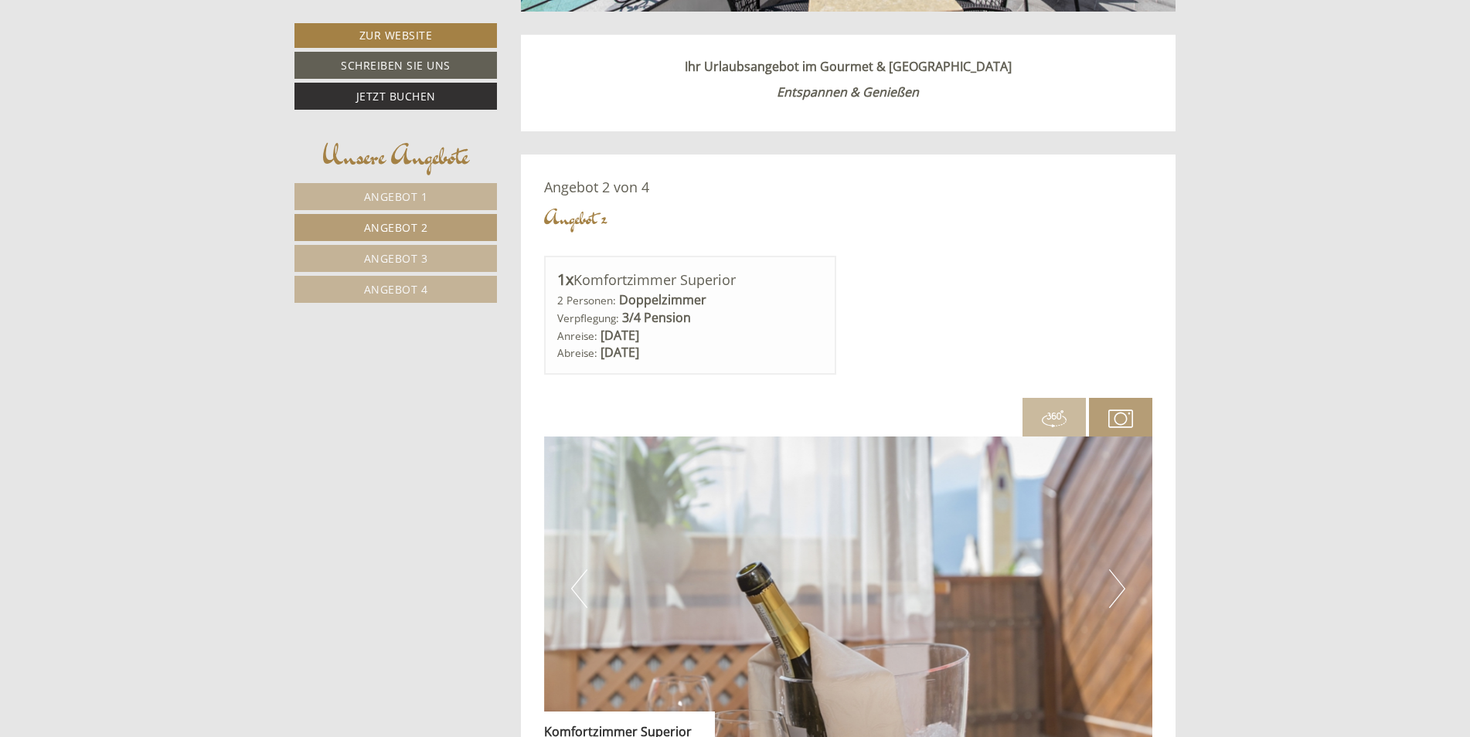
click at [387, 189] on span "Angebot 1" at bounding box center [396, 196] width 64 height 15
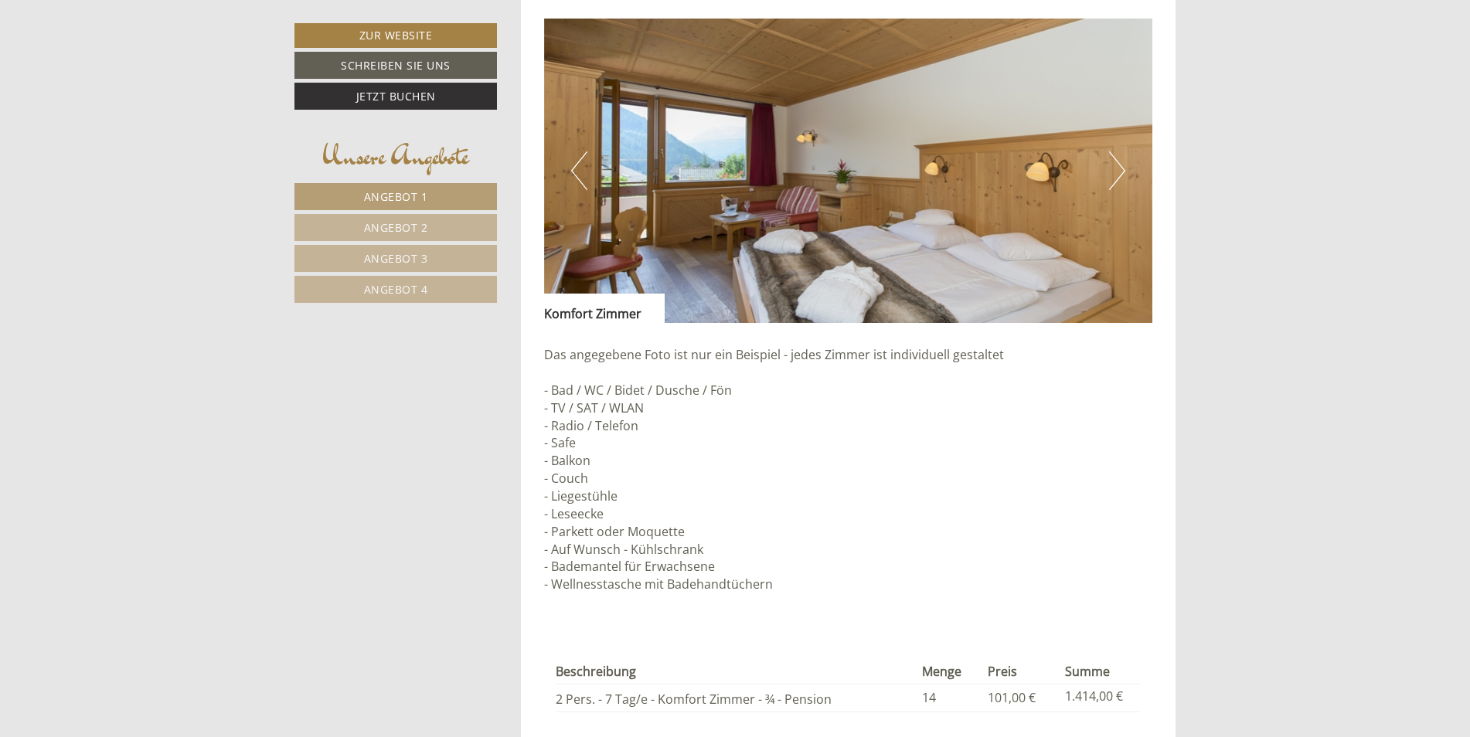
scroll to position [1497, 0]
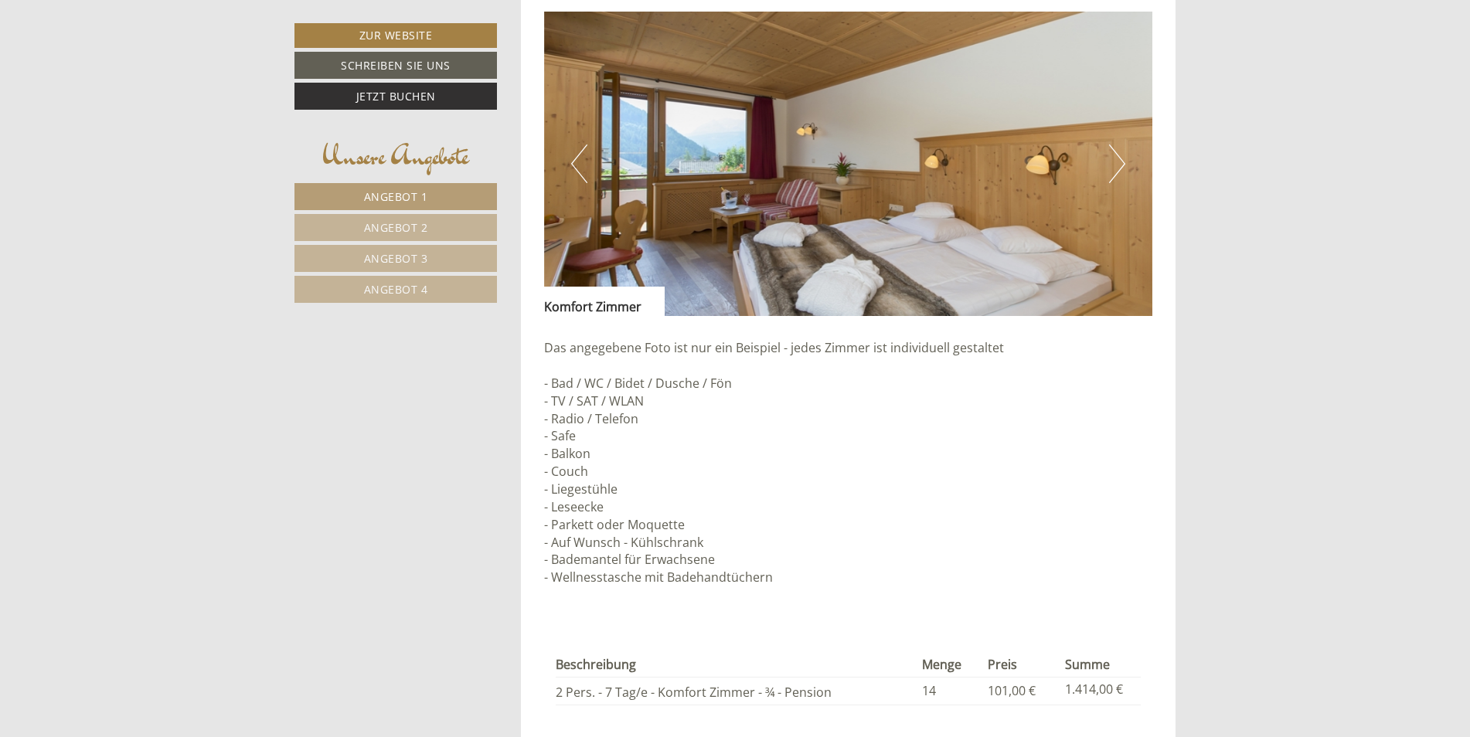
click at [1123, 160] on button "Next" at bounding box center [1117, 163] width 16 height 39
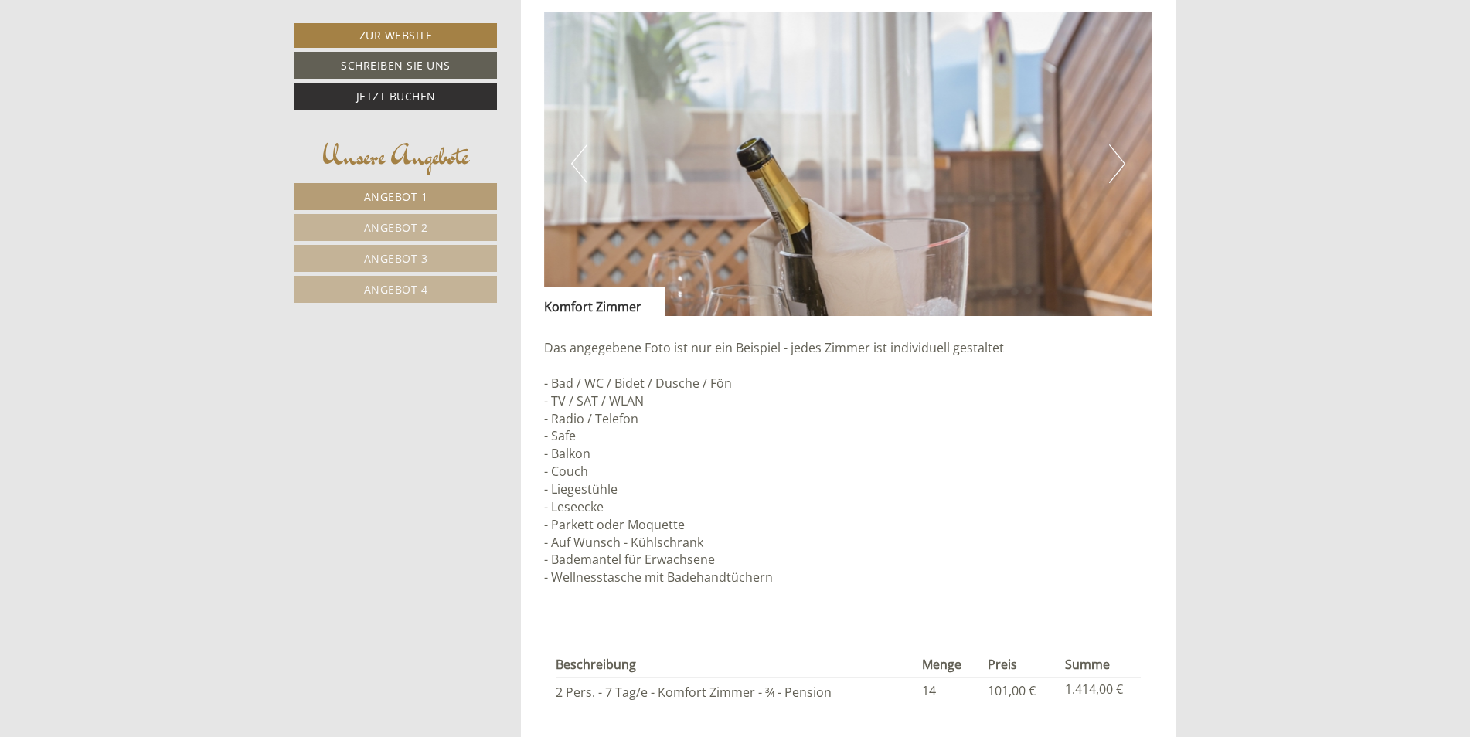
click at [1124, 168] on button "Next" at bounding box center [1117, 163] width 16 height 39
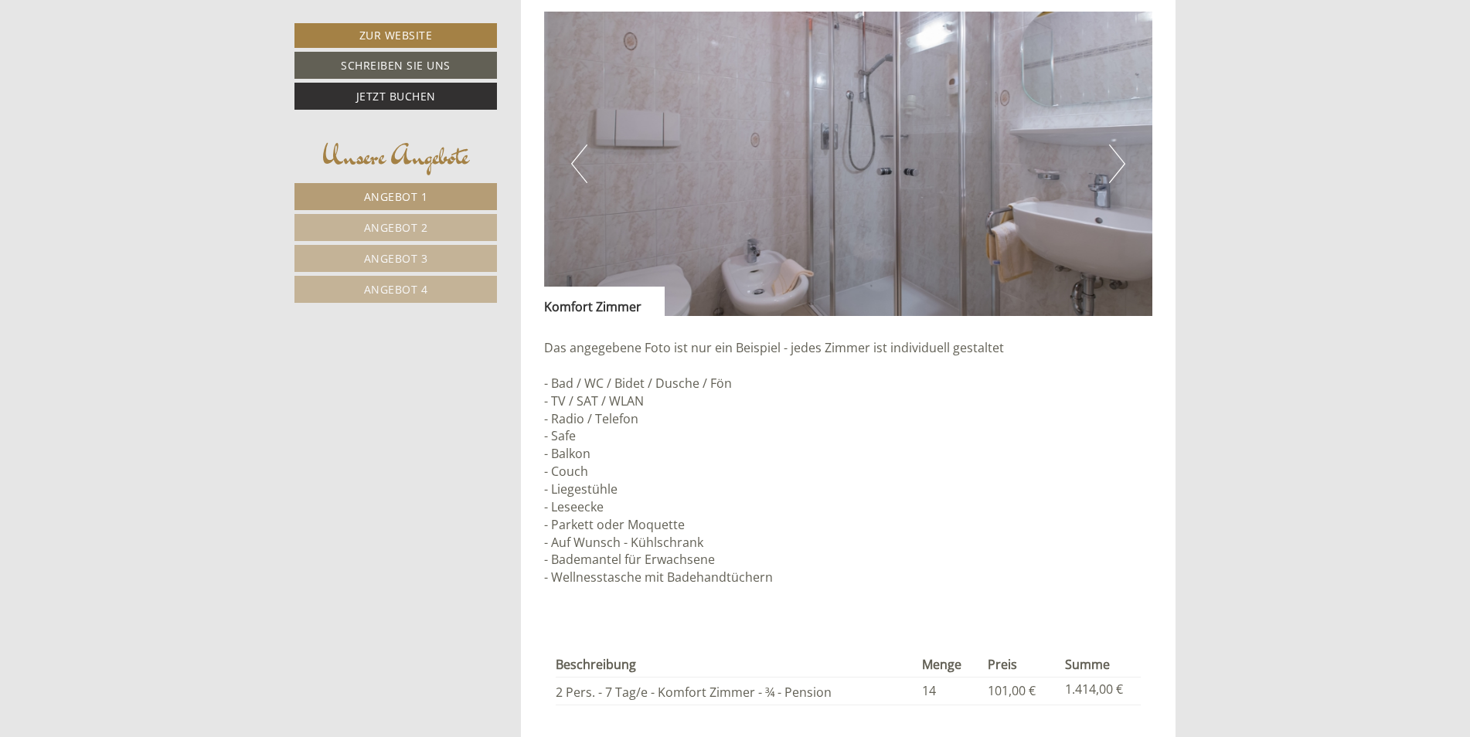
click at [394, 218] on link "Angebot 2" at bounding box center [395, 227] width 202 height 27
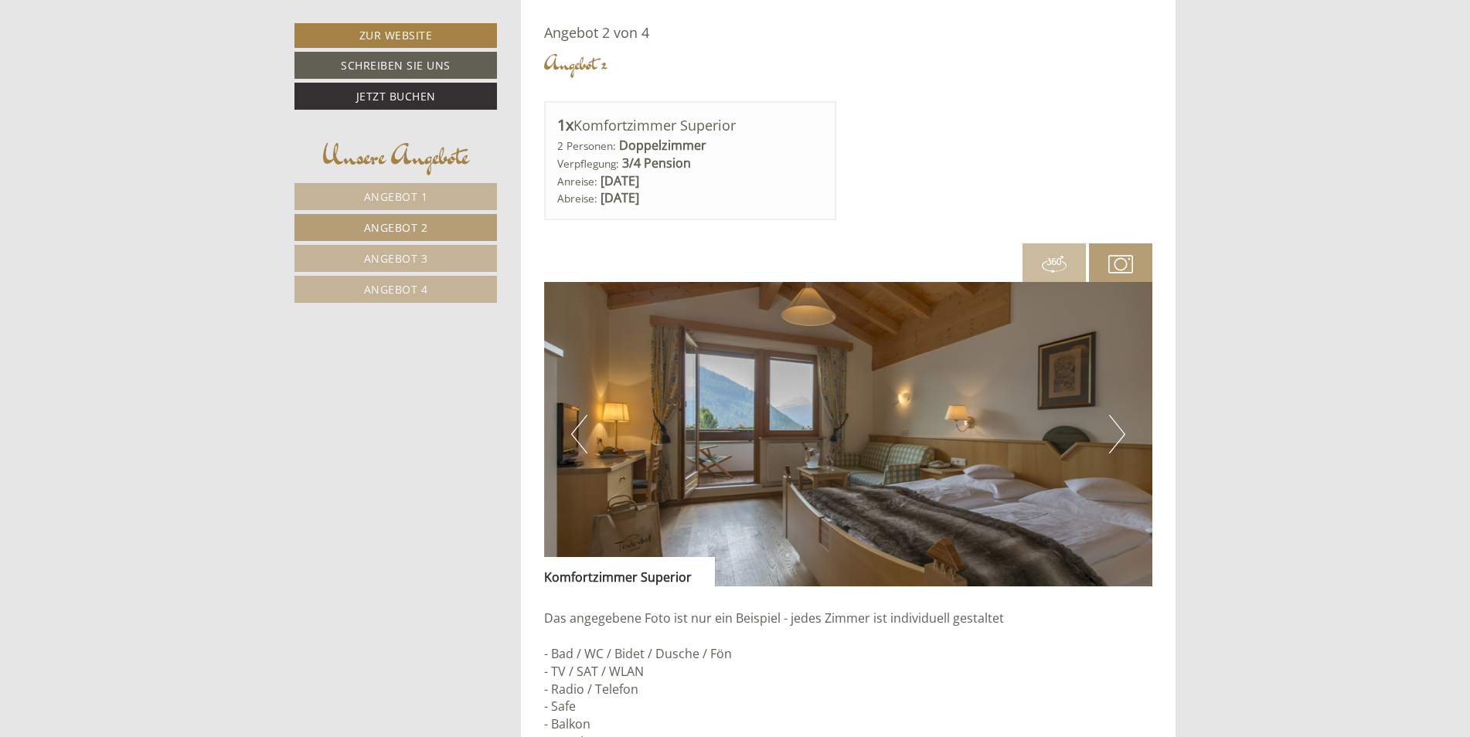
click at [1111, 429] on button "Next" at bounding box center [1117, 434] width 16 height 39
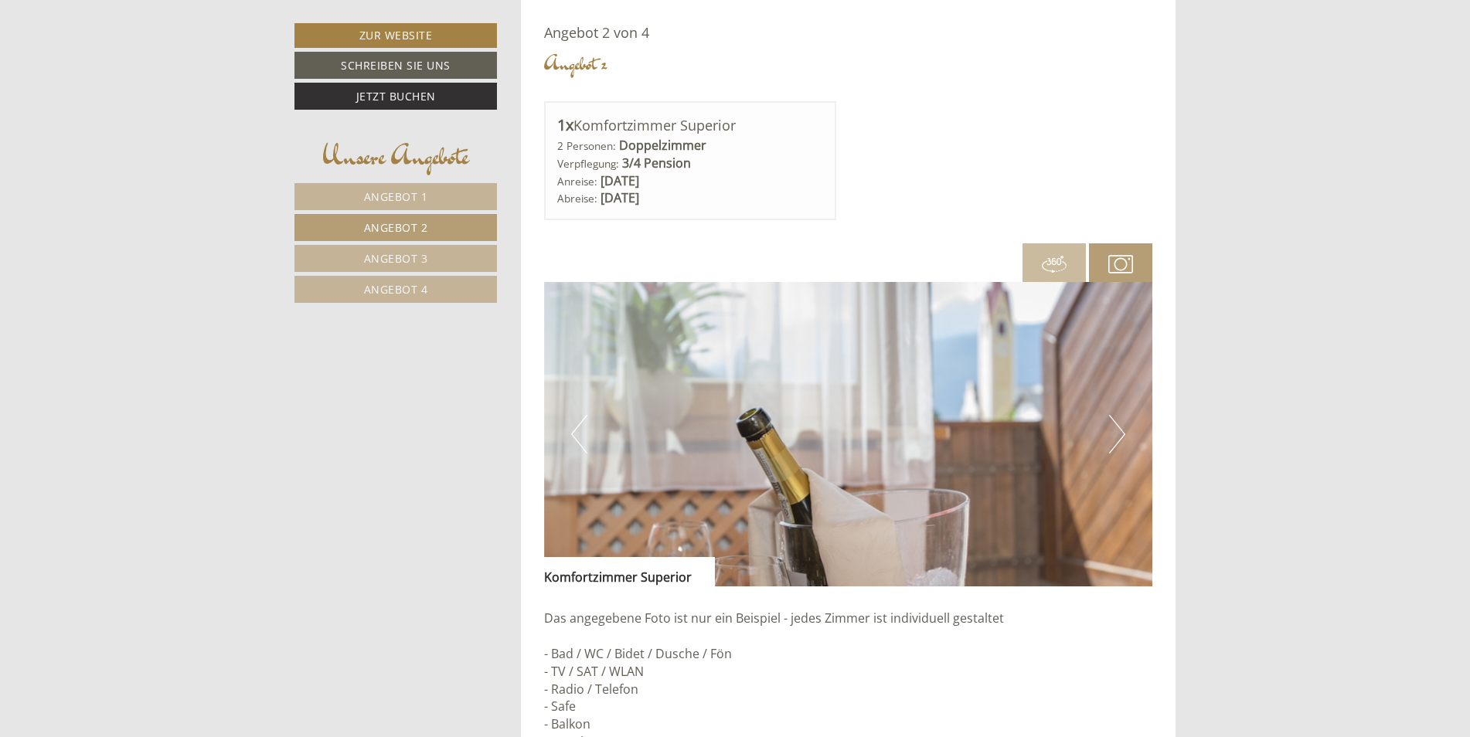
click at [1110, 429] on button "Next" at bounding box center [1117, 434] width 16 height 39
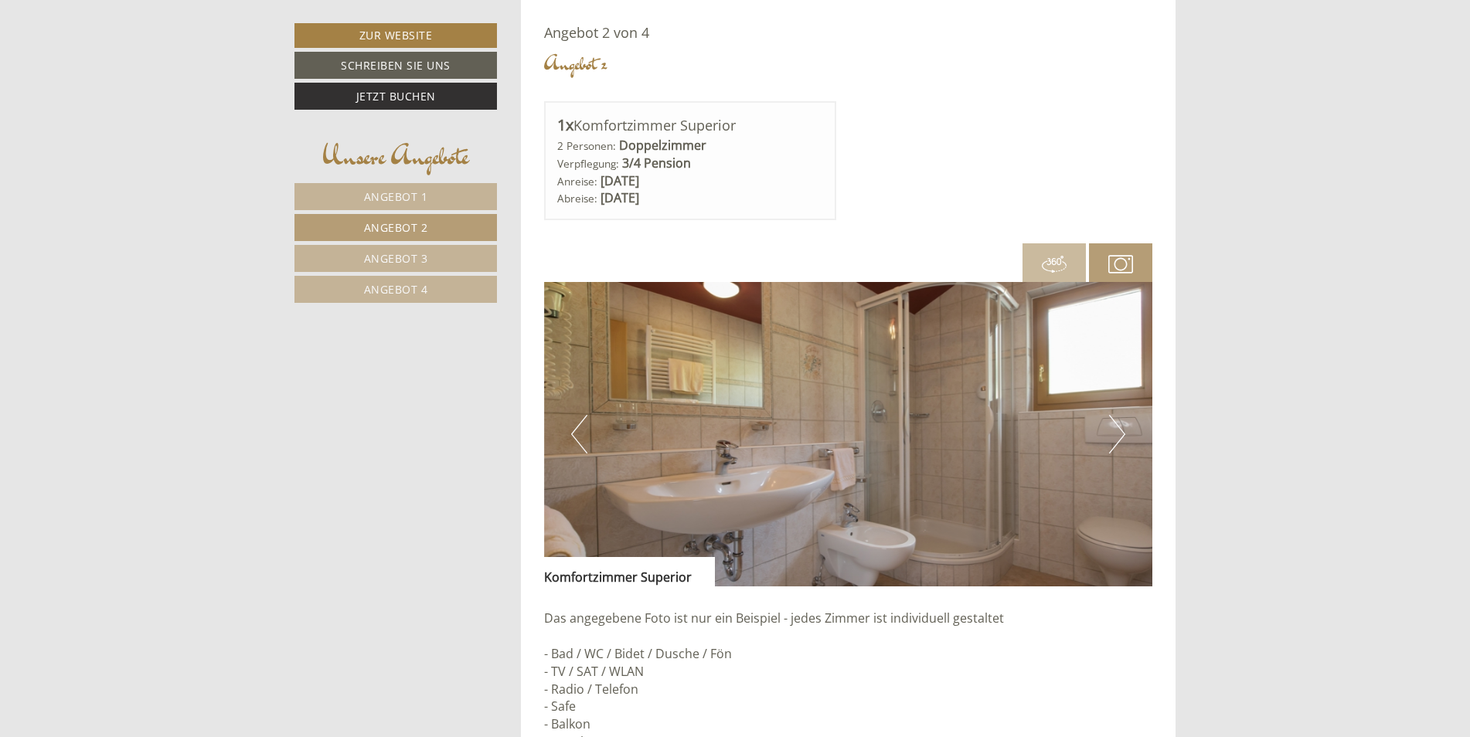
click at [377, 190] on span "Angebot 1" at bounding box center [396, 196] width 64 height 15
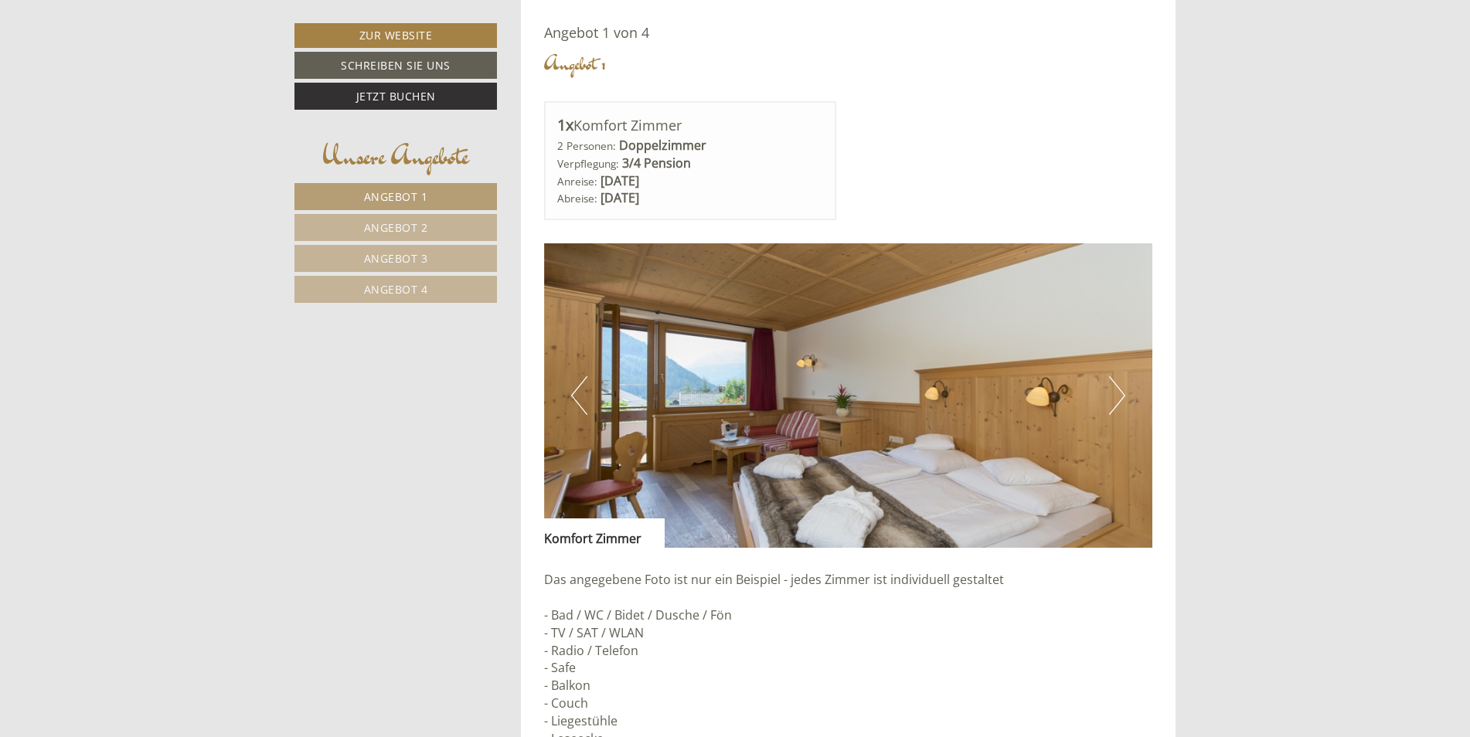
click at [1121, 397] on button "Next" at bounding box center [1117, 395] width 16 height 39
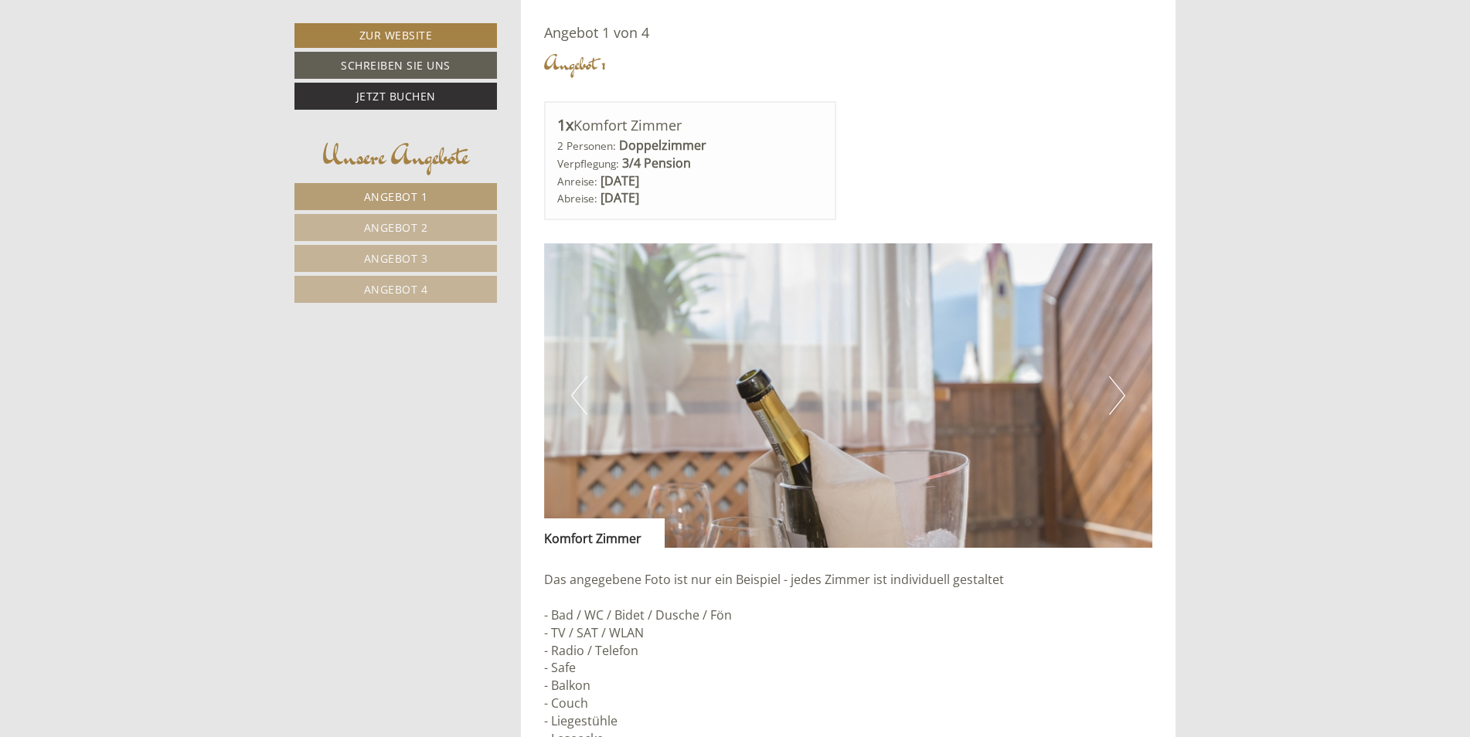
click at [1121, 397] on button "Next" at bounding box center [1117, 395] width 16 height 39
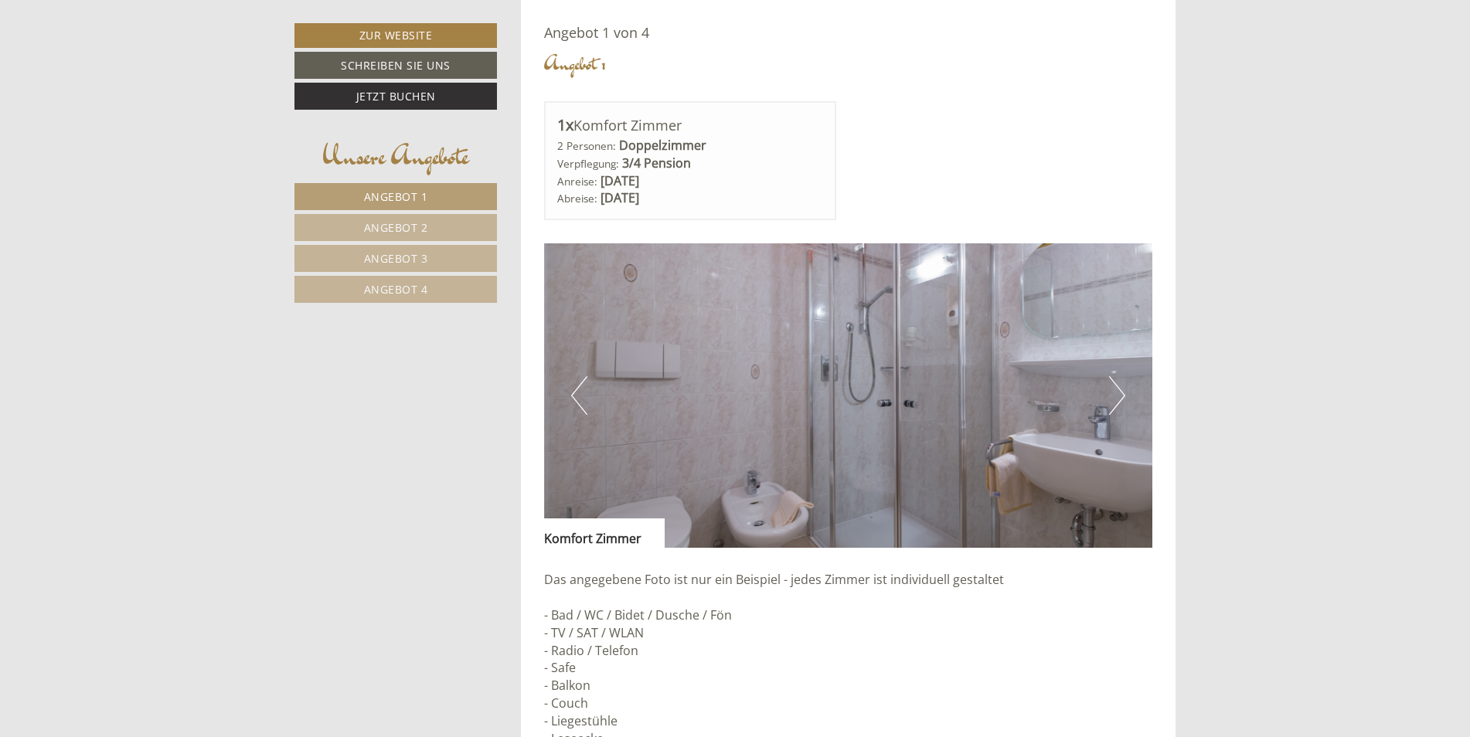
click at [1122, 393] on button "Next" at bounding box center [1117, 395] width 16 height 39
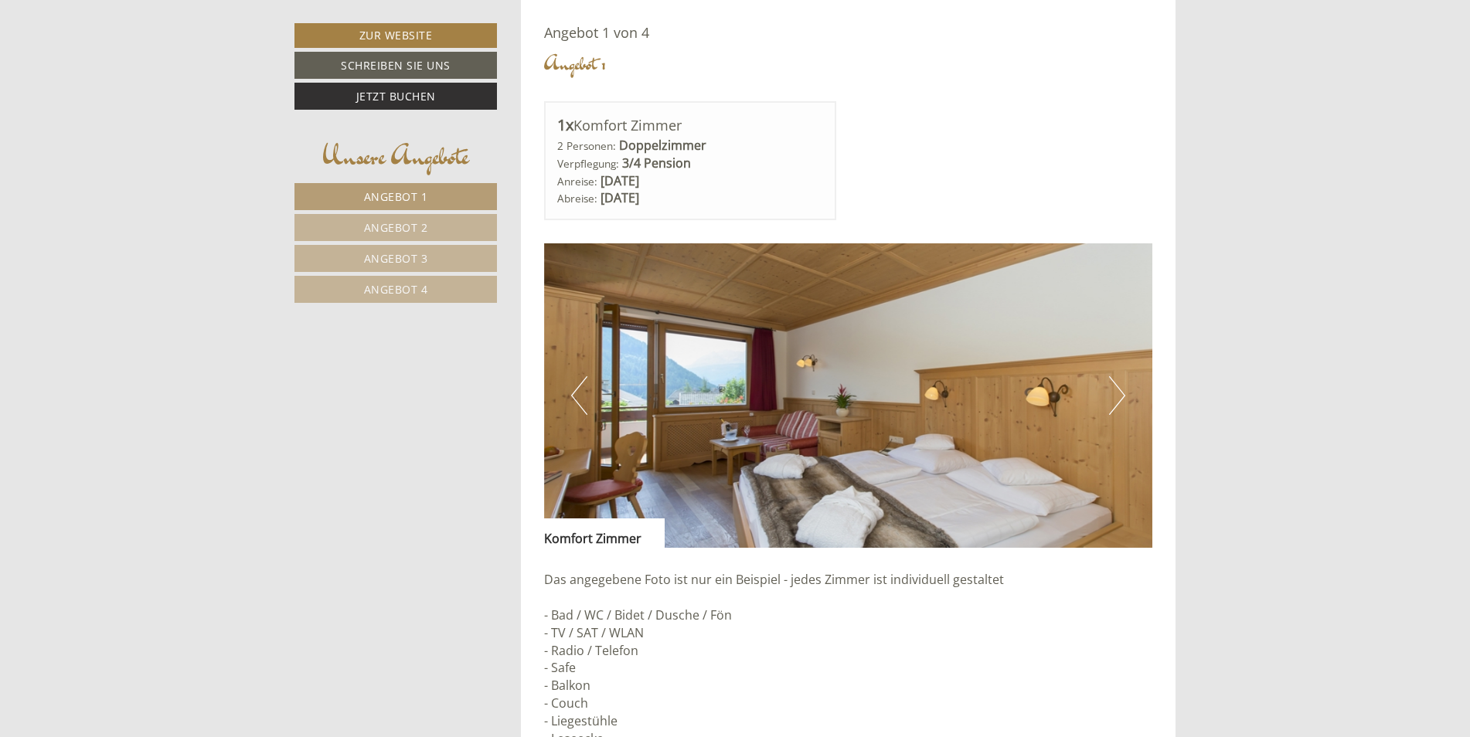
click at [1122, 393] on button "Next" at bounding box center [1117, 395] width 16 height 39
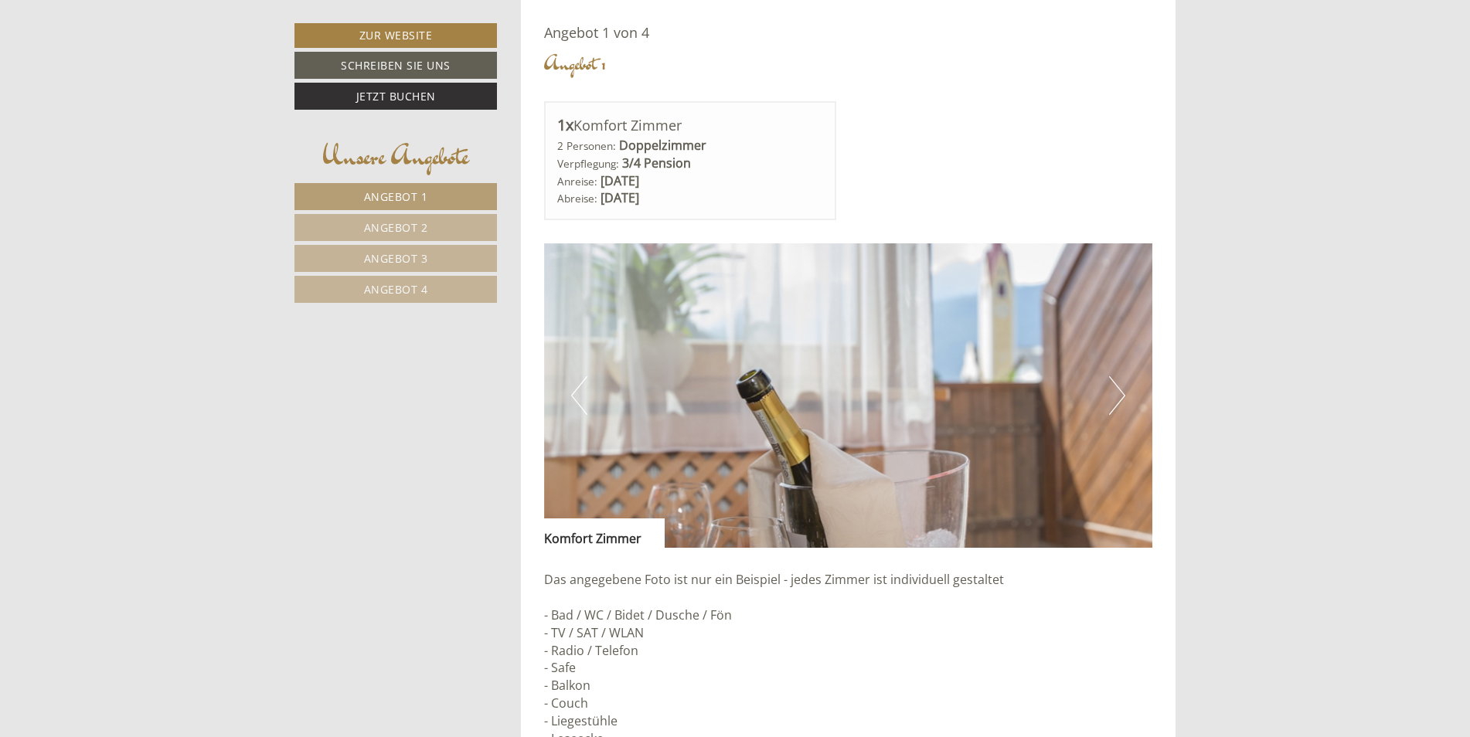
click at [1122, 393] on button "Next" at bounding box center [1117, 395] width 16 height 39
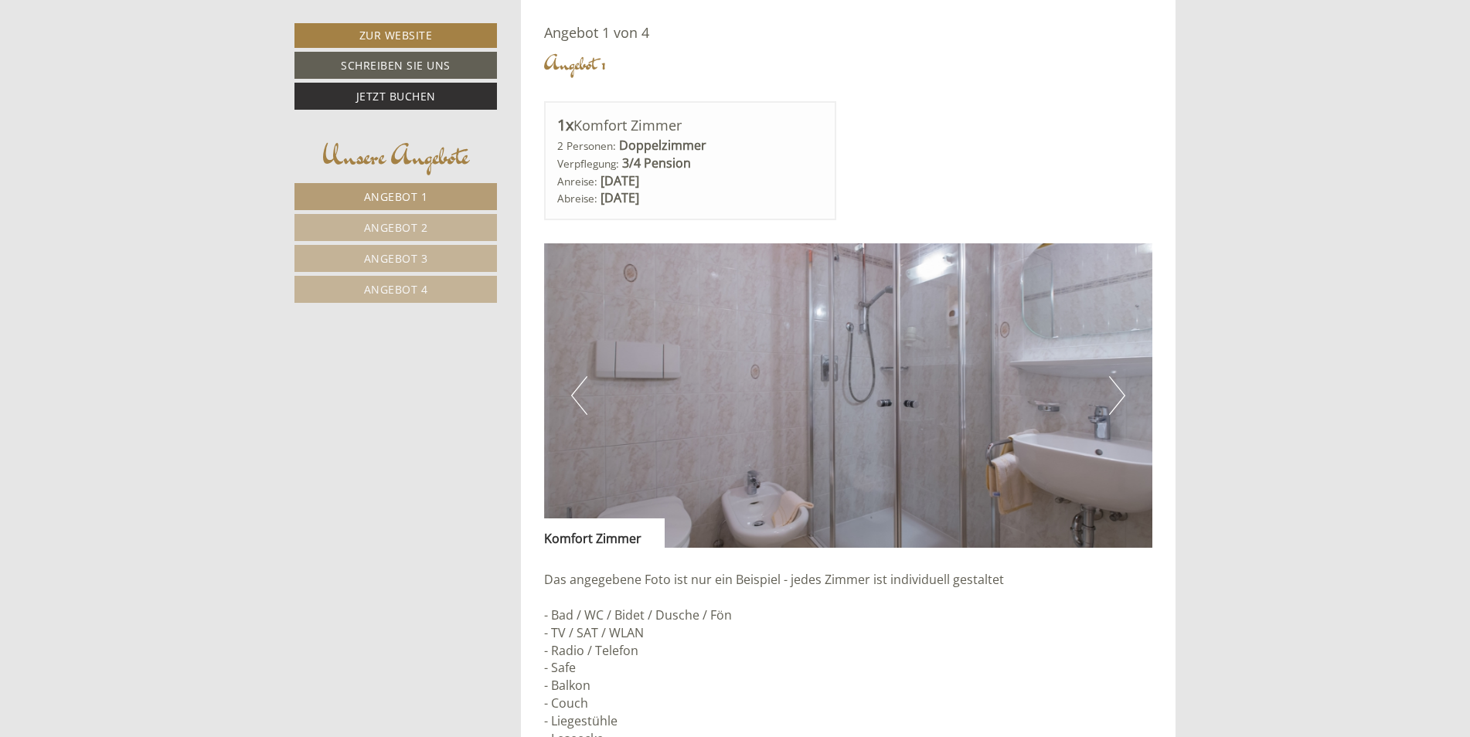
click at [406, 222] on span "Angebot 2" at bounding box center [396, 227] width 64 height 15
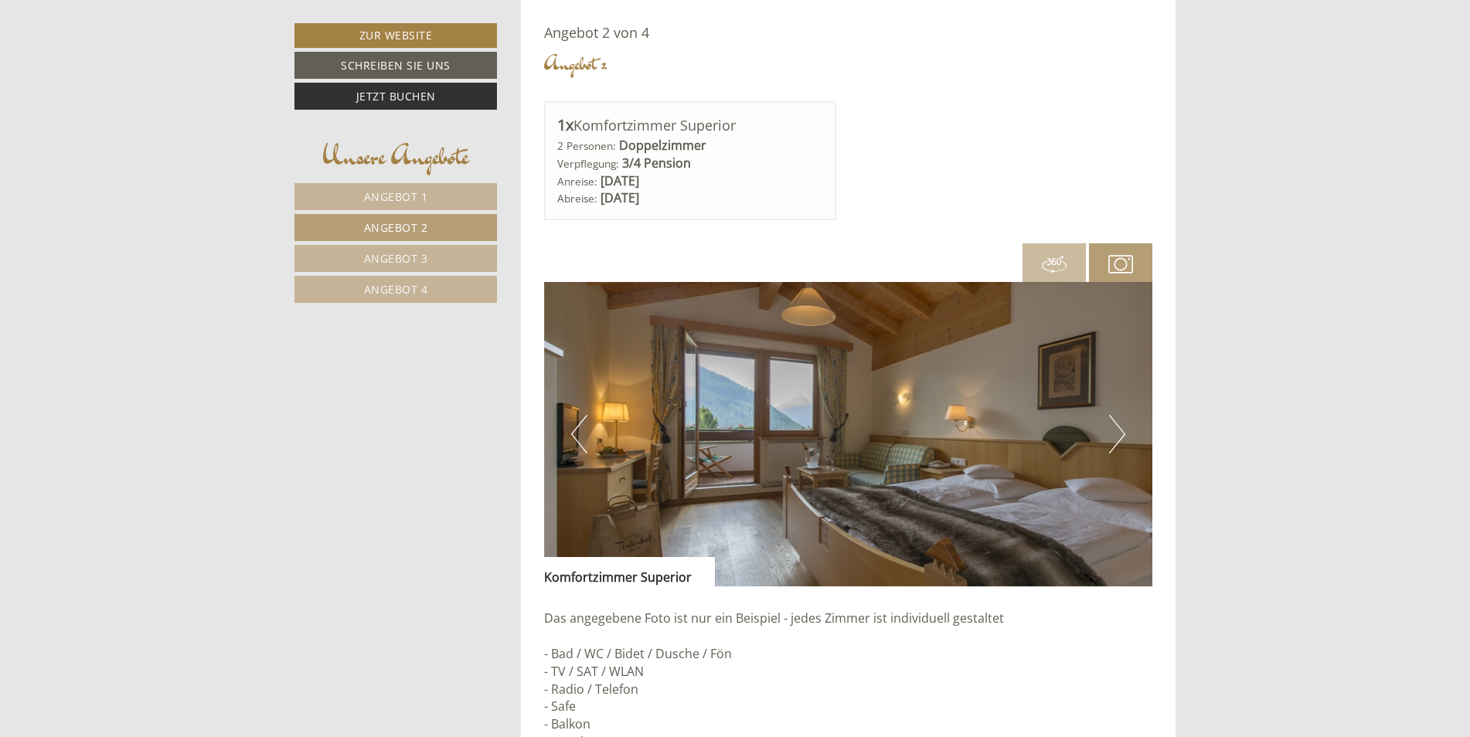
click at [1120, 428] on button "Next" at bounding box center [1117, 434] width 16 height 39
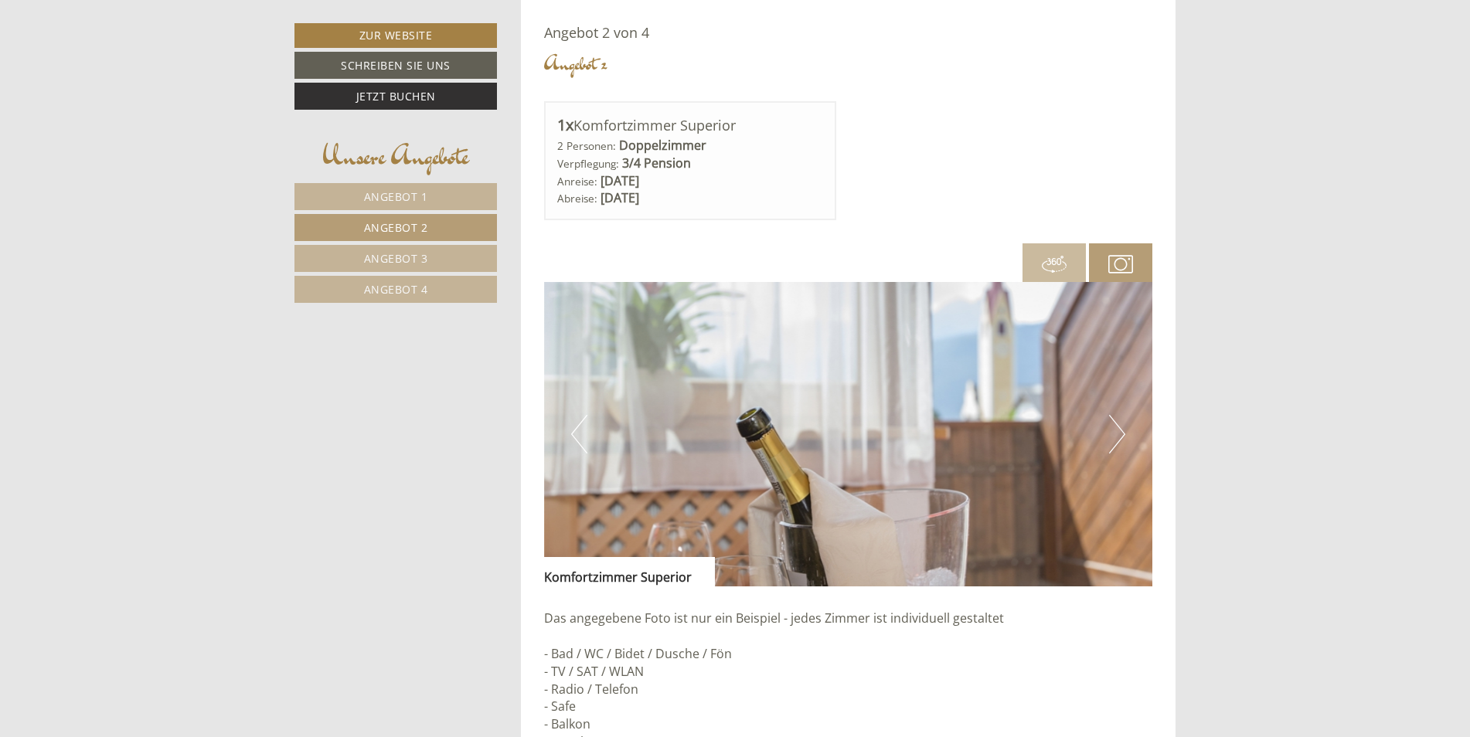
click at [1120, 428] on button "Next" at bounding box center [1117, 434] width 16 height 39
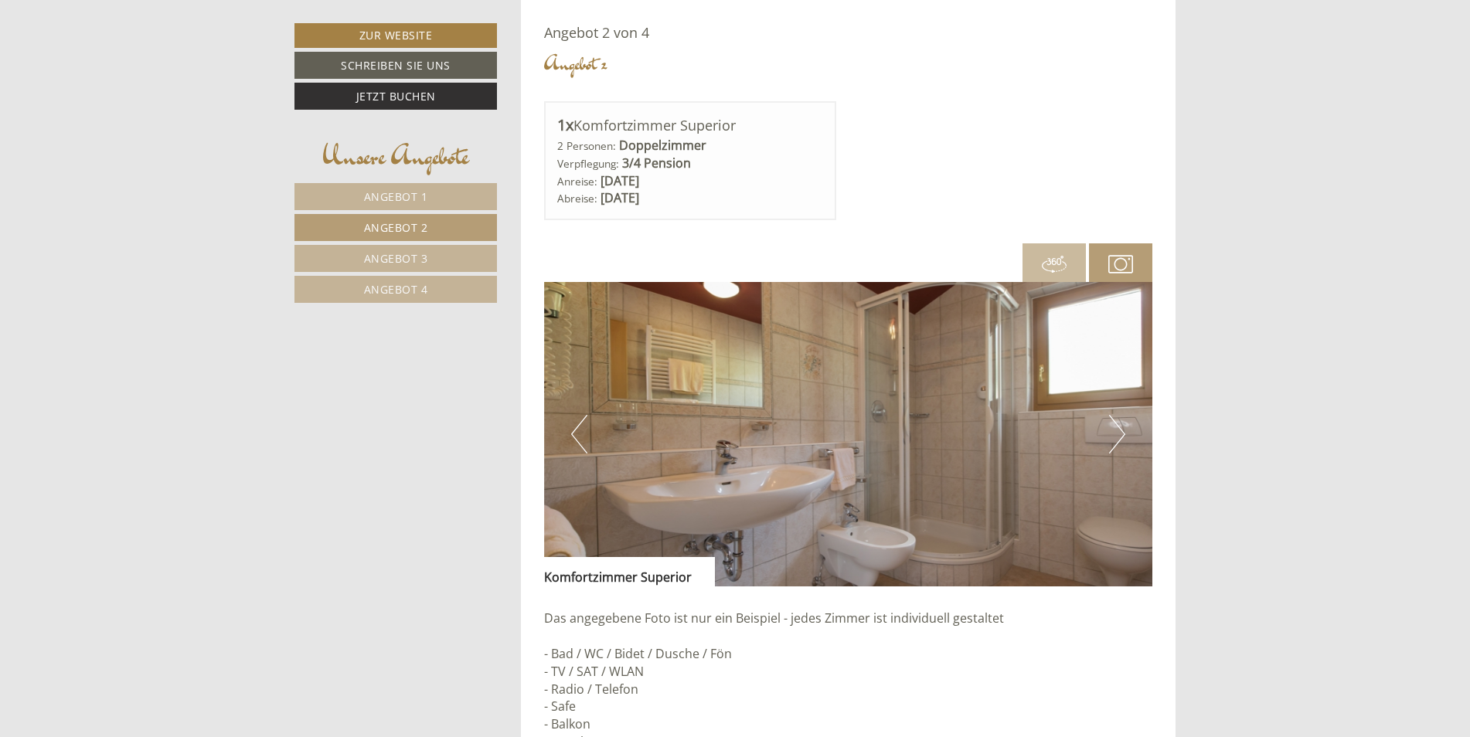
click at [427, 193] on link "Angebot 1" at bounding box center [395, 196] width 202 height 27
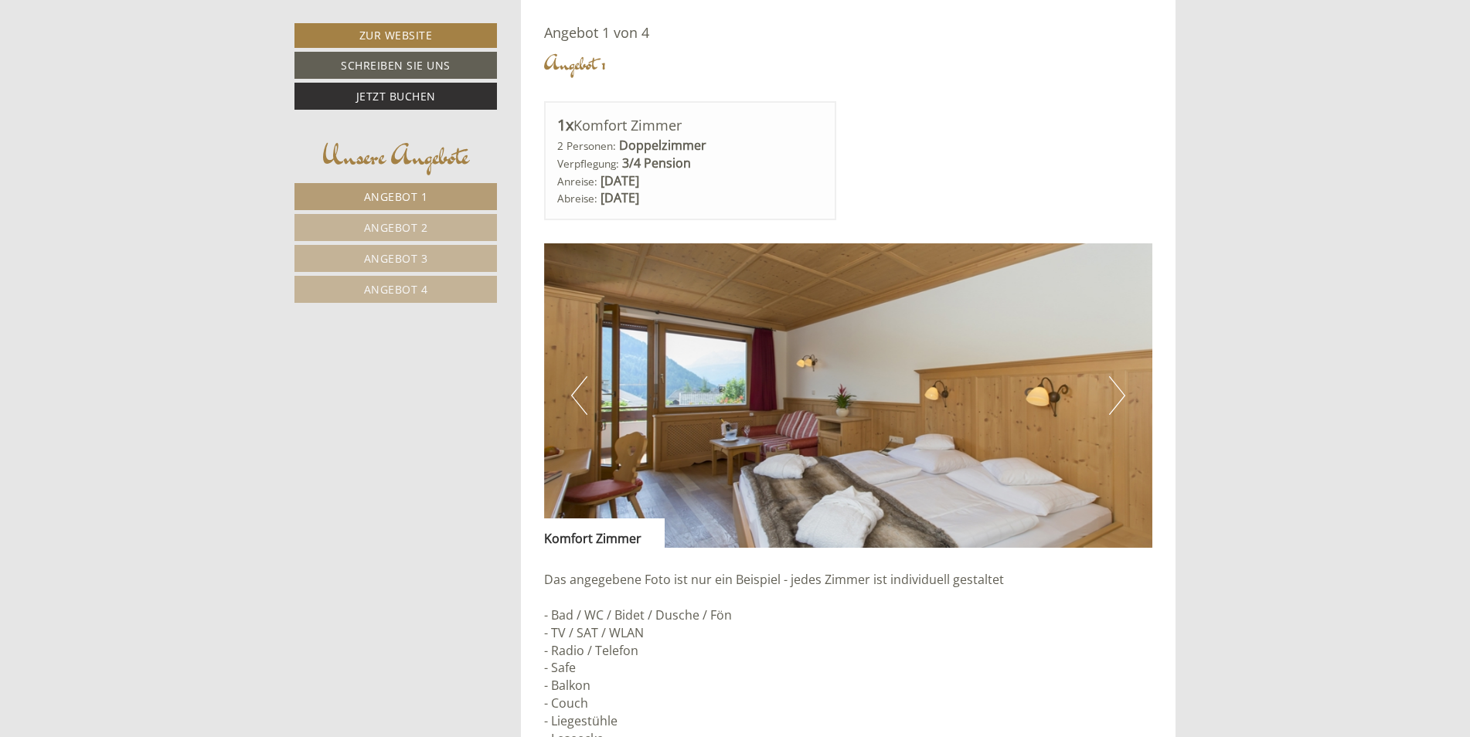
click at [1116, 387] on button "Next" at bounding box center [1117, 395] width 16 height 39
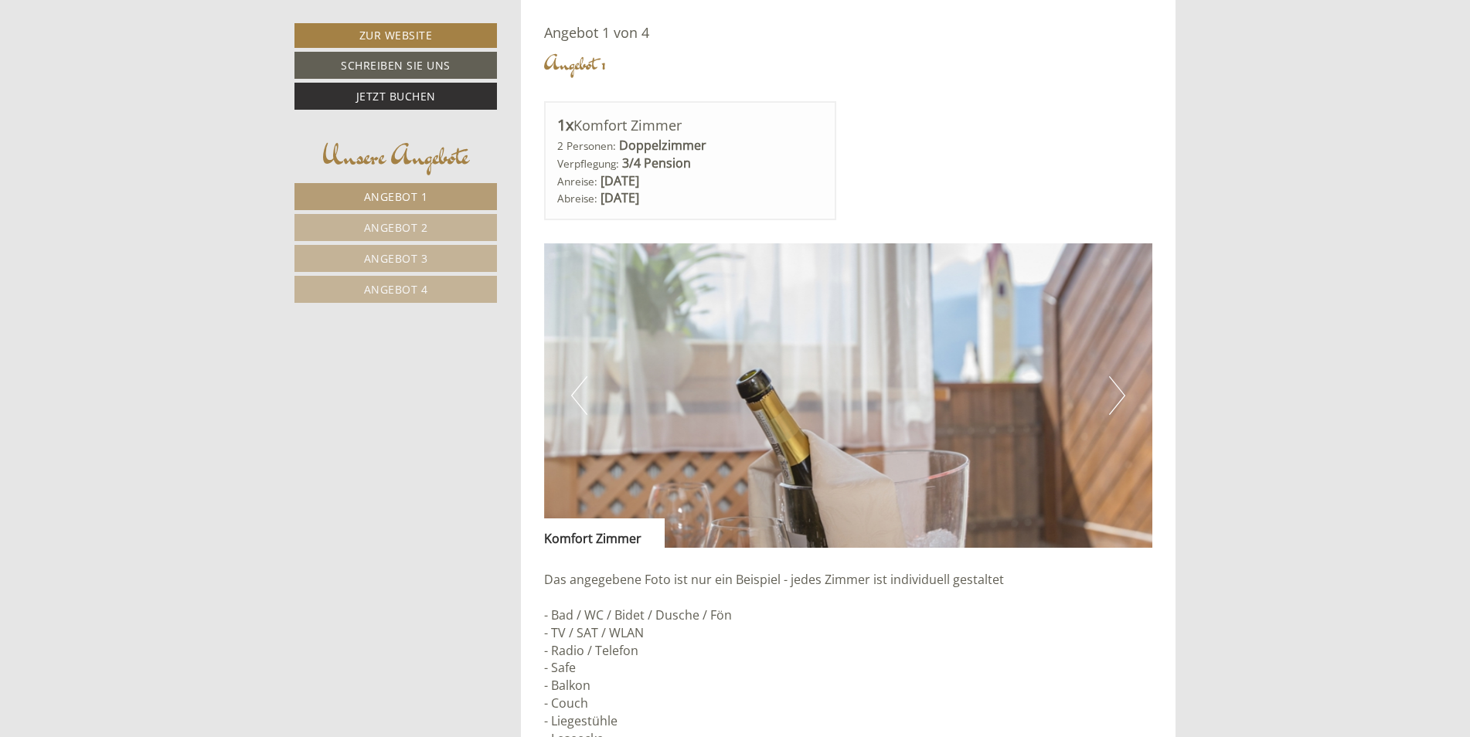
click at [1116, 387] on button "Next" at bounding box center [1117, 395] width 16 height 39
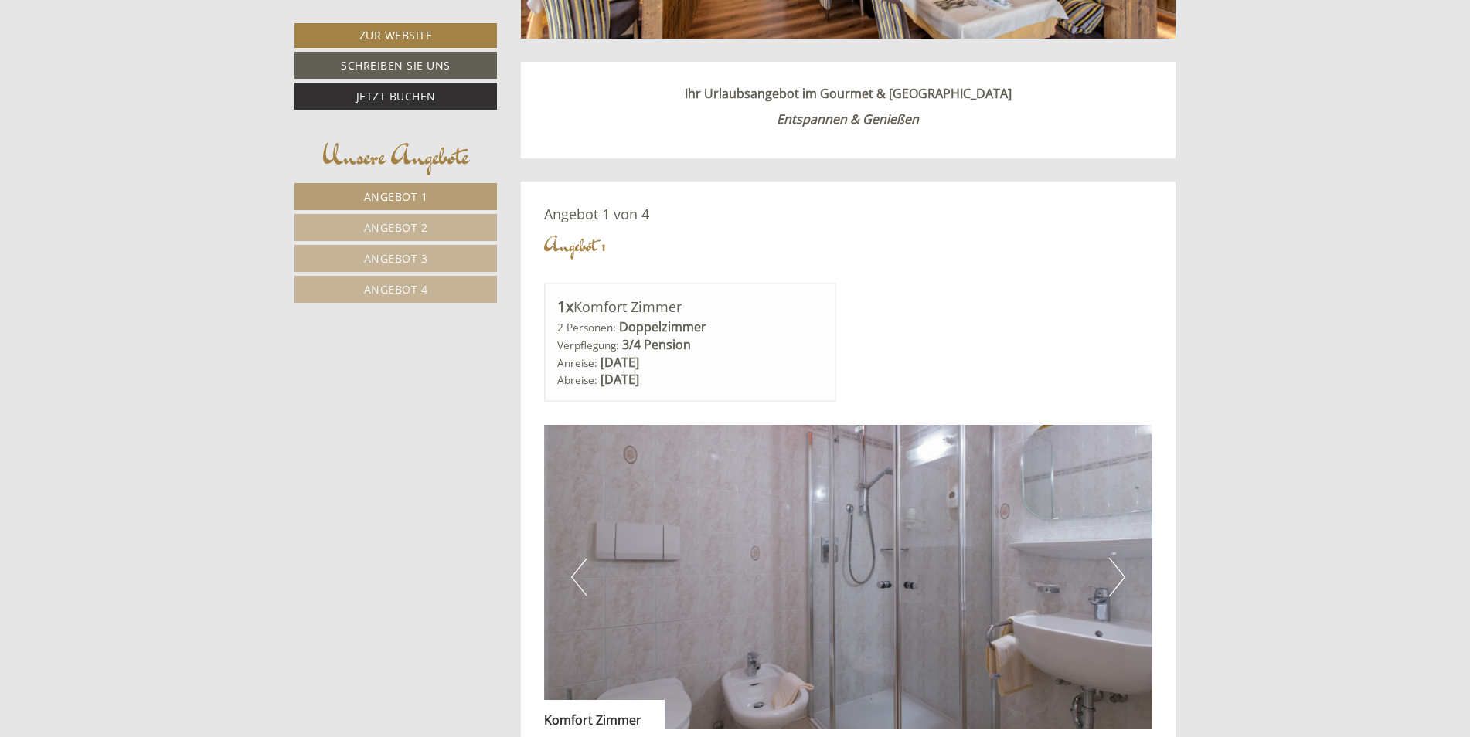
scroll to position [1188, 0]
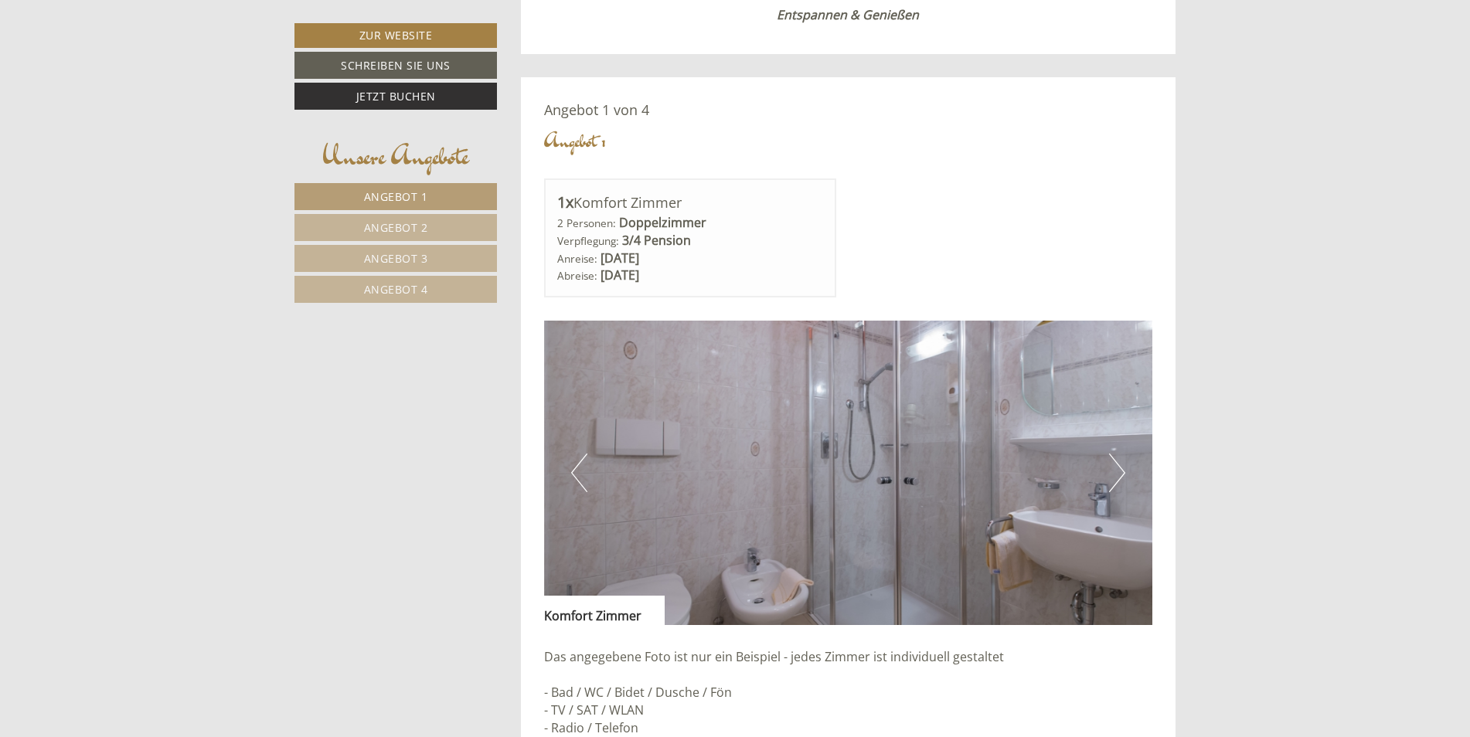
click at [407, 220] on span "Angebot 2" at bounding box center [396, 227] width 64 height 15
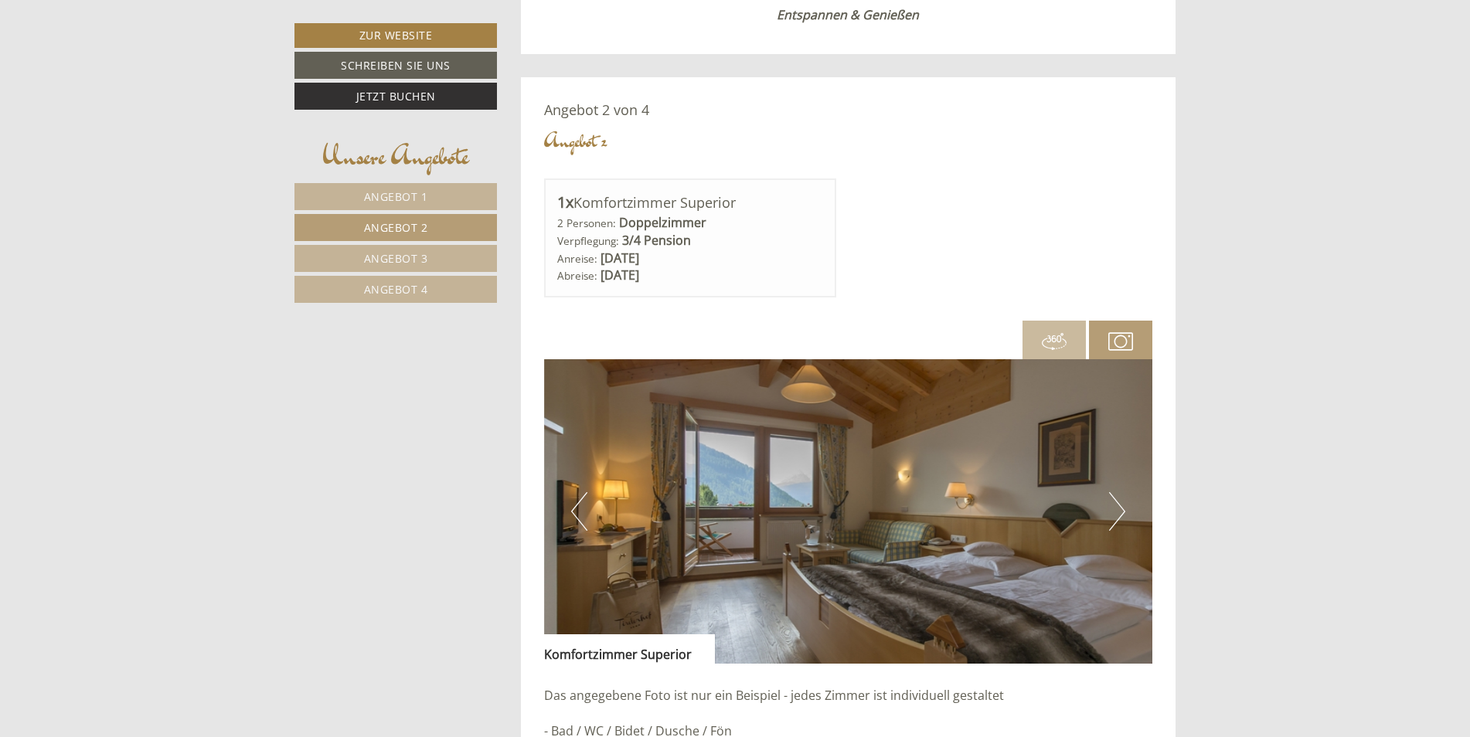
scroll to position [1266, 0]
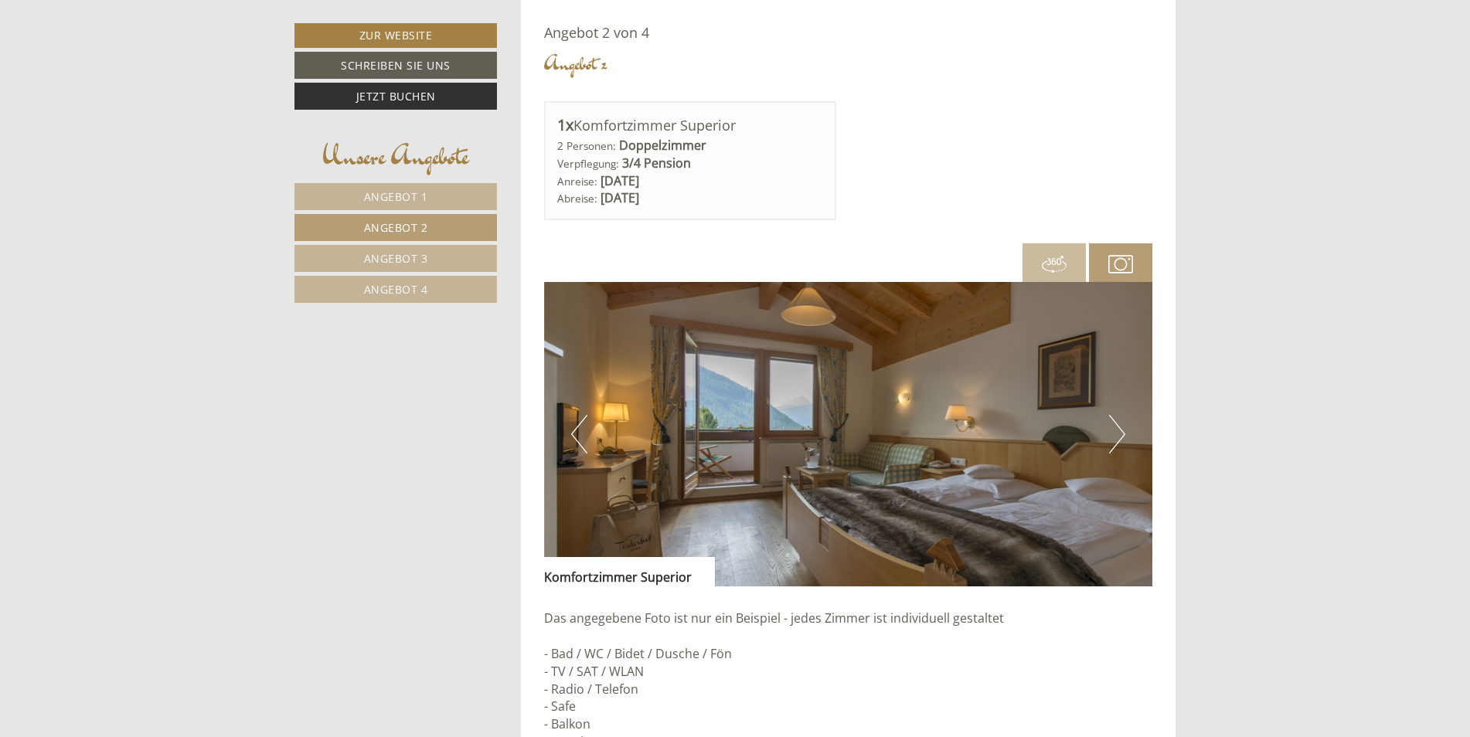
click at [1114, 437] on button "Next" at bounding box center [1117, 434] width 16 height 39
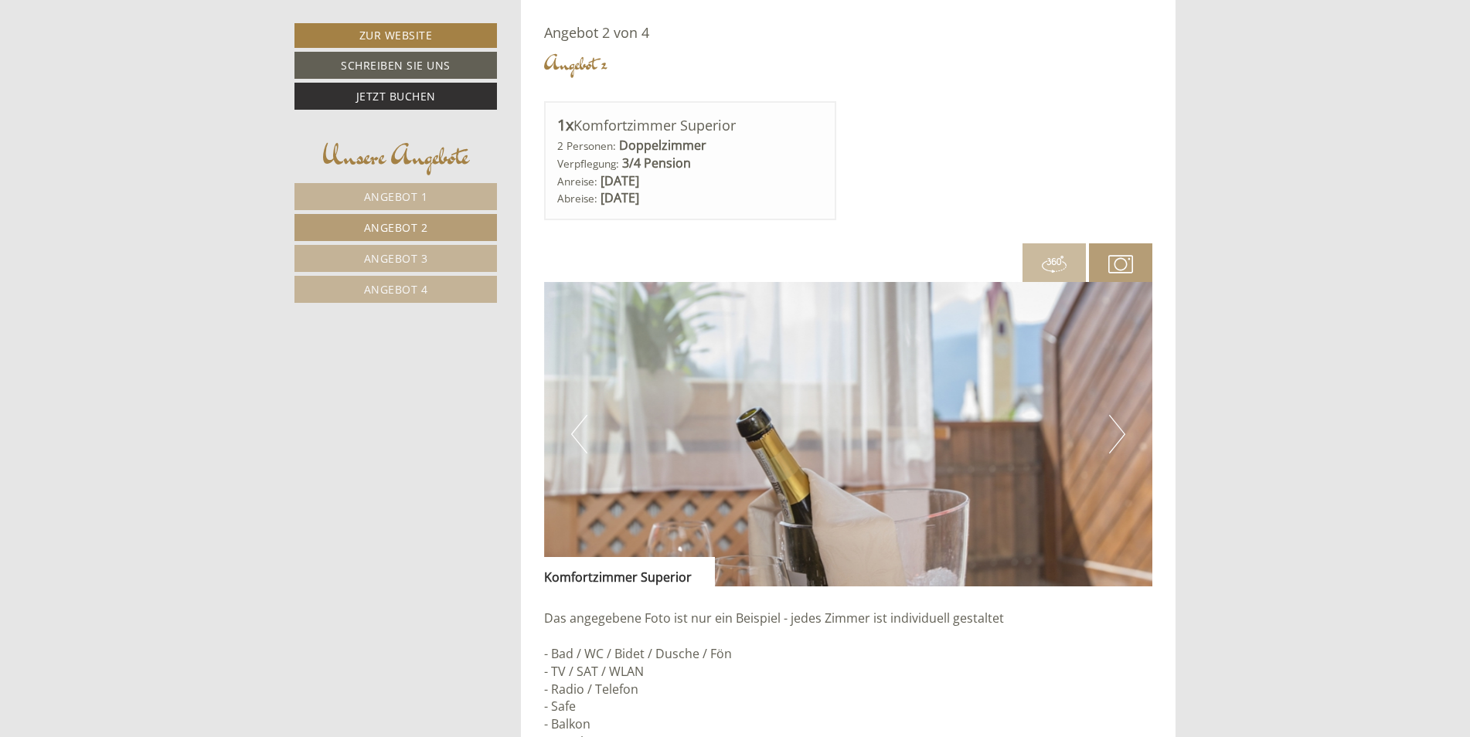
click at [1114, 437] on button "Next" at bounding box center [1117, 434] width 16 height 39
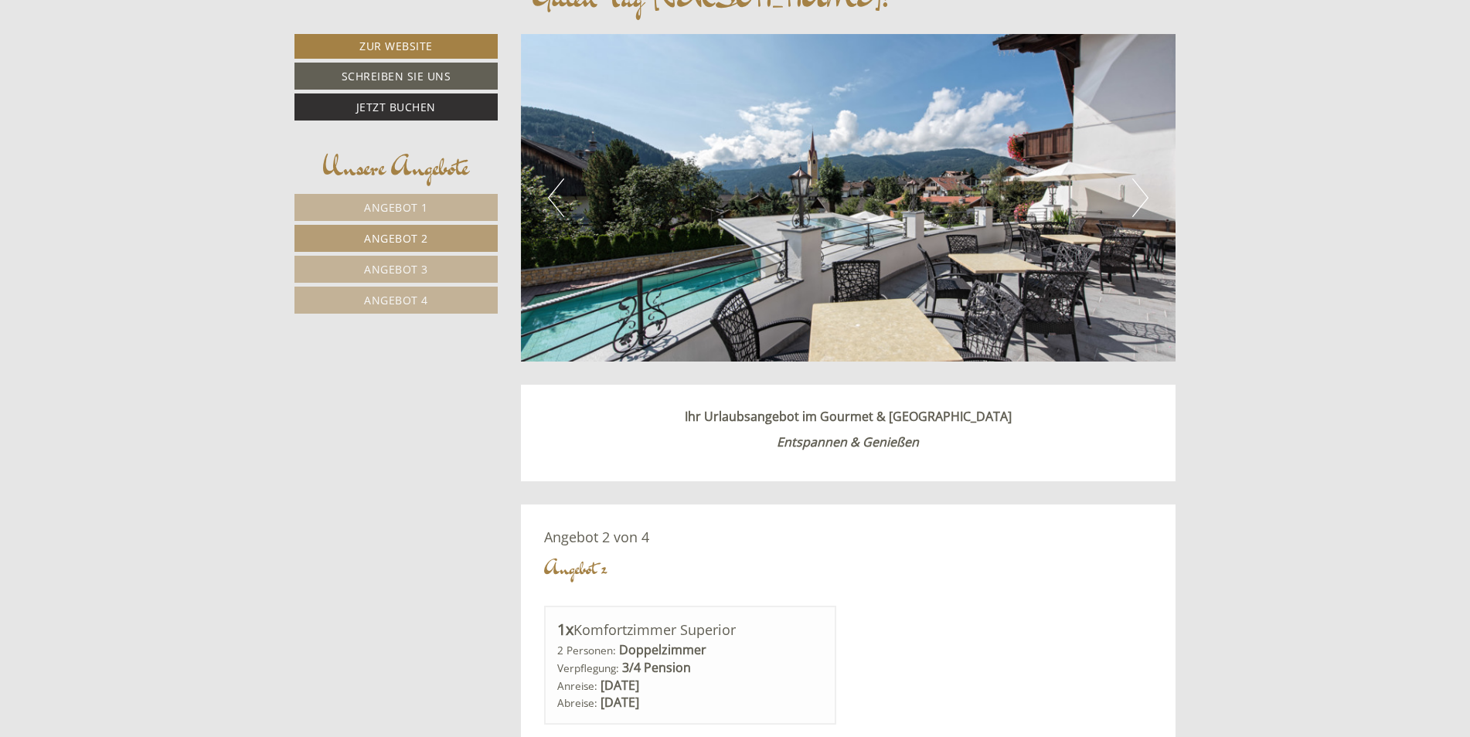
scroll to position [647, 0]
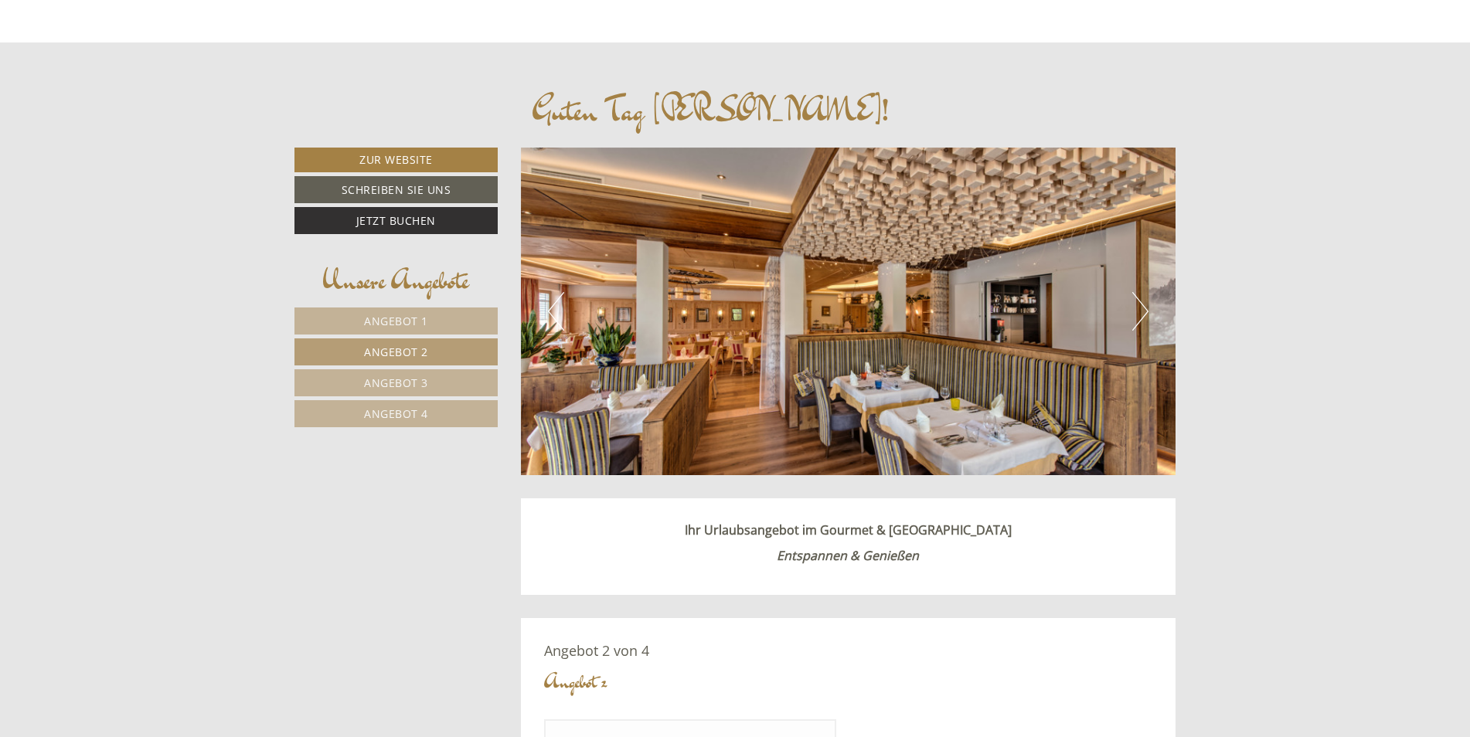
click at [1142, 311] on button "Next" at bounding box center [1140, 311] width 16 height 39
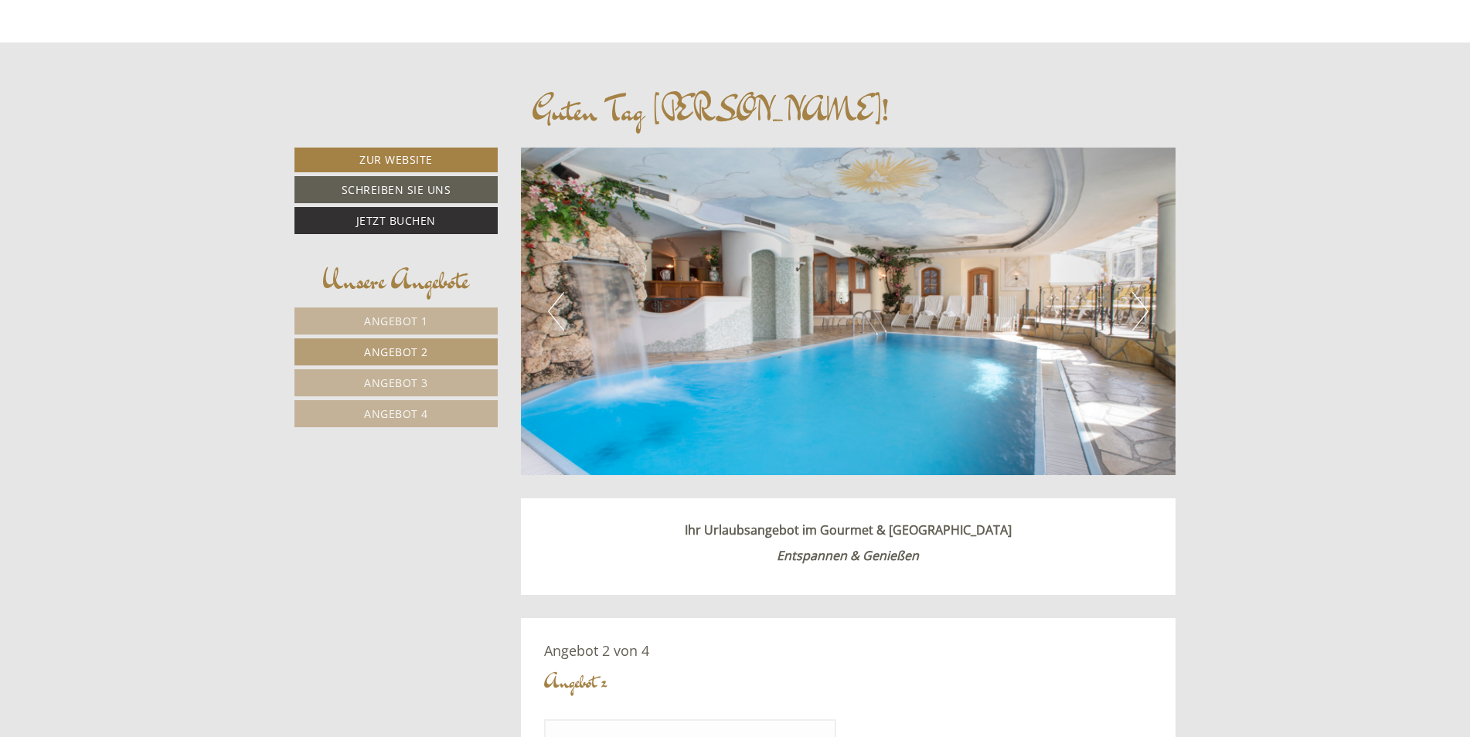
click at [1140, 313] on button "Next" at bounding box center [1140, 311] width 16 height 39
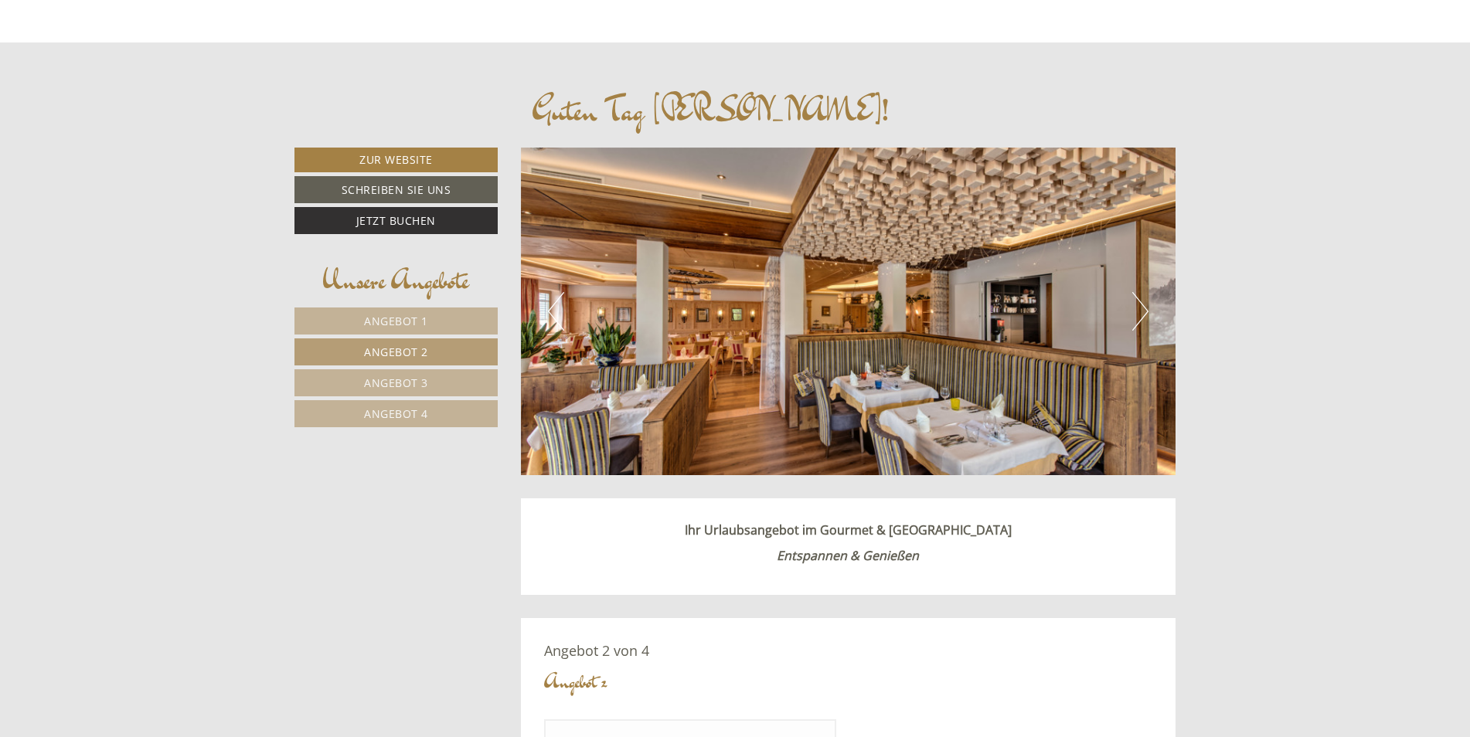
click at [1139, 317] on button "Next" at bounding box center [1140, 311] width 16 height 39
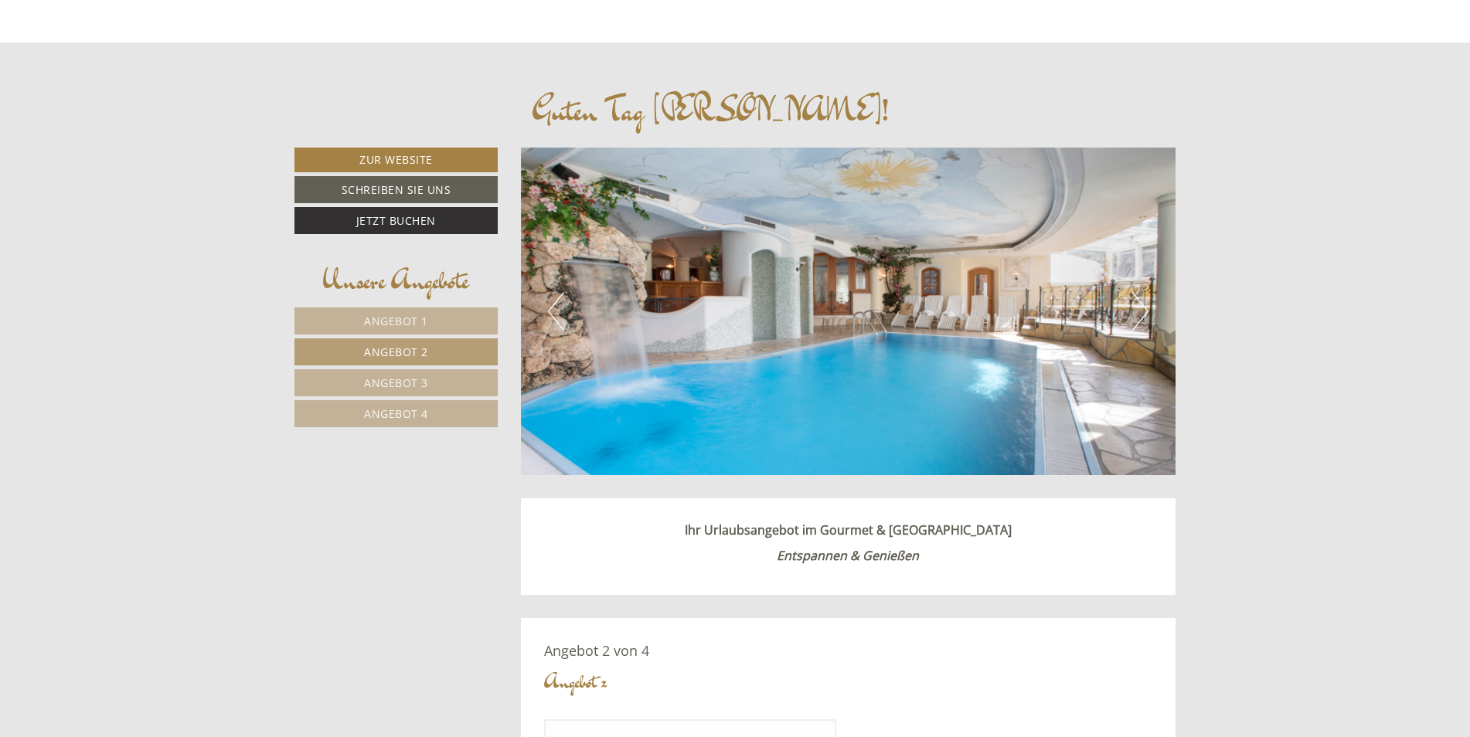
click at [1139, 317] on button "Next" at bounding box center [1140, 311] width 16 height 39
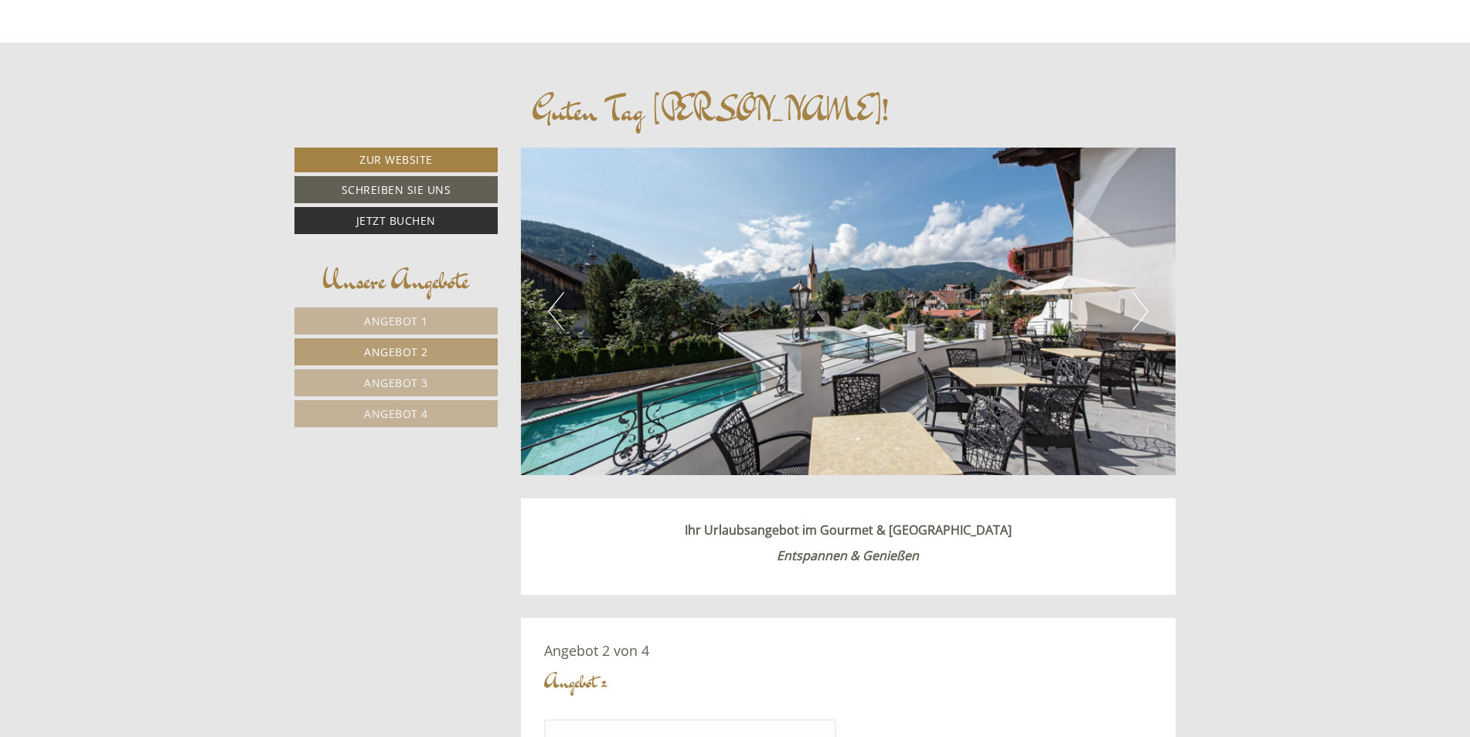
click at [1139, 317] on button "Next" at bounding box center [1140, 311] width 16 height 39
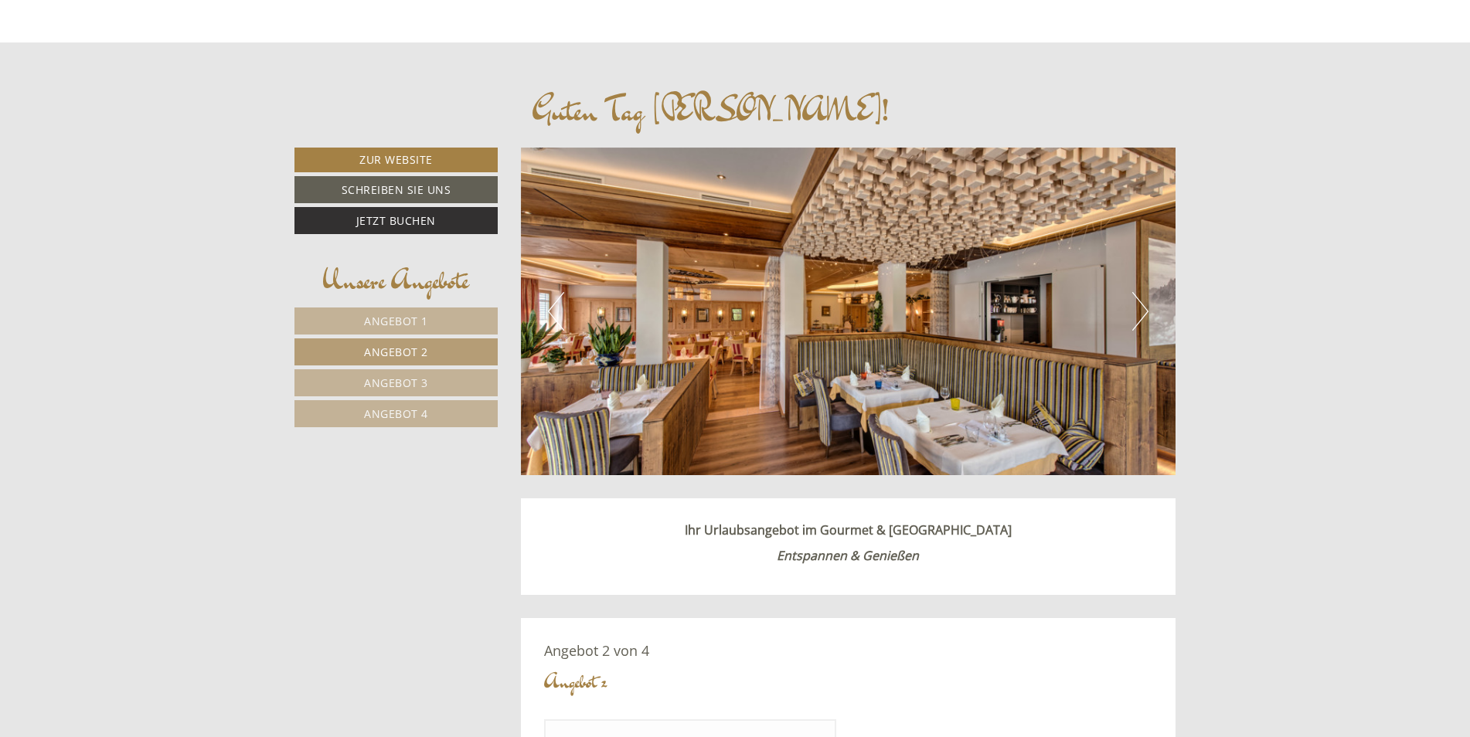
click at [1145, 311] on button "Next" at bounding box center [1140, 311] width 16 height 39
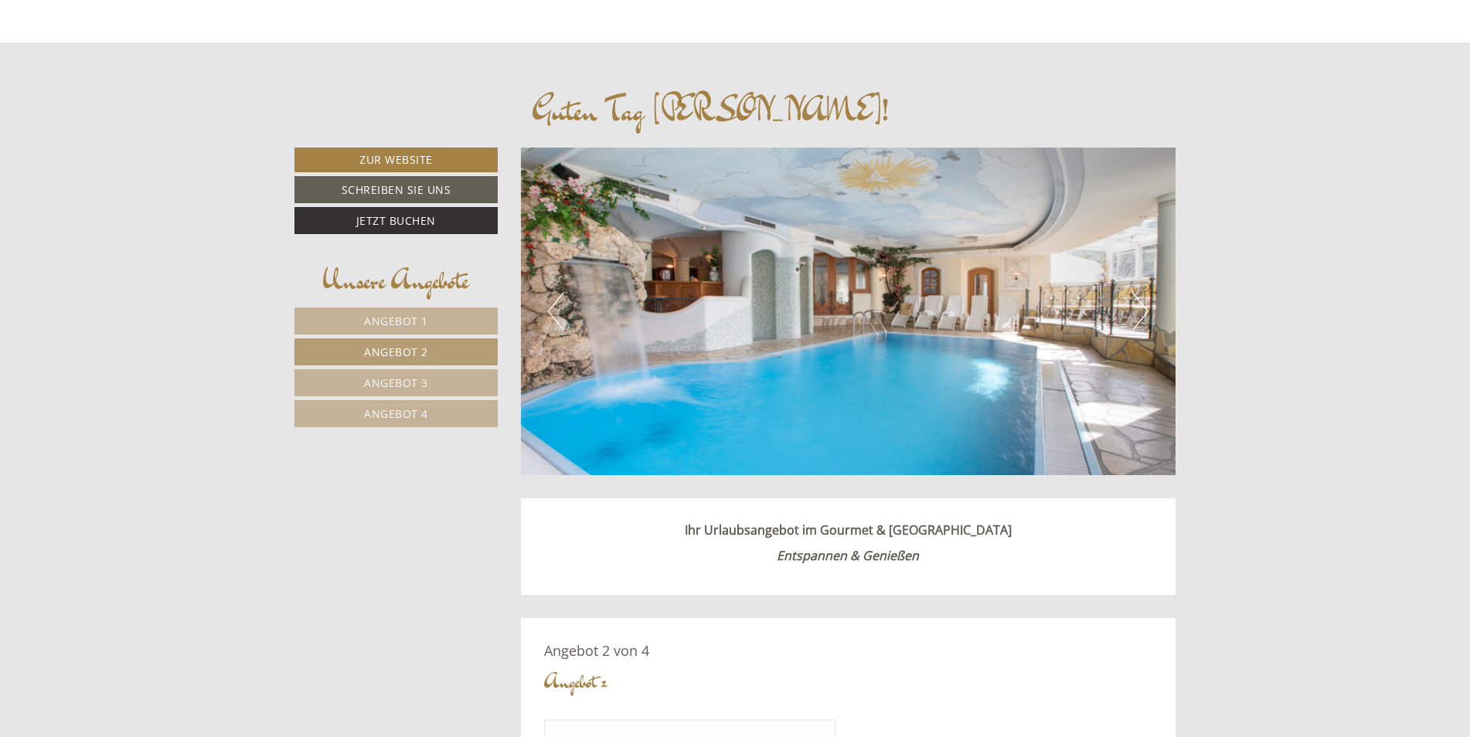
click at [1145, 311] on button "Next" at bounding box center [1140, 311] width 16 height 39
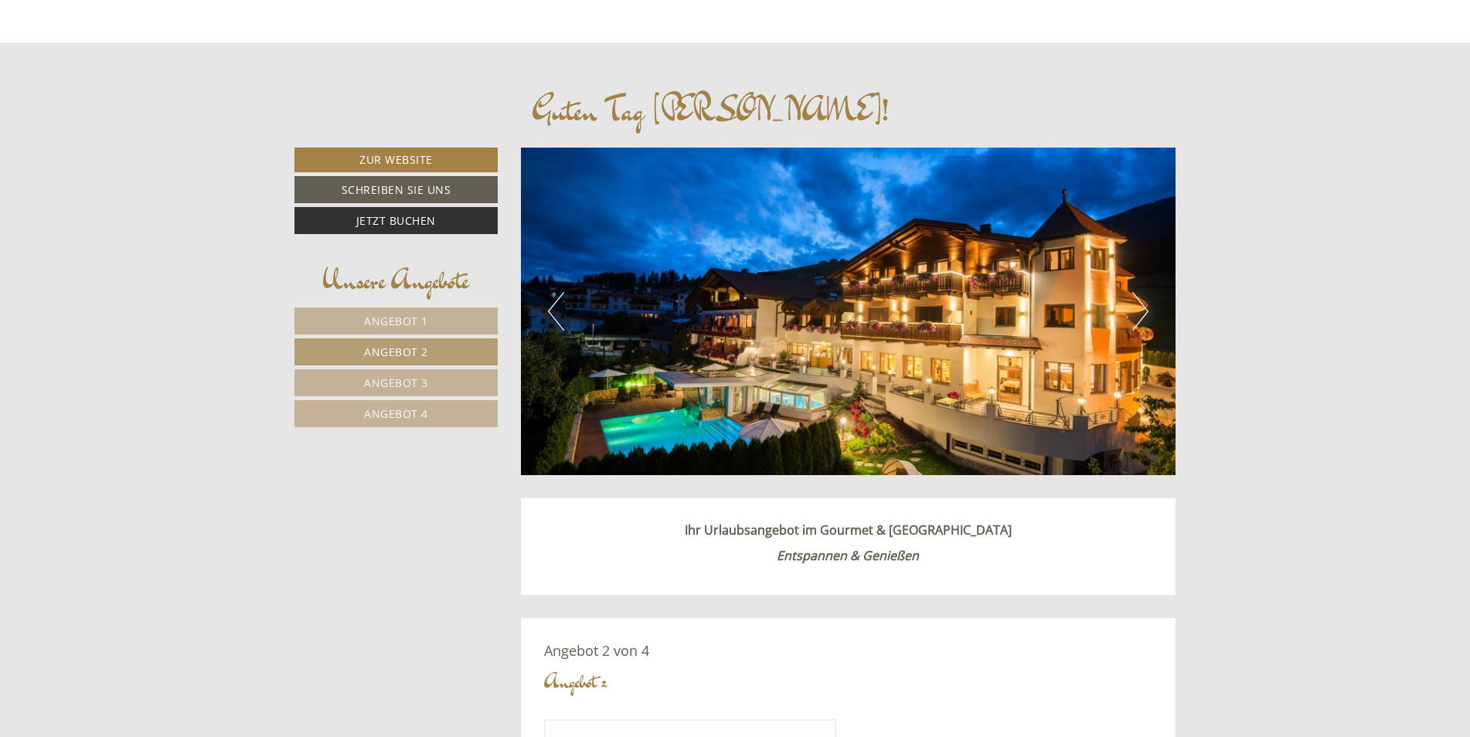
click at [1141, 302] on button "Next" at bounding box center [1140, 311] width 16 height 39
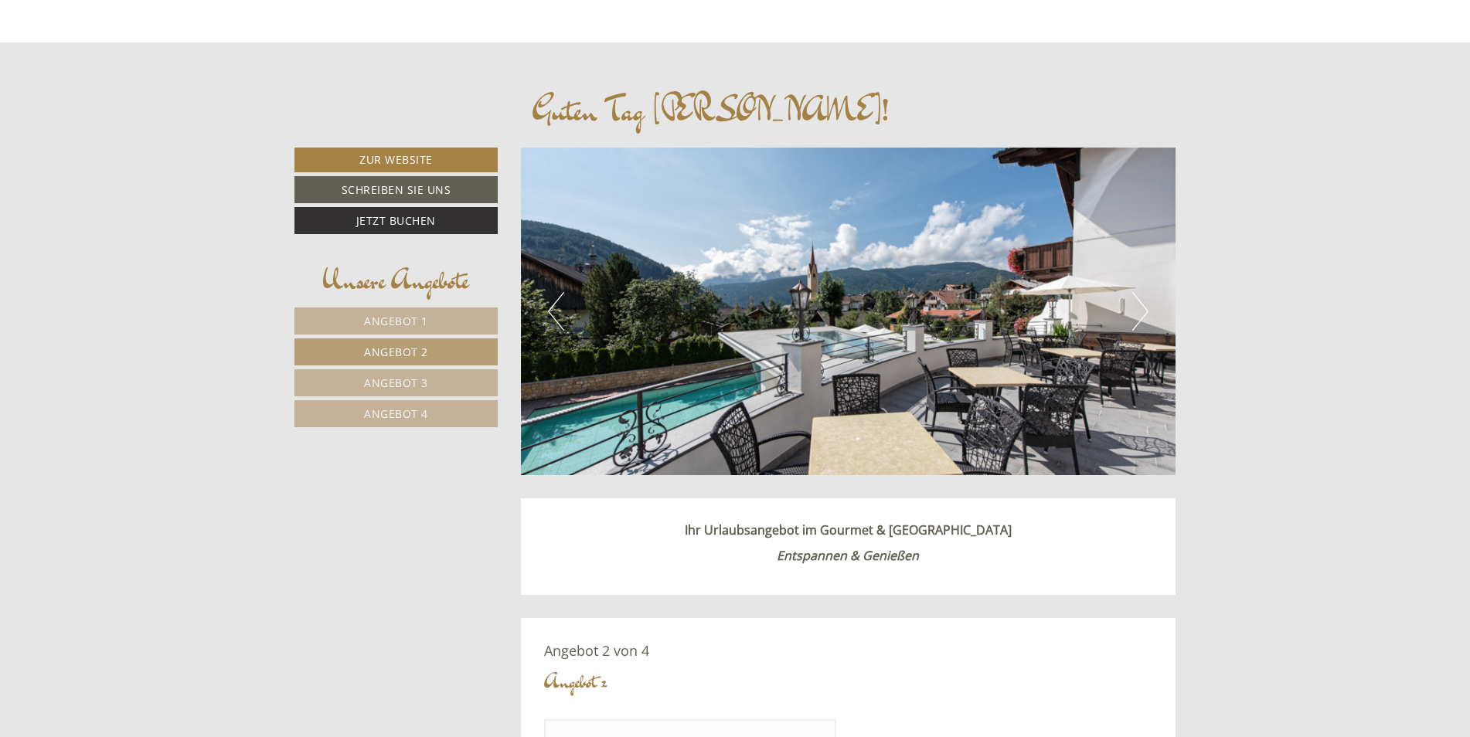
click at [1141, 302] on button "Next" at bounding box center [1140, 311] width 16 height 39
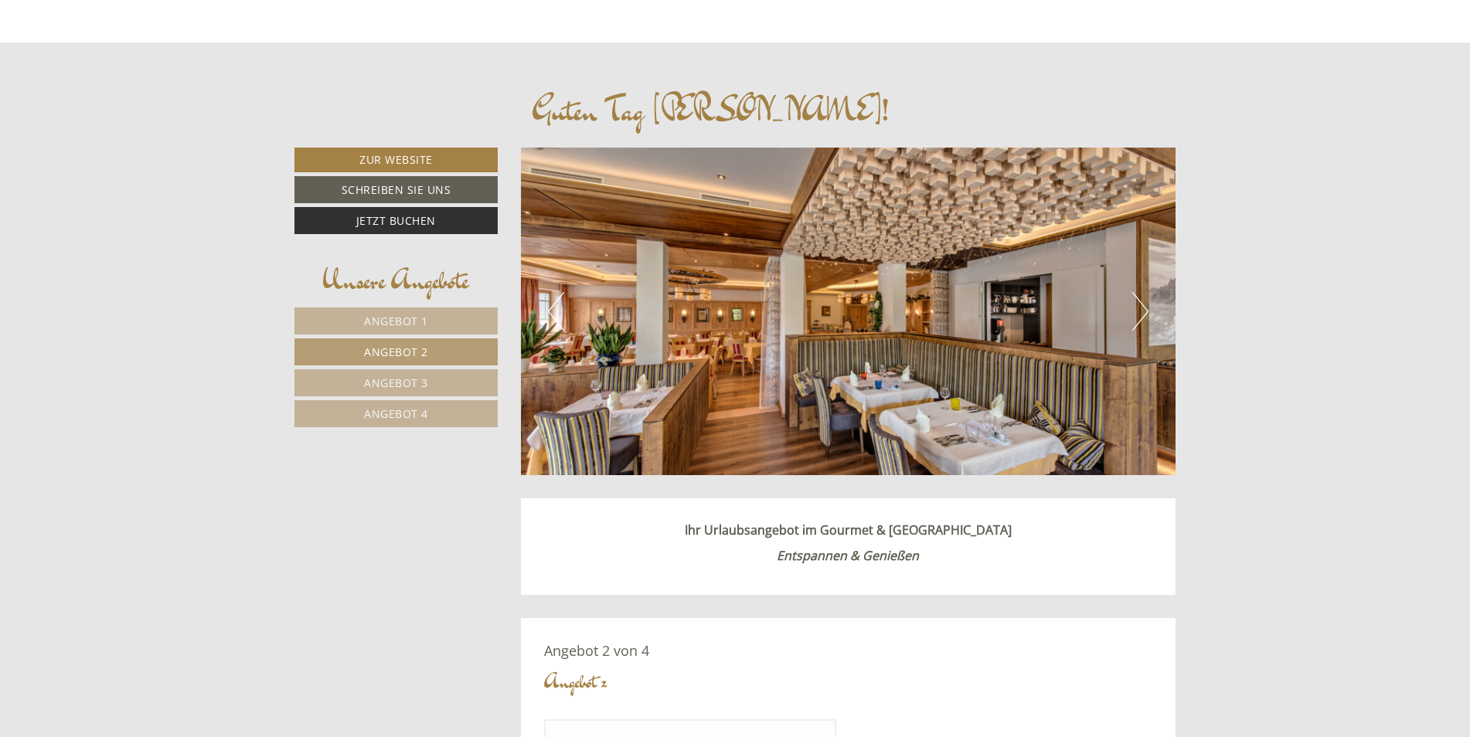
click at [1140, 303] on button "Next" at bounding box center [1140, 311] width 16 height 39
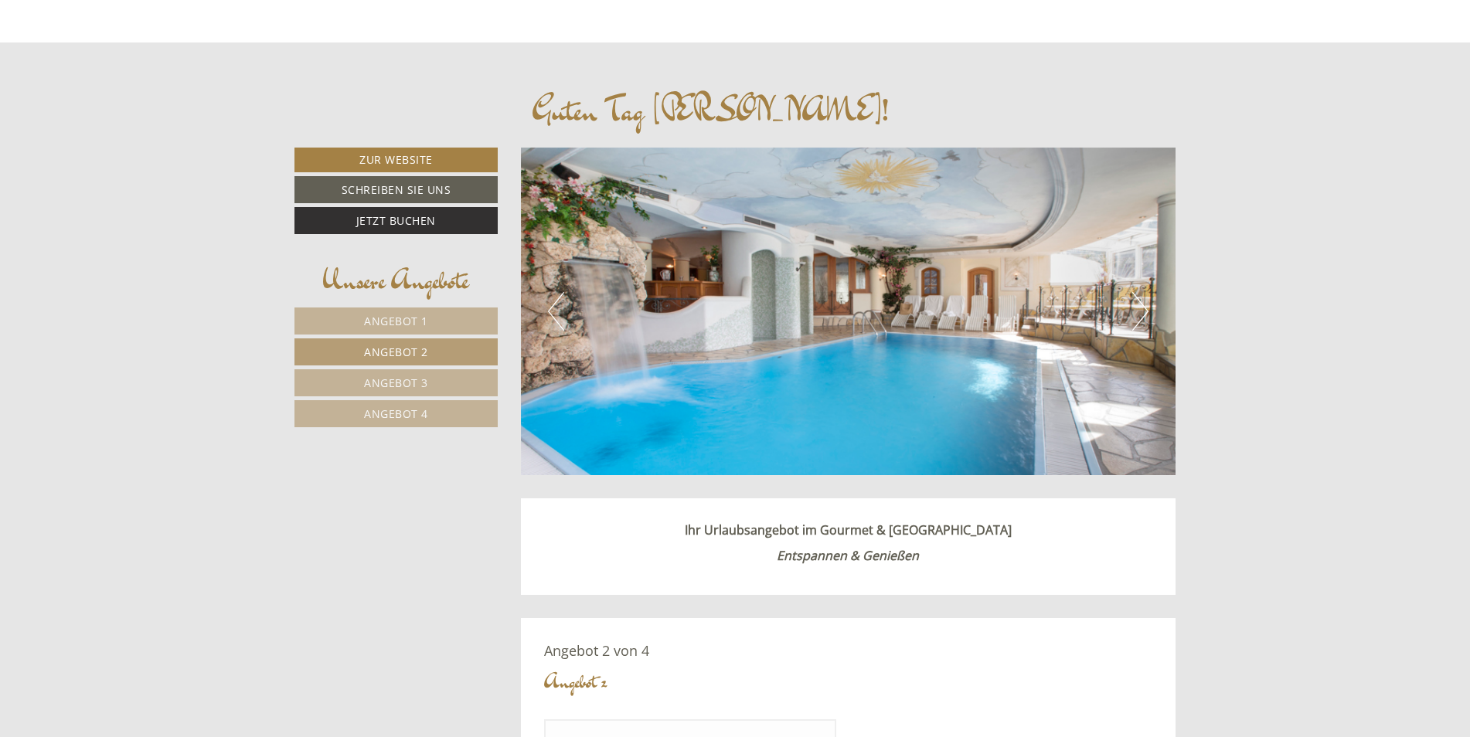
click at [1140, 303] on button "Next" at bounding box center [1140, 311] width 16 height 39
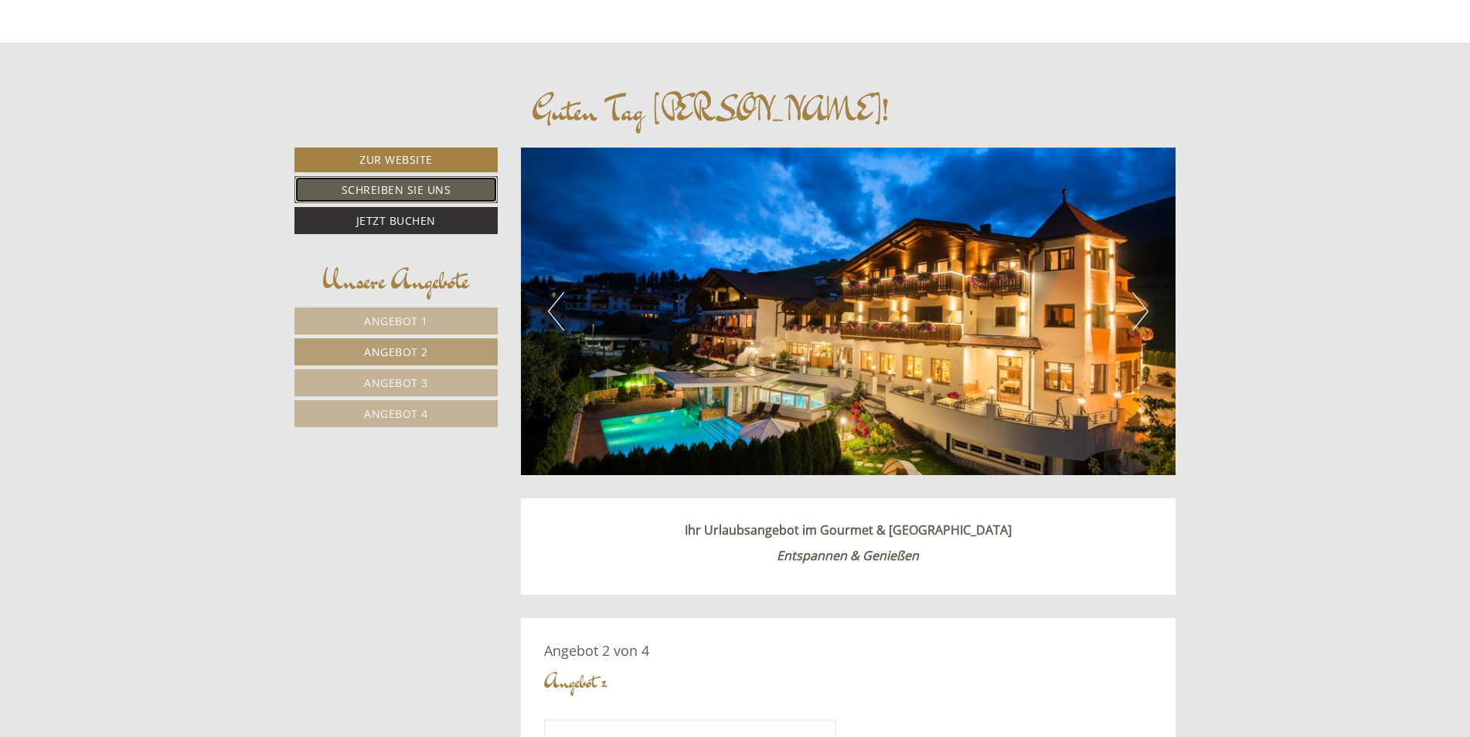
click at [388, 185] on link "Schreiben Sie uns" at bounding box center [395, 189] width 203 height 27
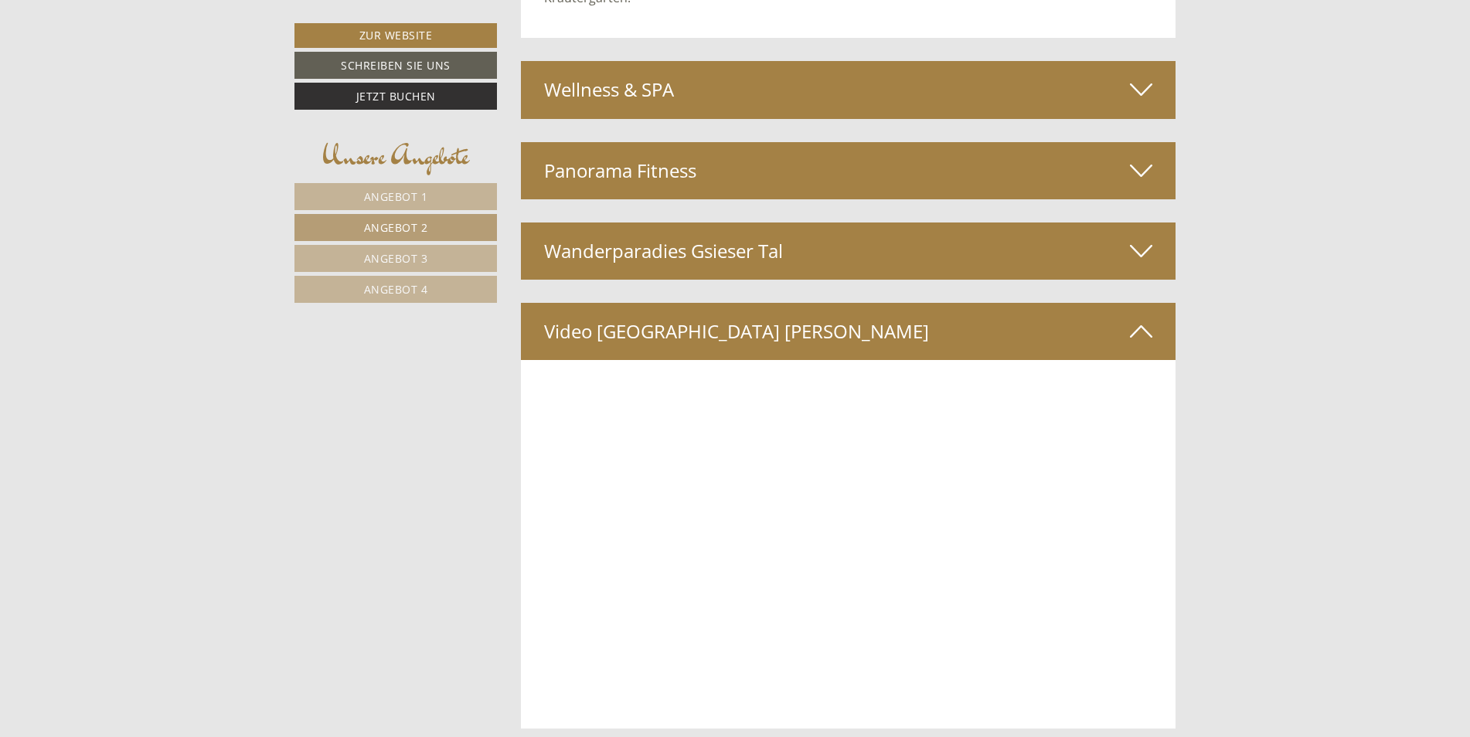
scroll to position [5146, 0]
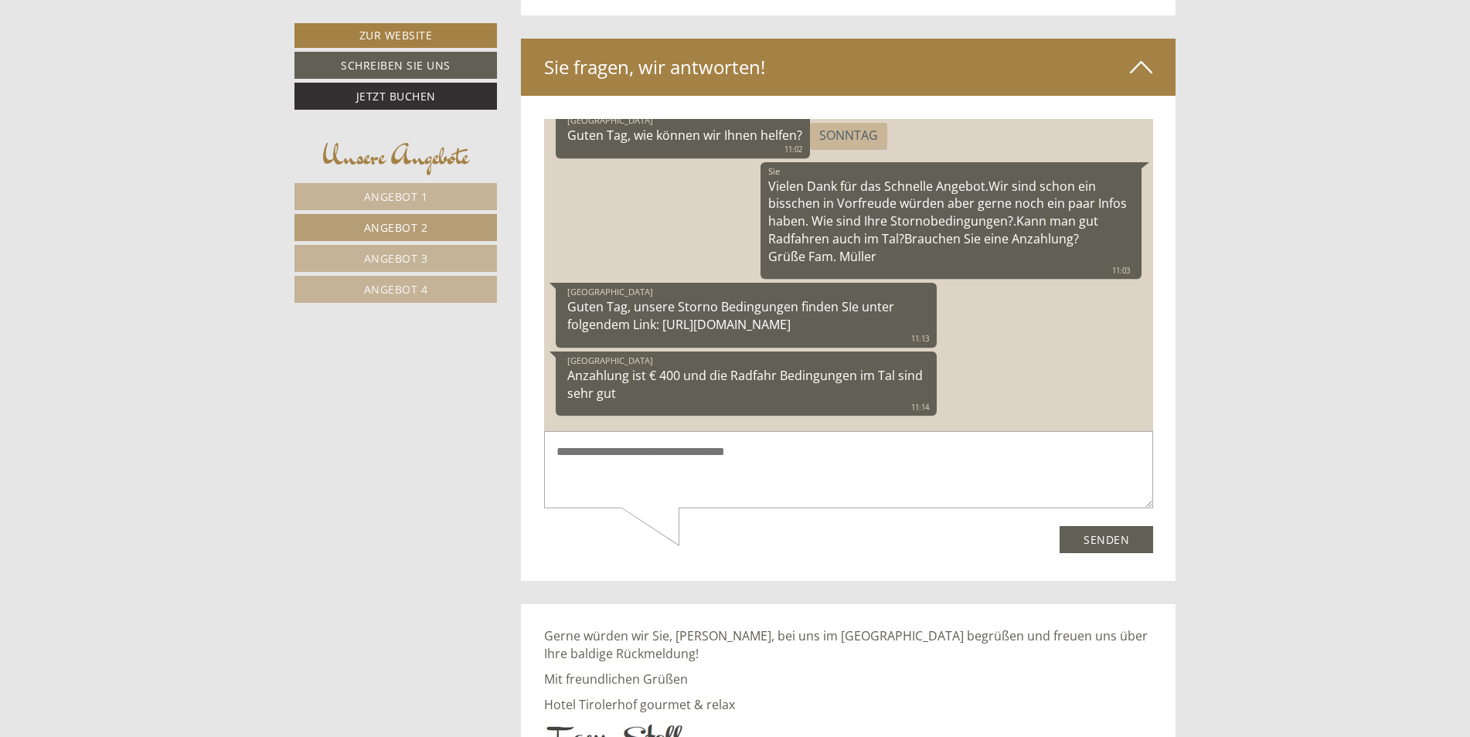
click at [552, 473] on textarea at bounding box center [847, 470] width 609 height 78
click at [556, 475] on textarea at bounding box center [847, 470] width 609 height 78
type textarea "**********"
click at [1097, 537] on button "Senden" at bounding box center [1105, 539] width 93 height 27
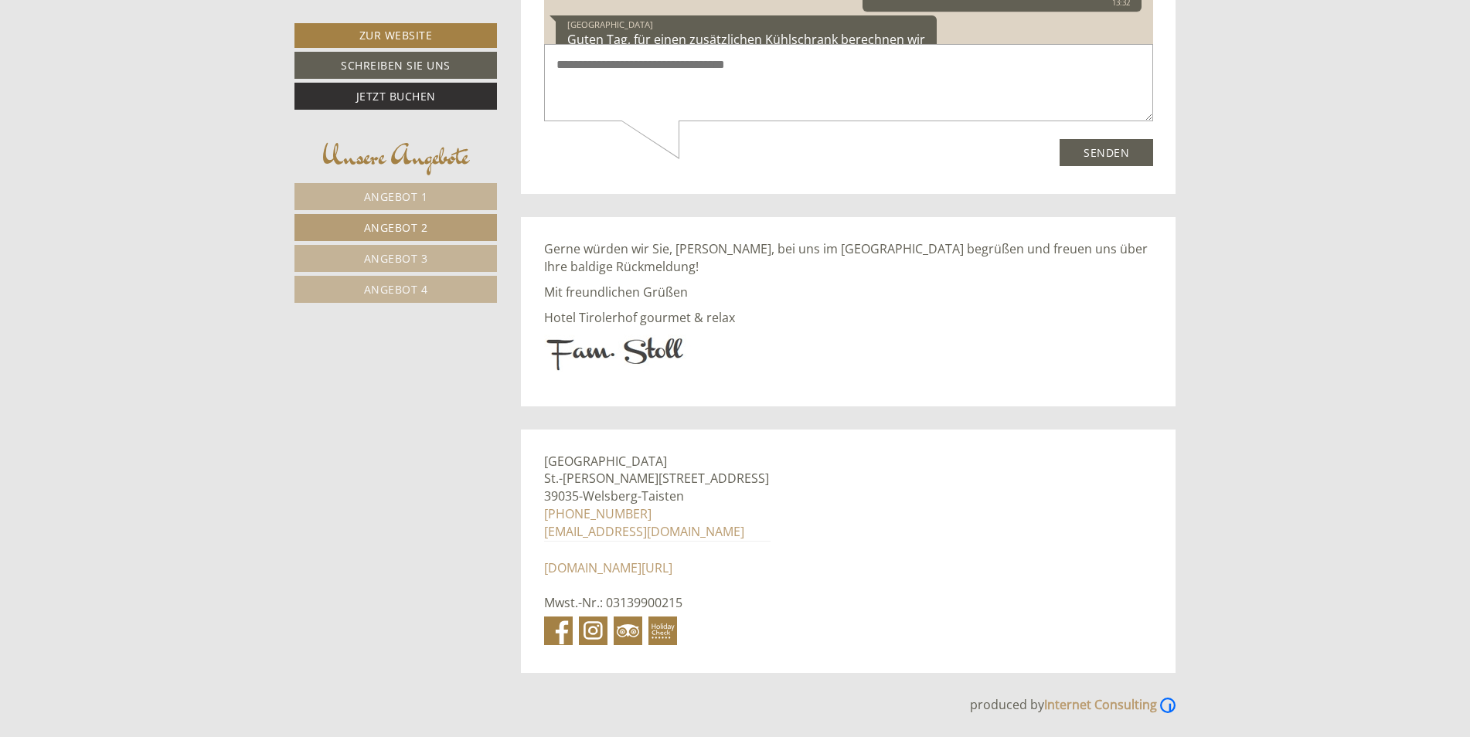
scroll to position [203, 0]
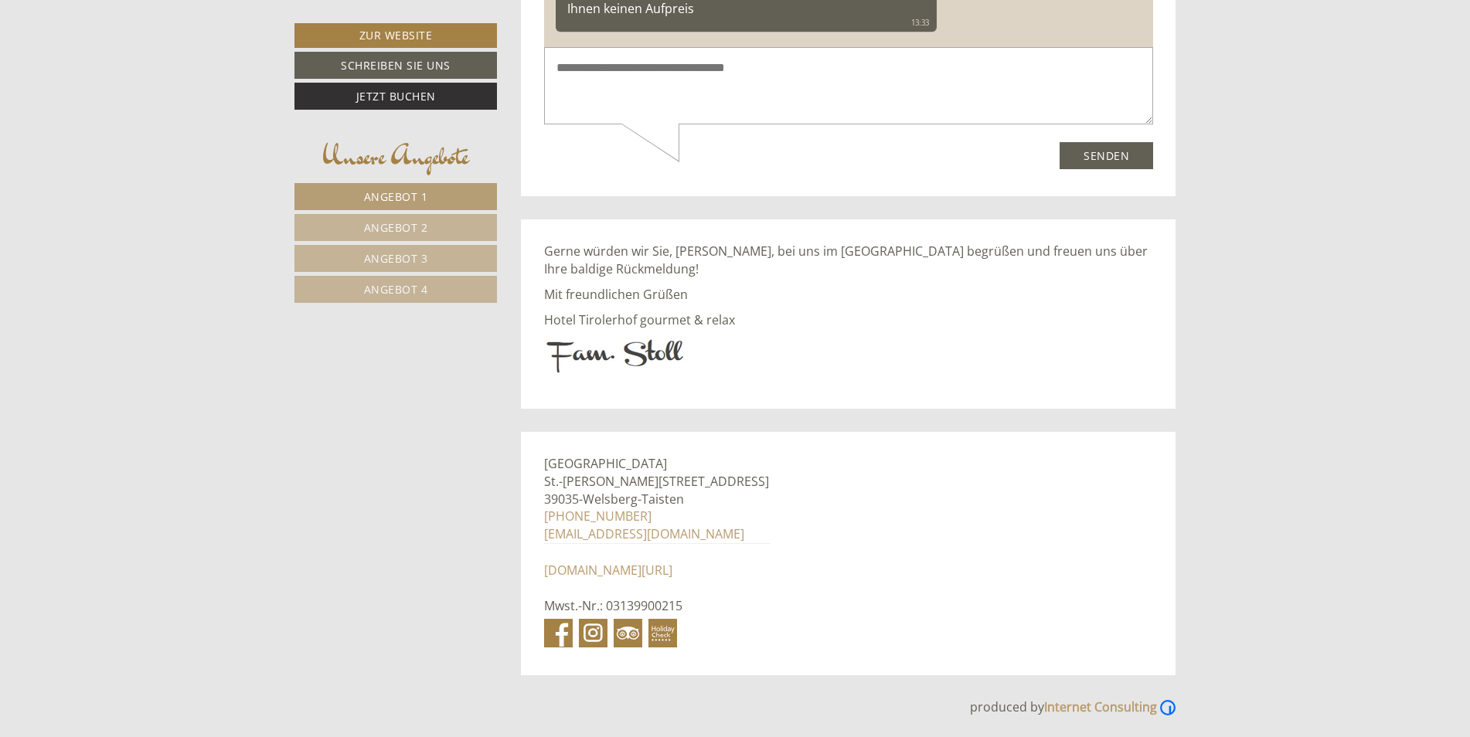
scroll to position [7806, 0]
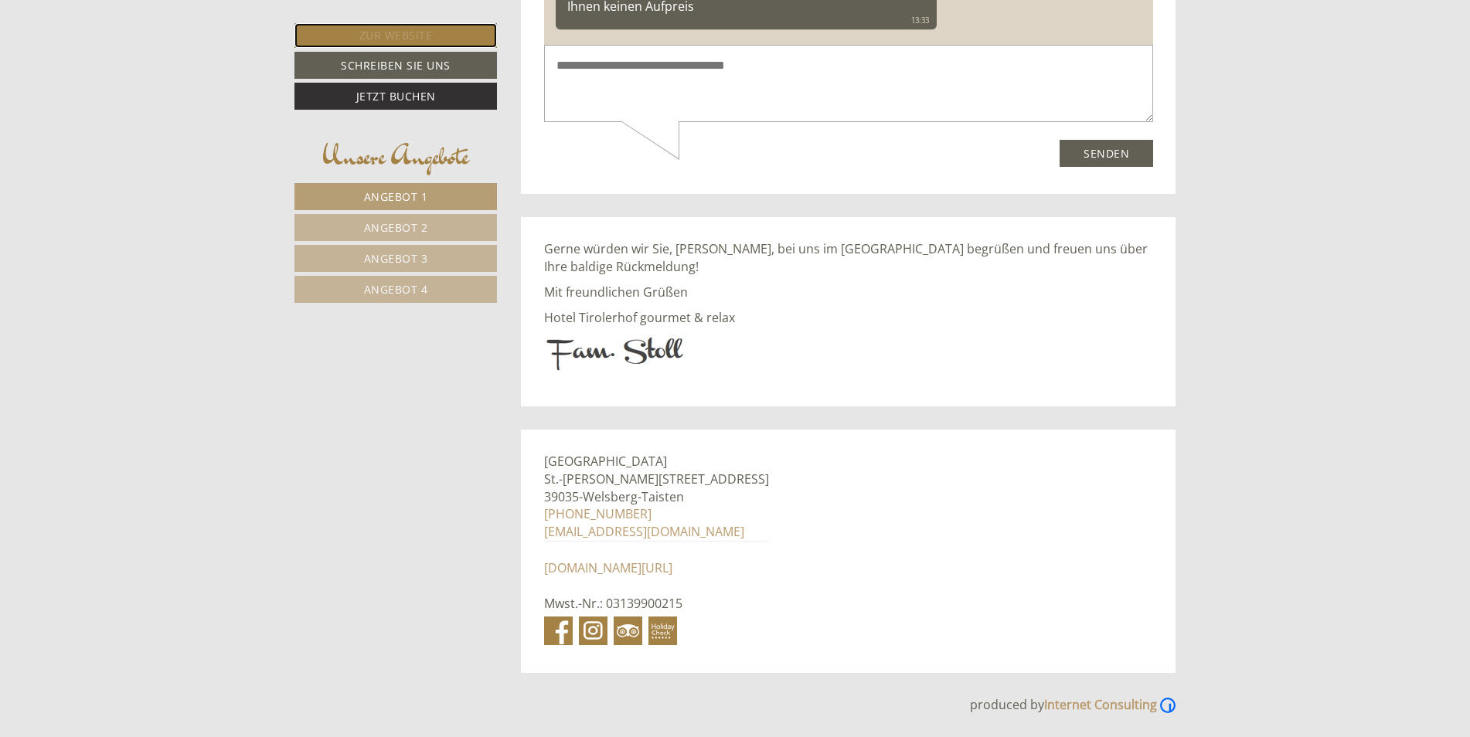
click at [420, 29] on link "Zur Website" at bounding box center [395, 35] width 202 height 25
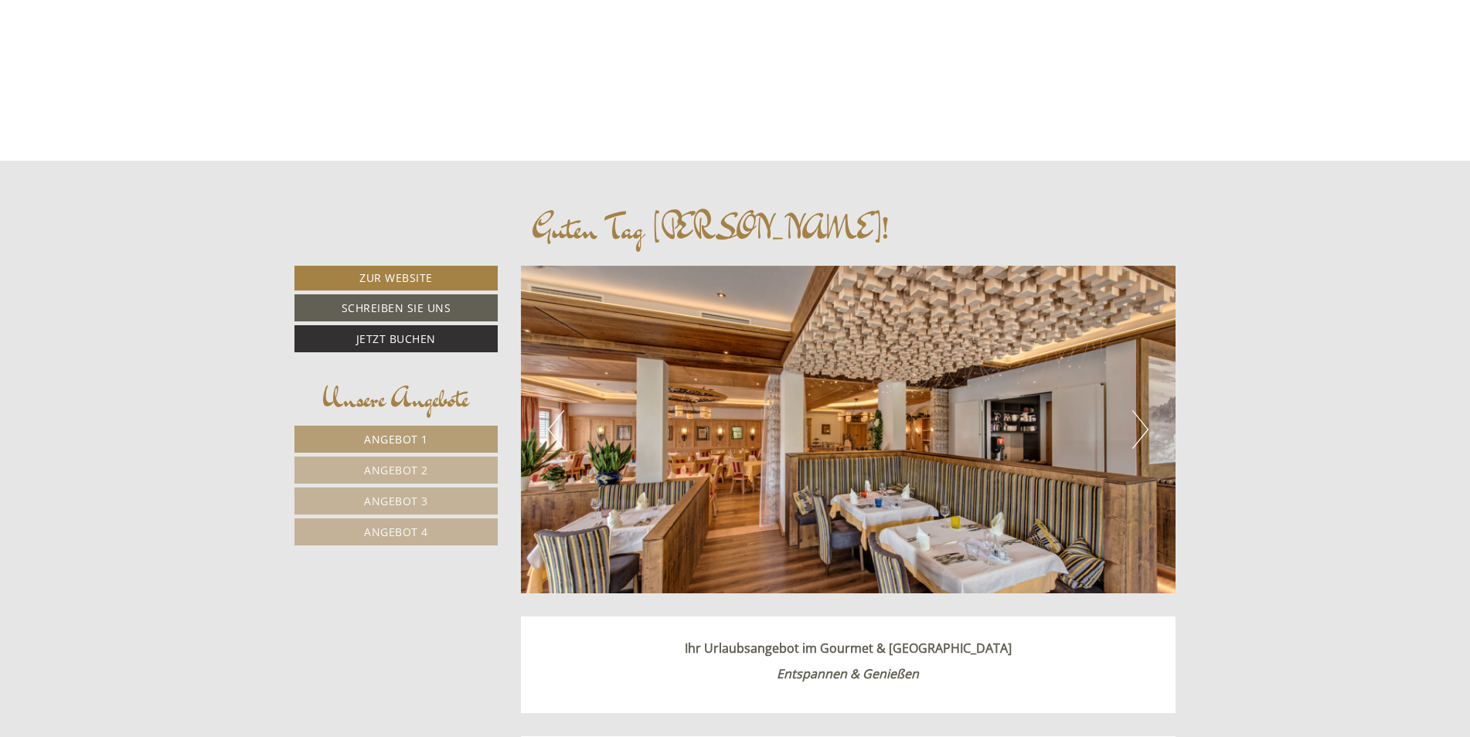
scroll to position [541, 0]
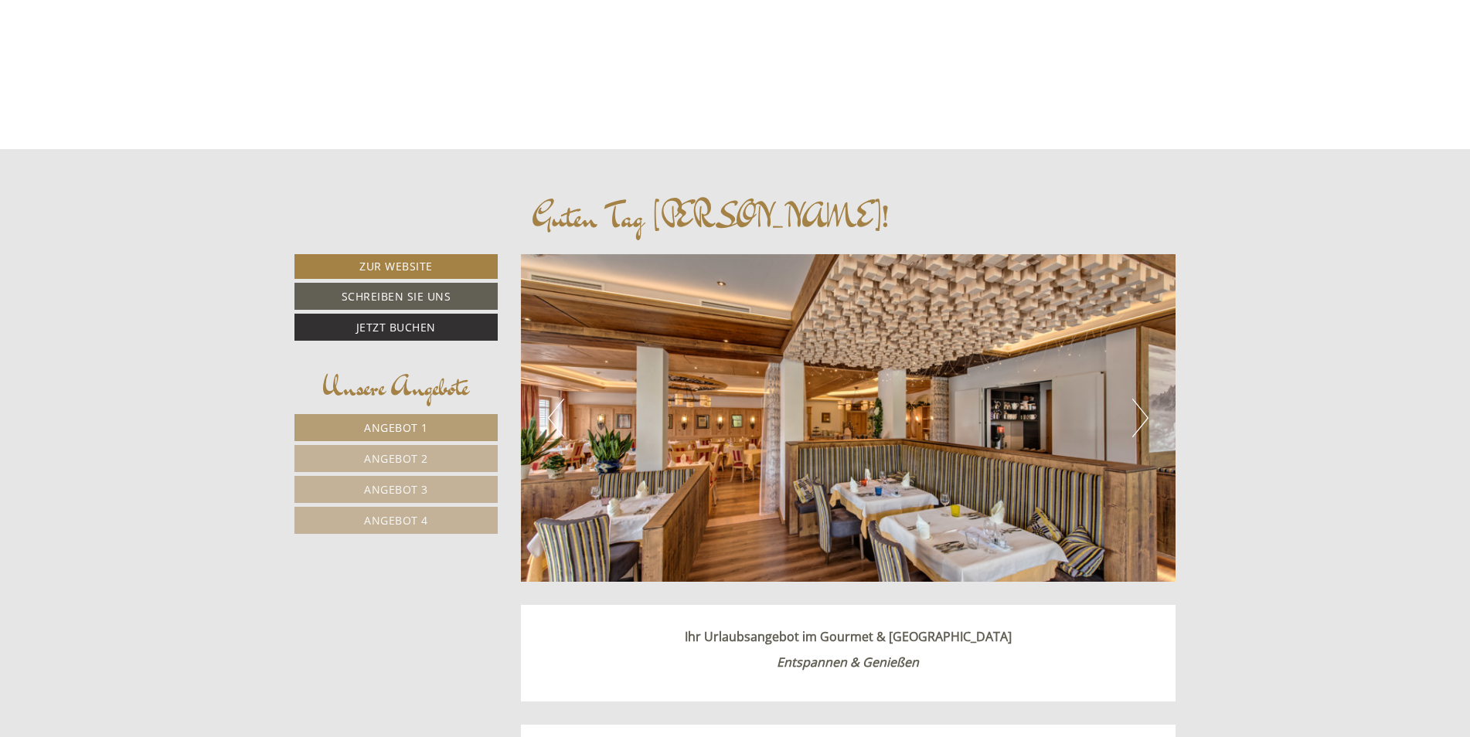
click at [404, 454] on span "Angebot 2" at bounding box center [396, 458] width 64 height 15
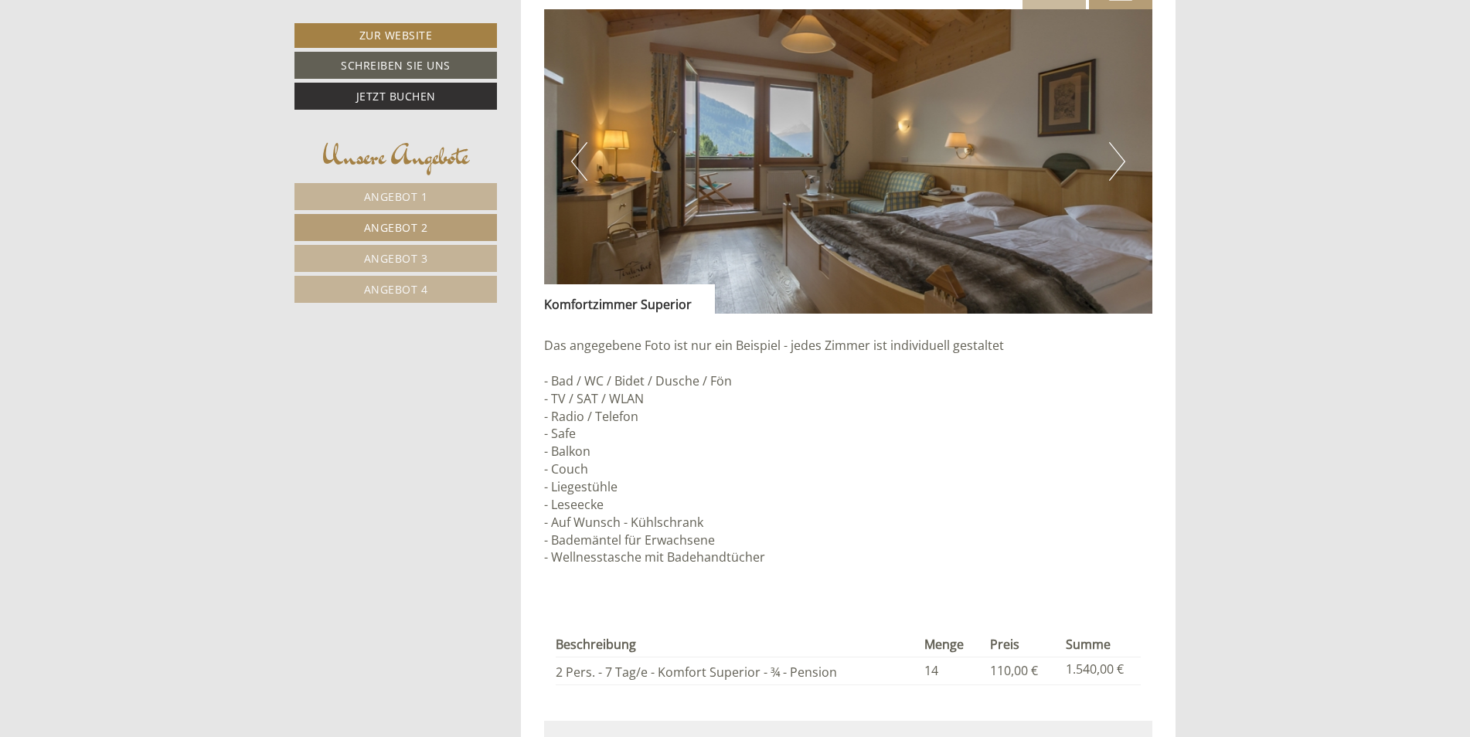
scroll to position [1497, 0]
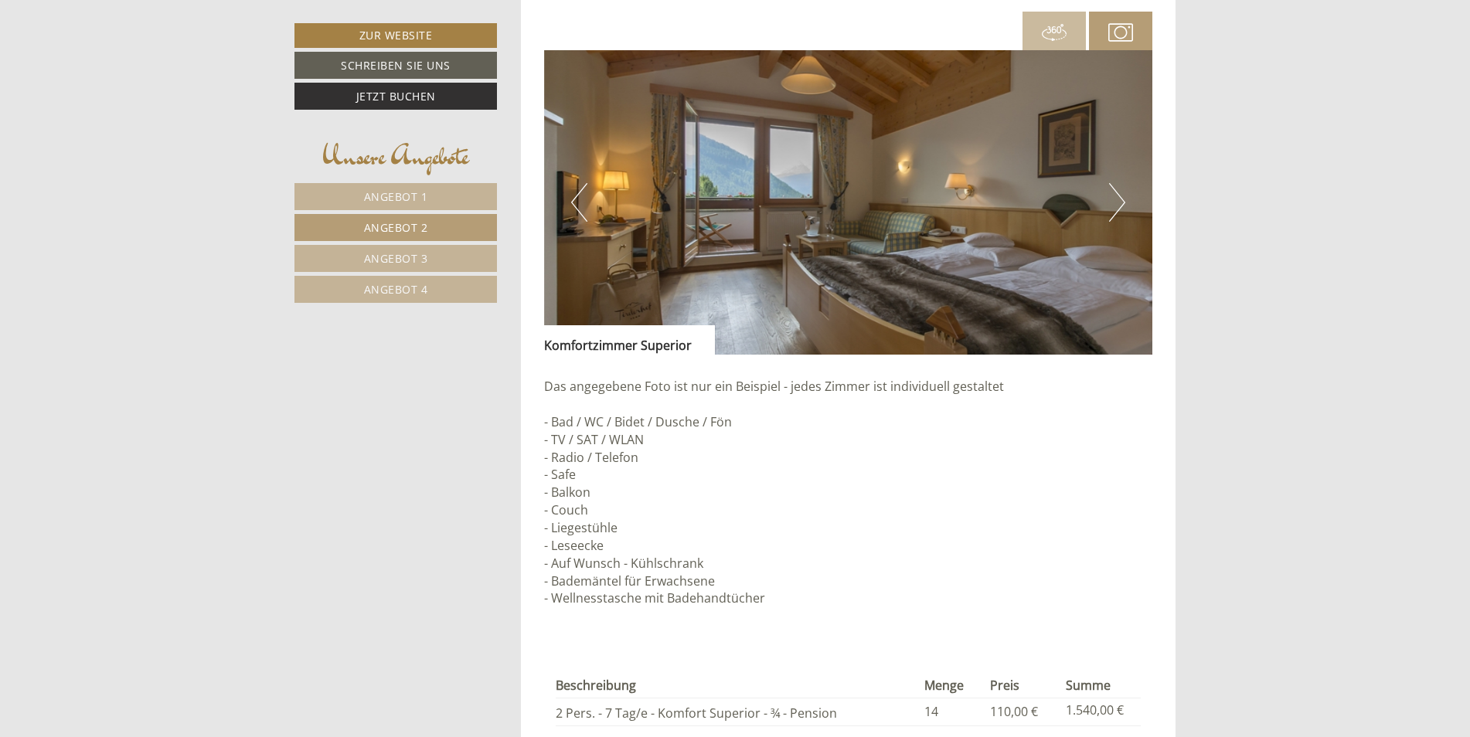
click at [1118, 199] on button "Next" at bounding box center [1117, 202] width 16 height 39
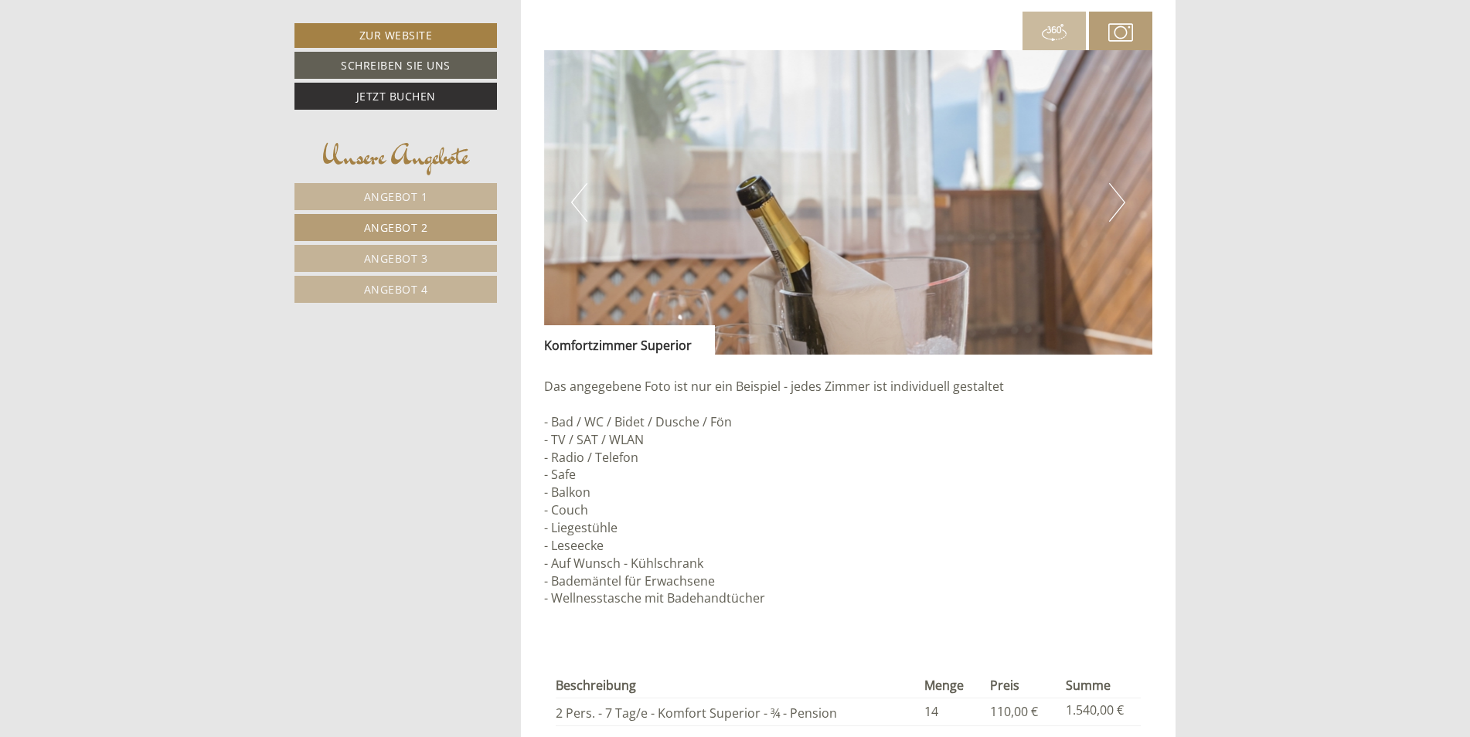
click at [1118, 199] on button "Next" at bounding box center [1117, 202] width 16 height 39
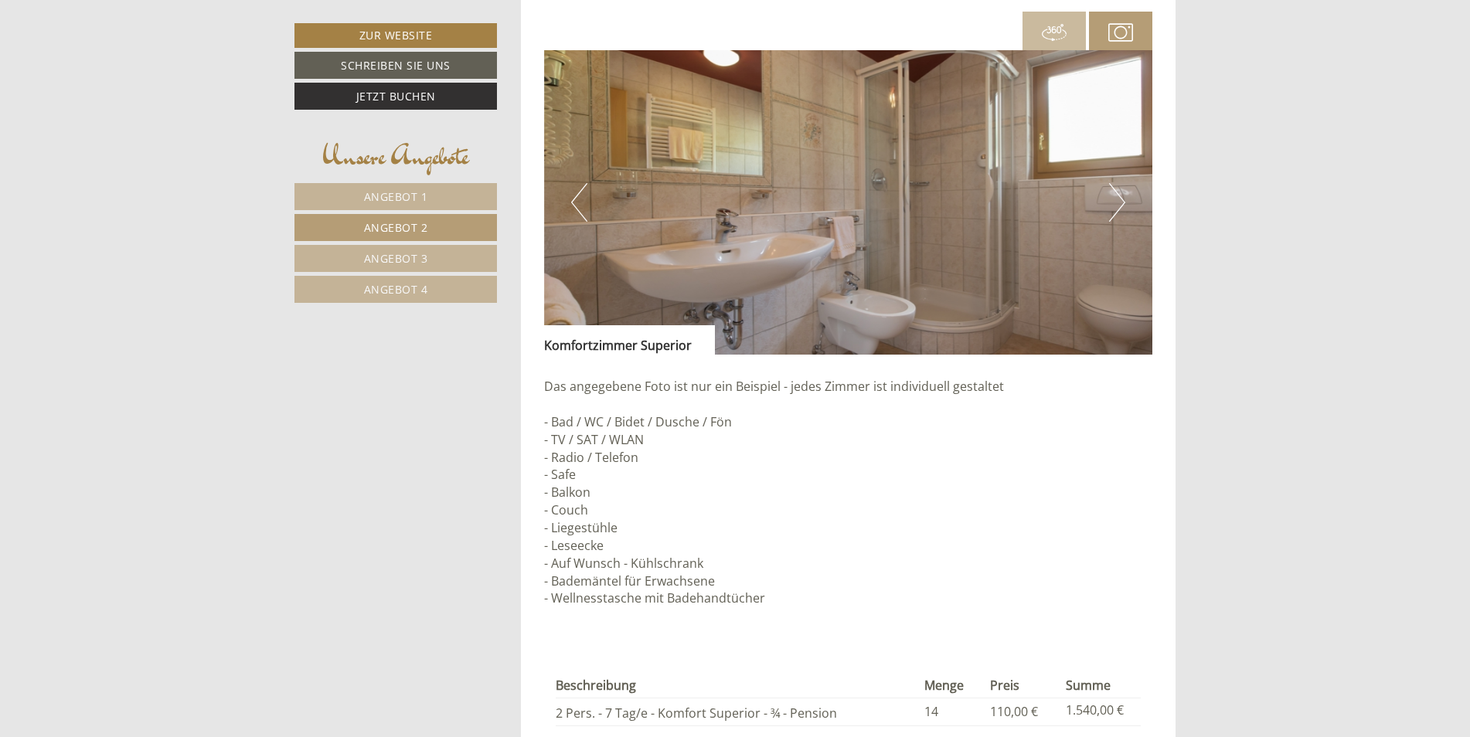
click at [1118, 199] on button "Next" at bounding box center [1117, 202] width 16 height 39
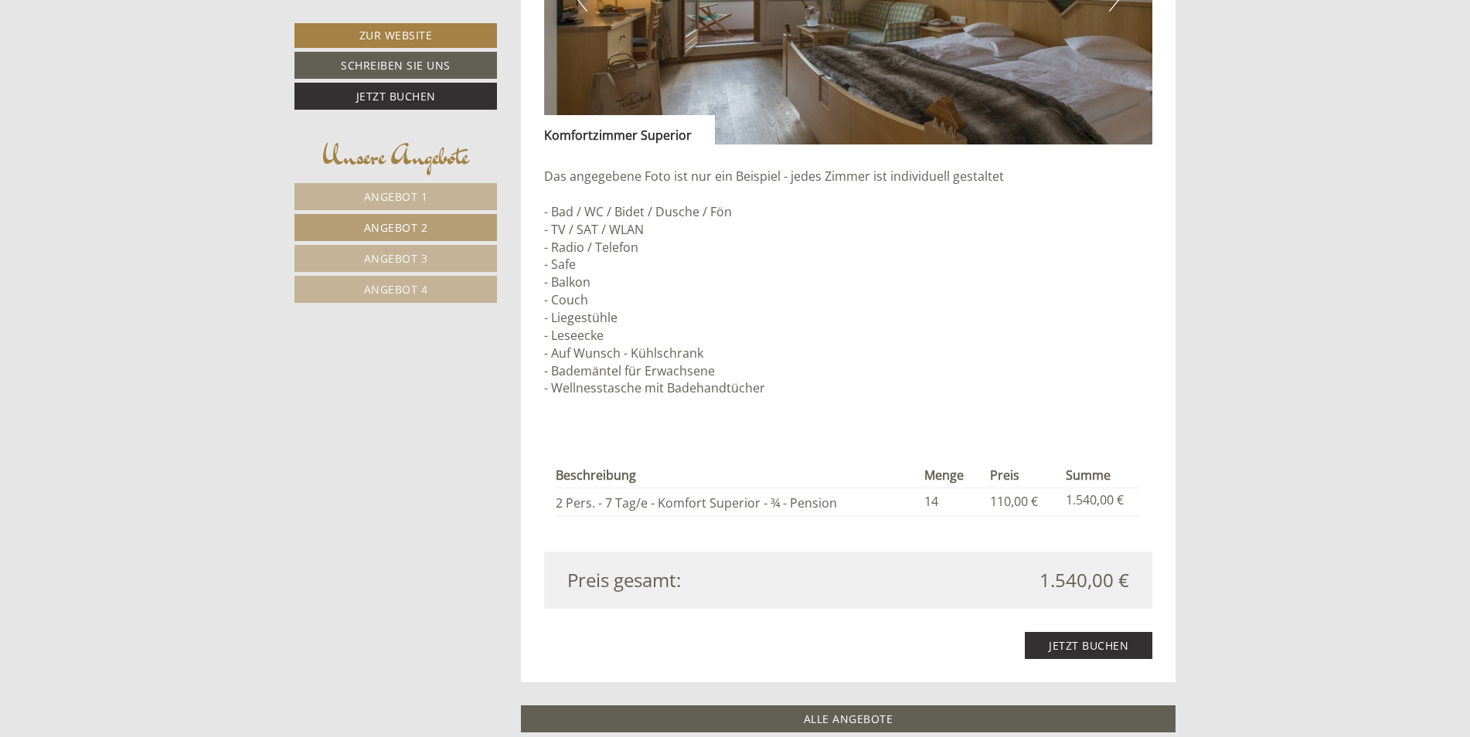
scroll to position [1806, 0]
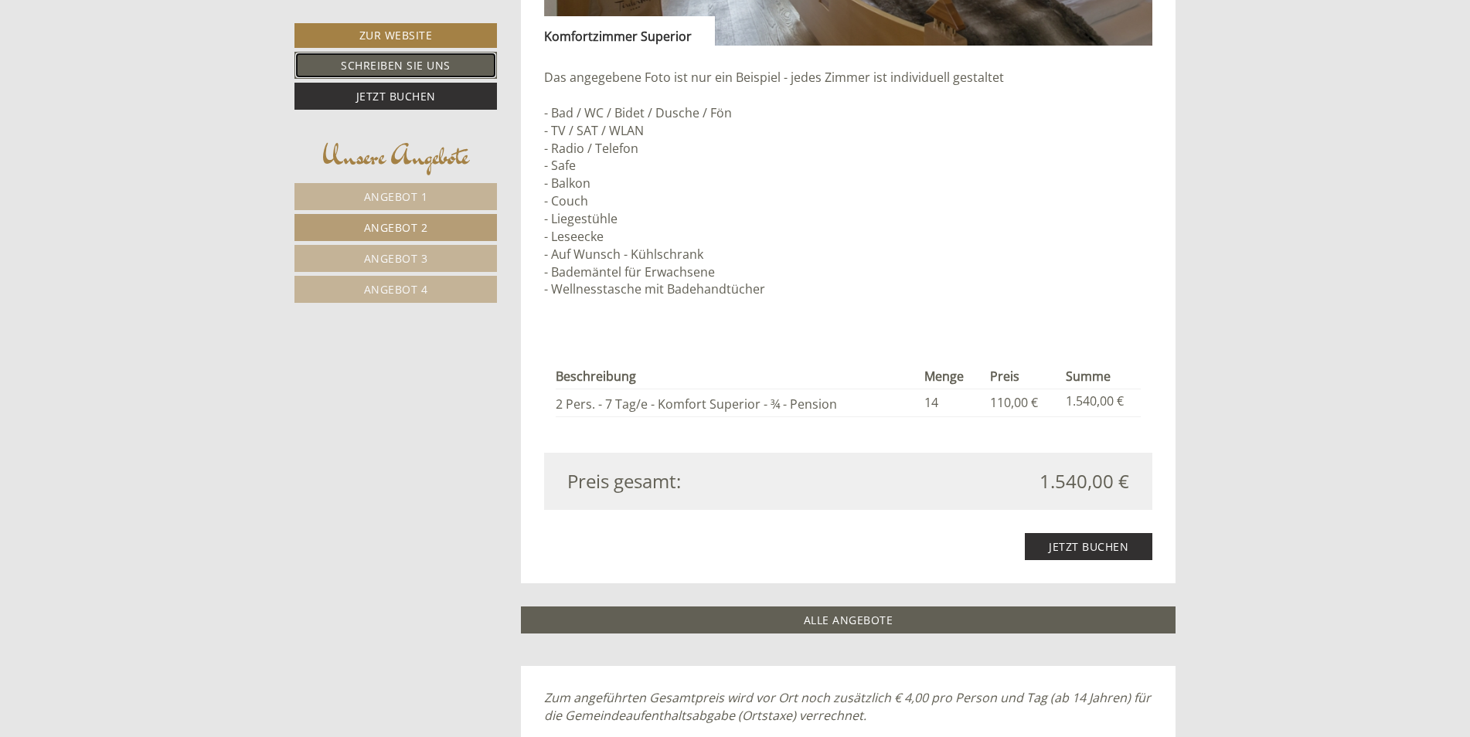
click at [369, 63] on link "Schreiben Sie uns" at bounding box center [395, 65] width 202 height 27
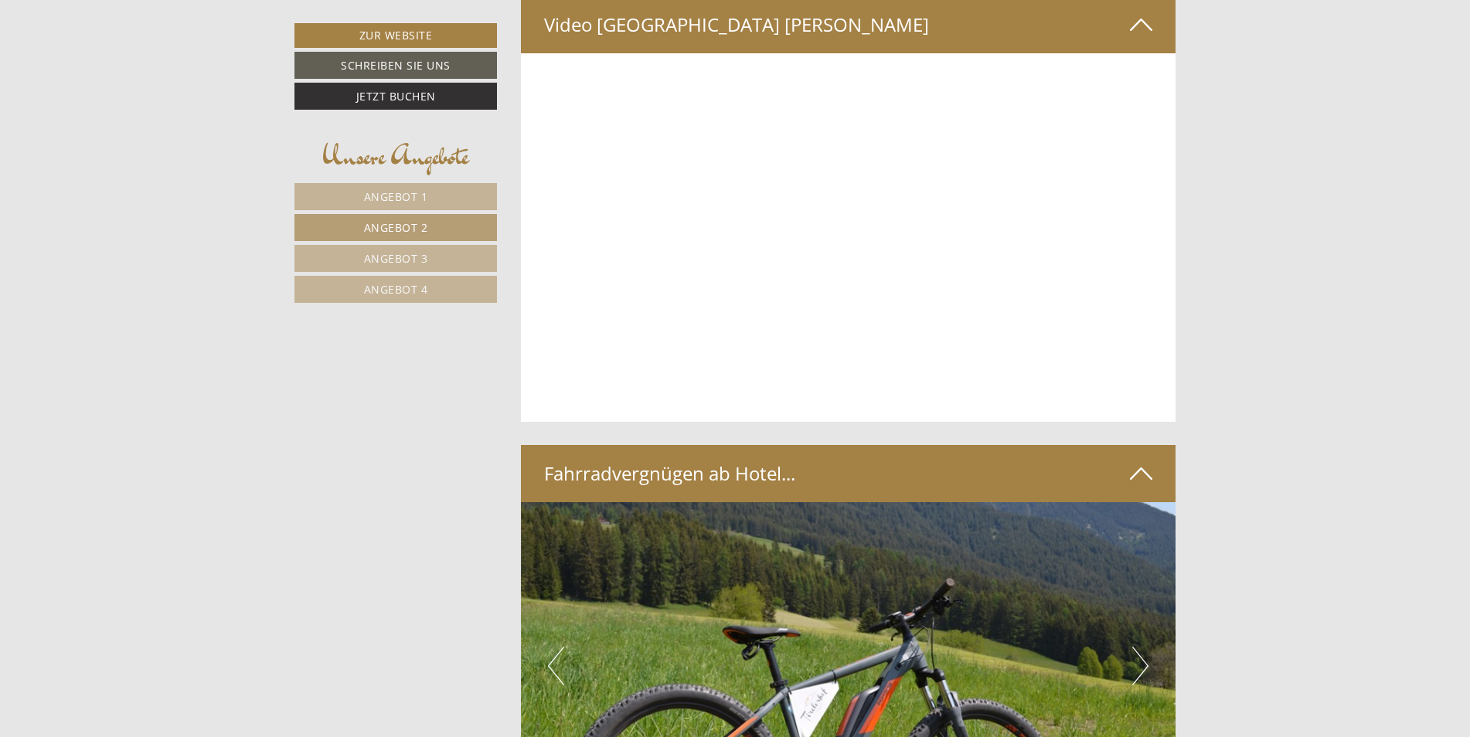
scroll to position [5146, 0]
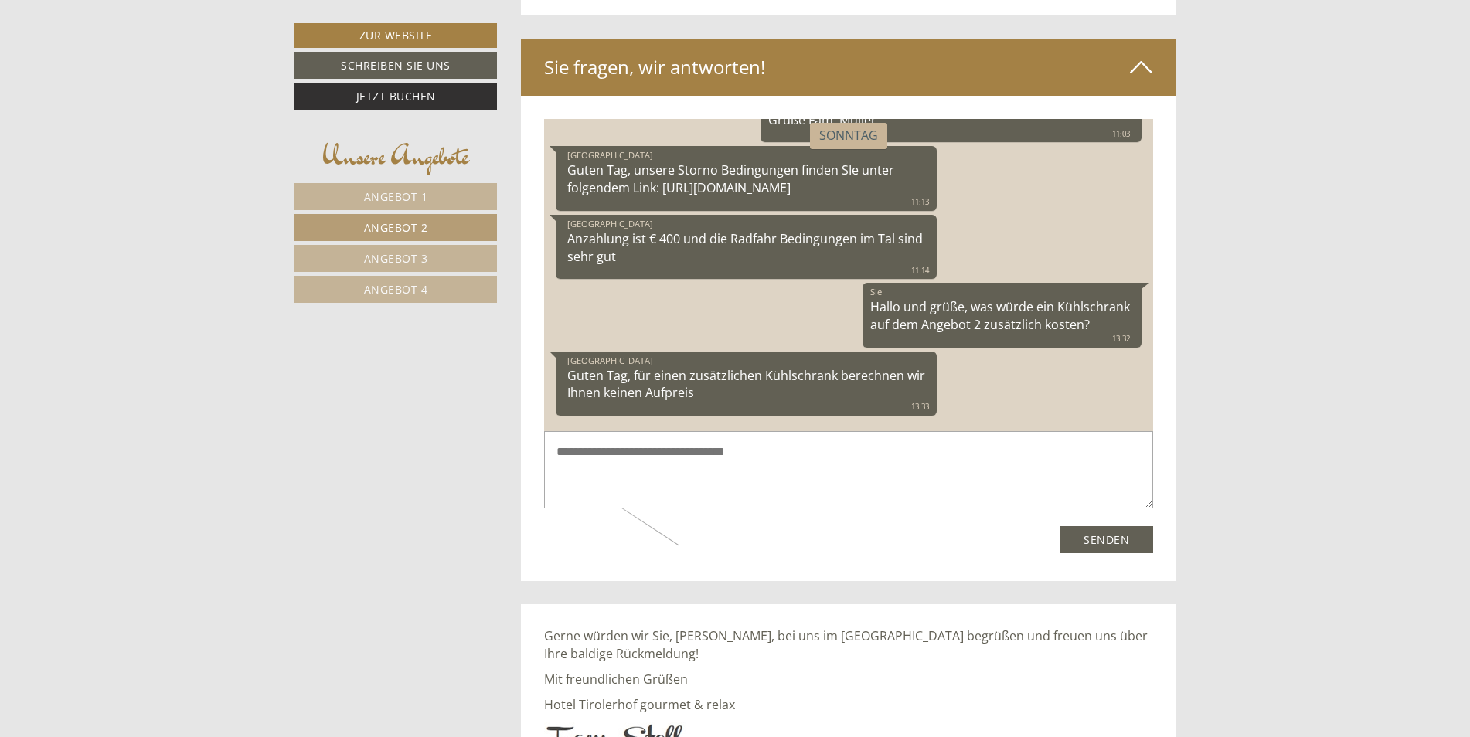
click at [549, 450] on textarea at bounding box center [847, 470] width 609 height 78
type textarea "**********"
click at [1106, 542] on button "Senden" at bounding box center [1105, 539] width 93 height 27
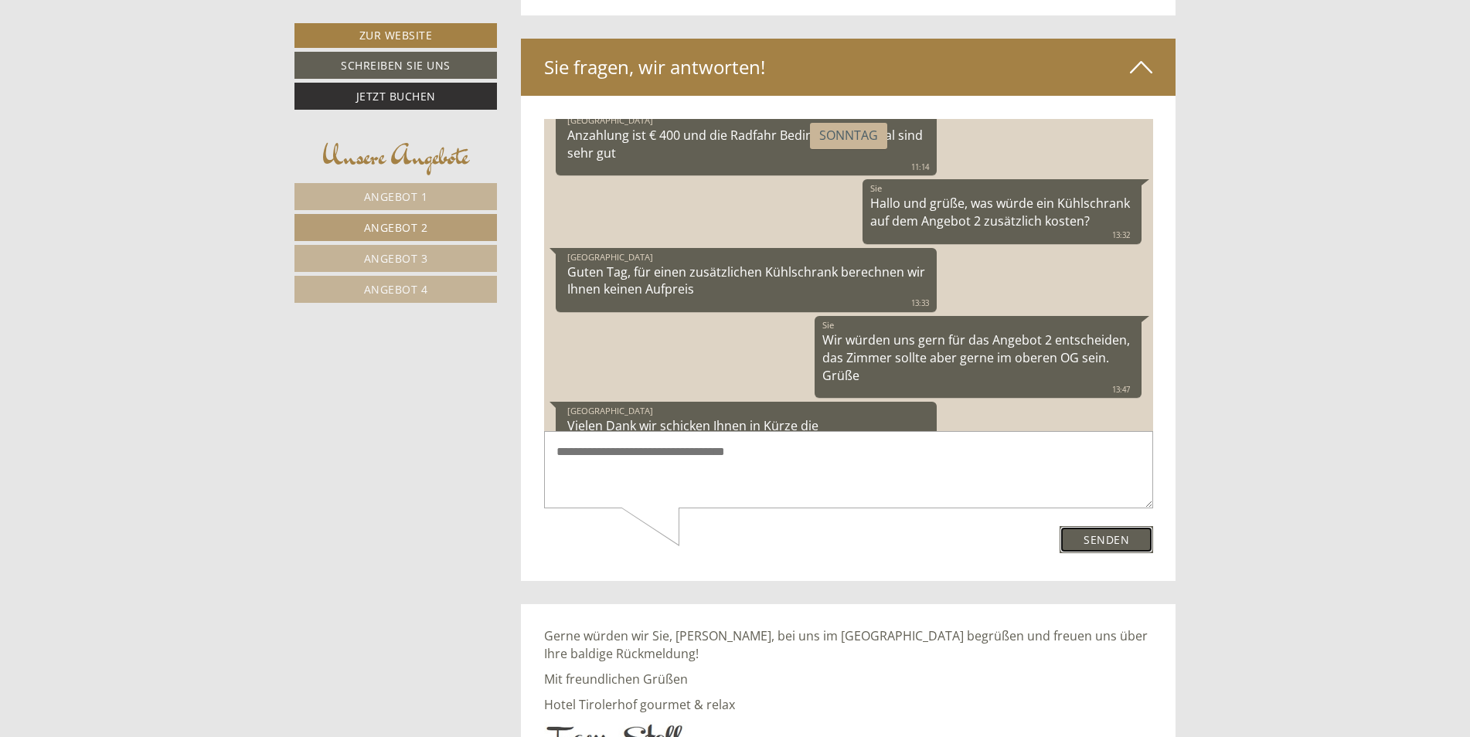
scroll to position [358, 0]
